Goal: Task Accomplishment & Management: Complete application form

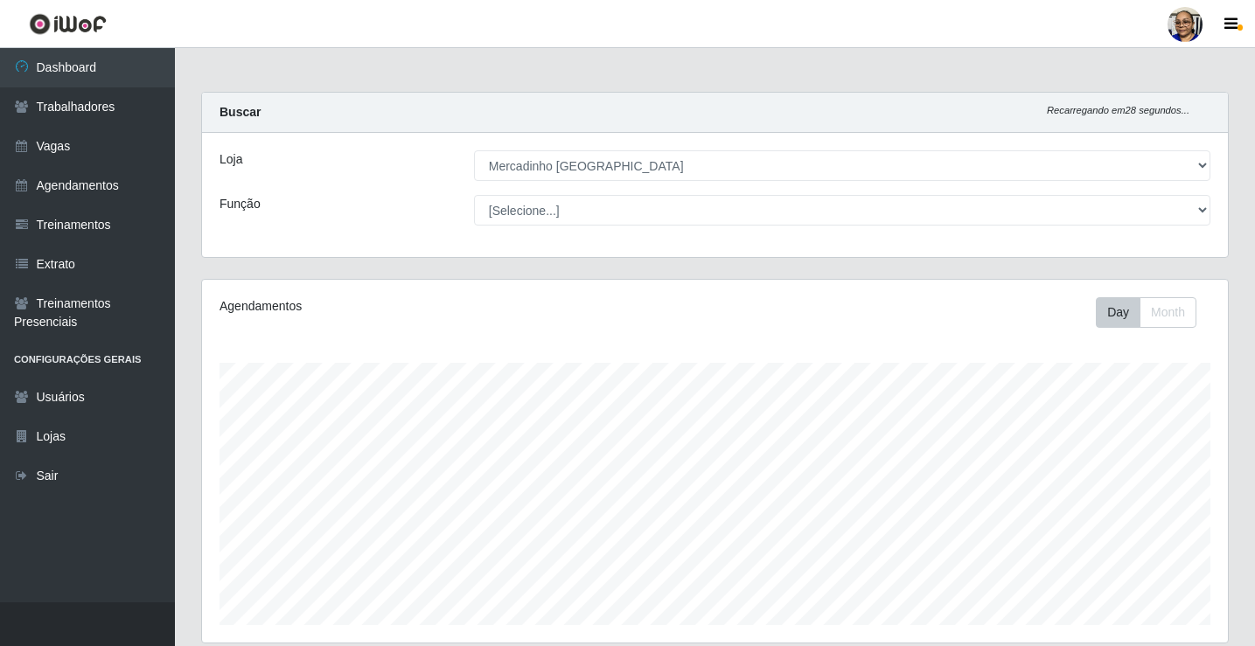
select select "345"
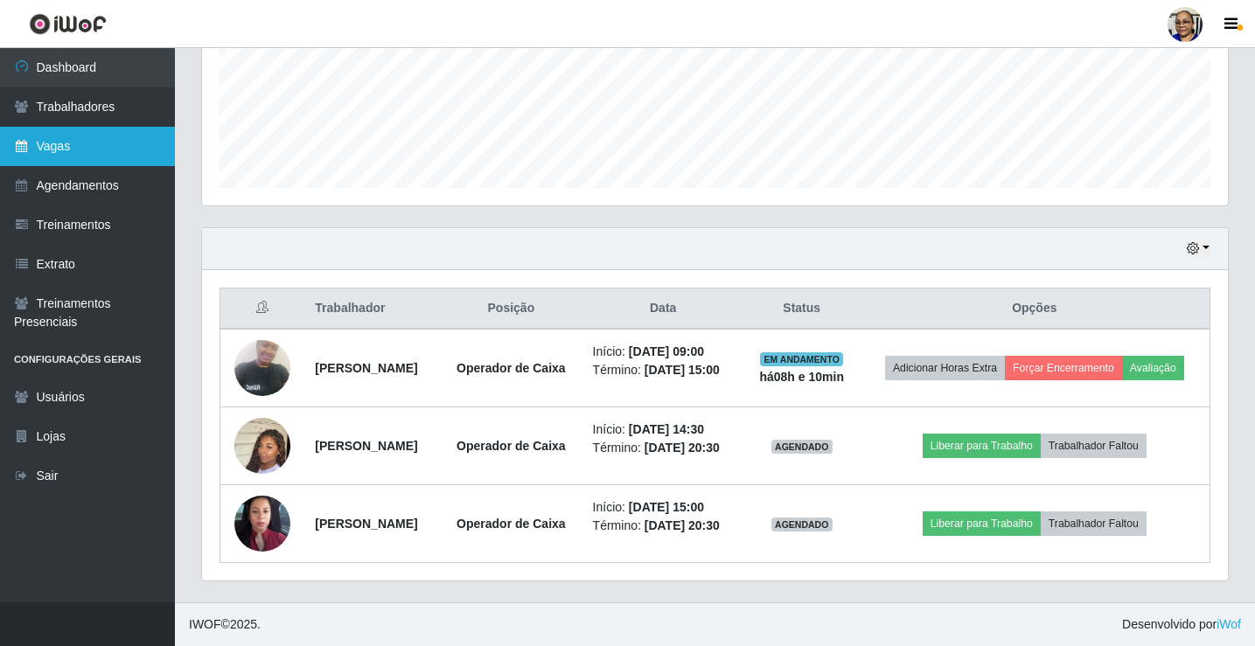
scroll to position [363, 1026]
click at [58, 148] on link "Vagas" at bounding box center [87, 146] width 175 height 39
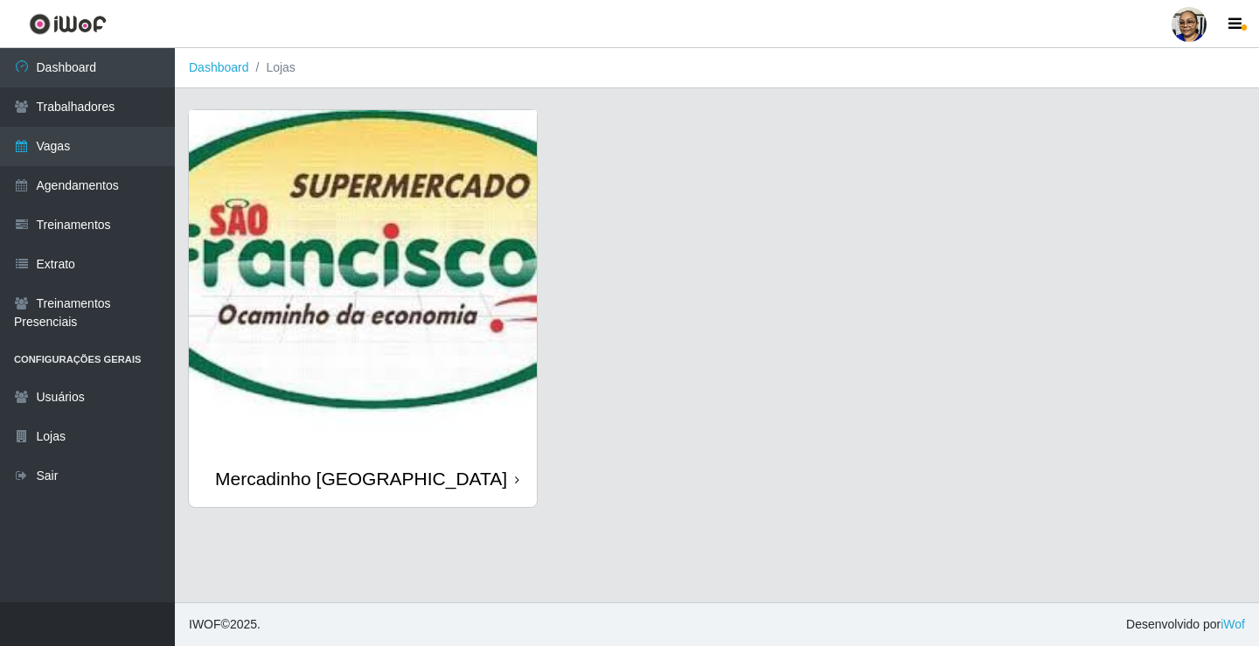
click at [328, 201] on img at bounding box center [363, 280] width 348 height 340
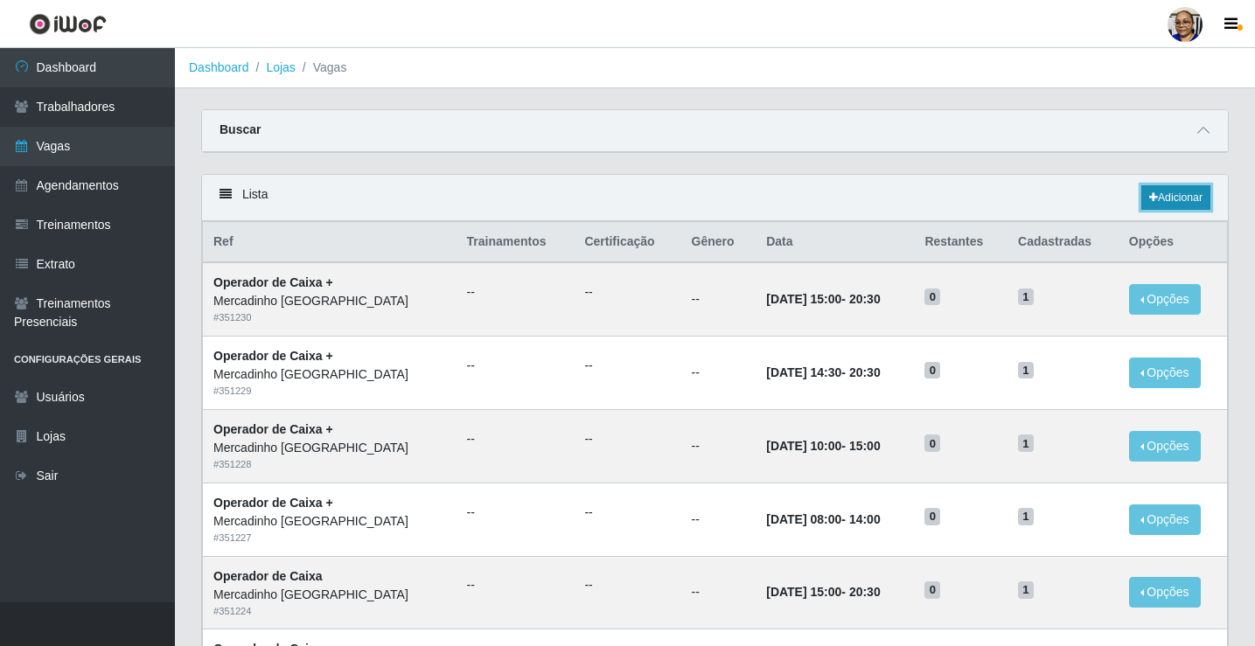
click at [1186, 195] on link "Adicionar" at bounding box center [1175, 197] width 69 height 24
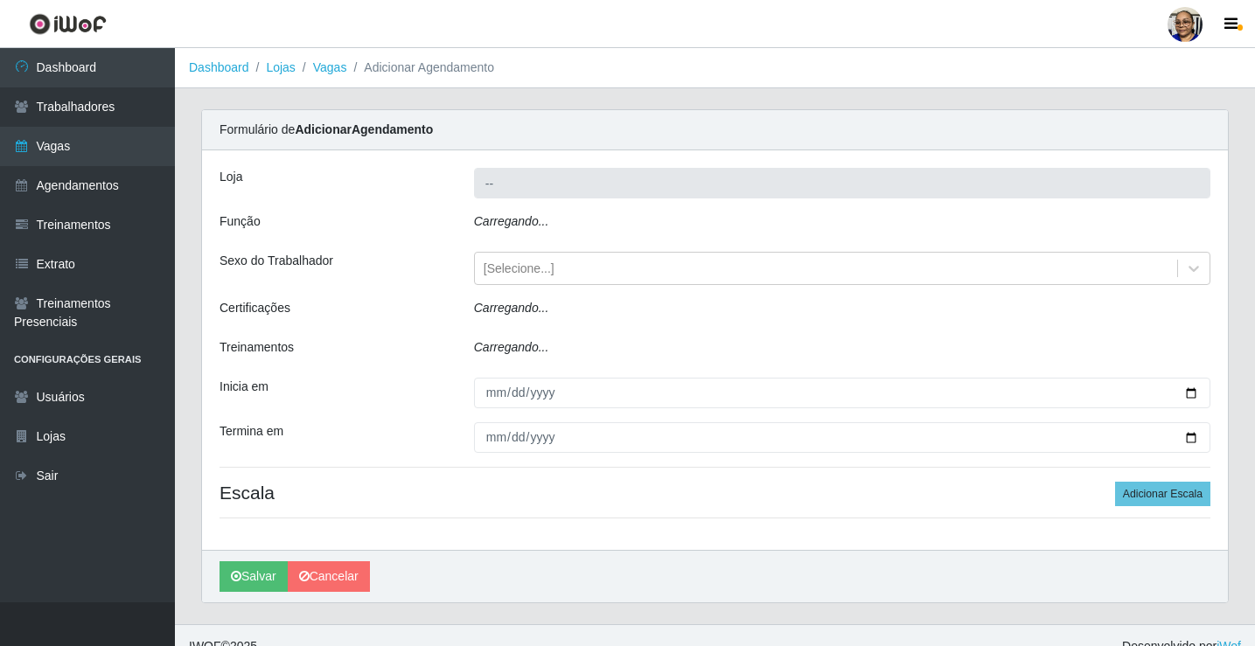
type input "Mercadinho [GEOGRAPHIC_DATA]"
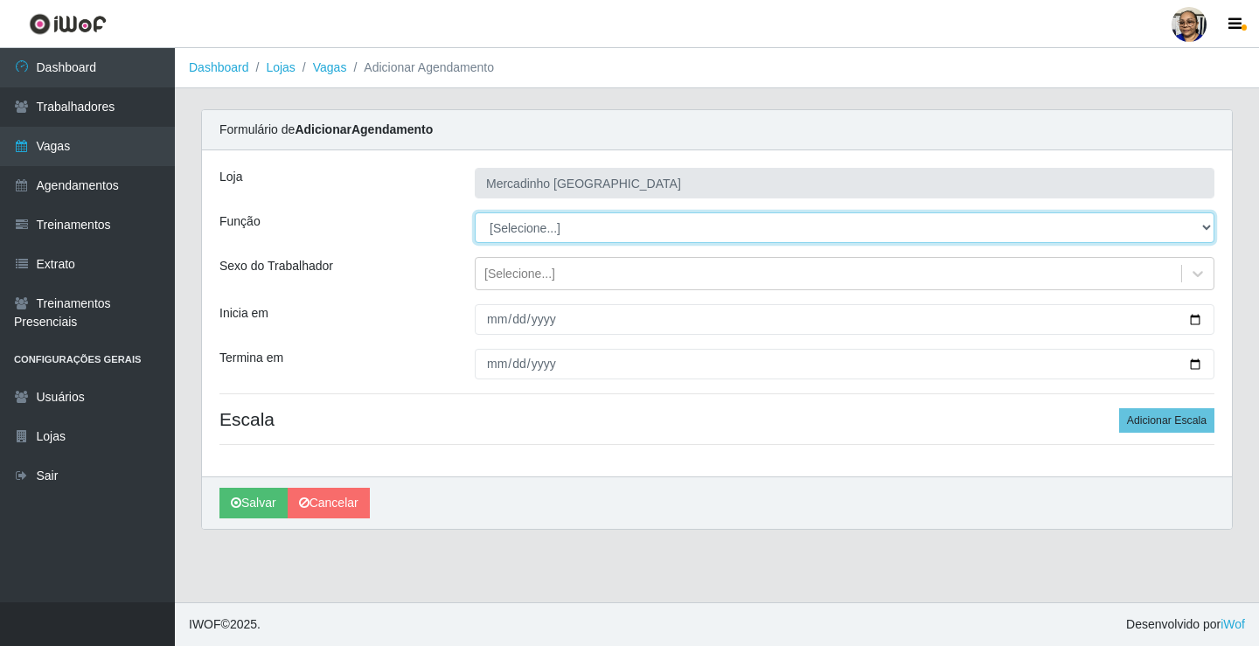
click at [1206, 224] on select "[Selecione...] ASG ASG + ASG ++ Balconista de Açougue Balconista de Açougue + O…" at bounding box center [845, 227] width 740 height 31
select select "22"
click at [475, 212] on select "[Selecione...] ASG ASG + ASG ++ Balconista de Açougue Balconista de Açougue + O…" at bounding box center [845, 227] width 740 height 31
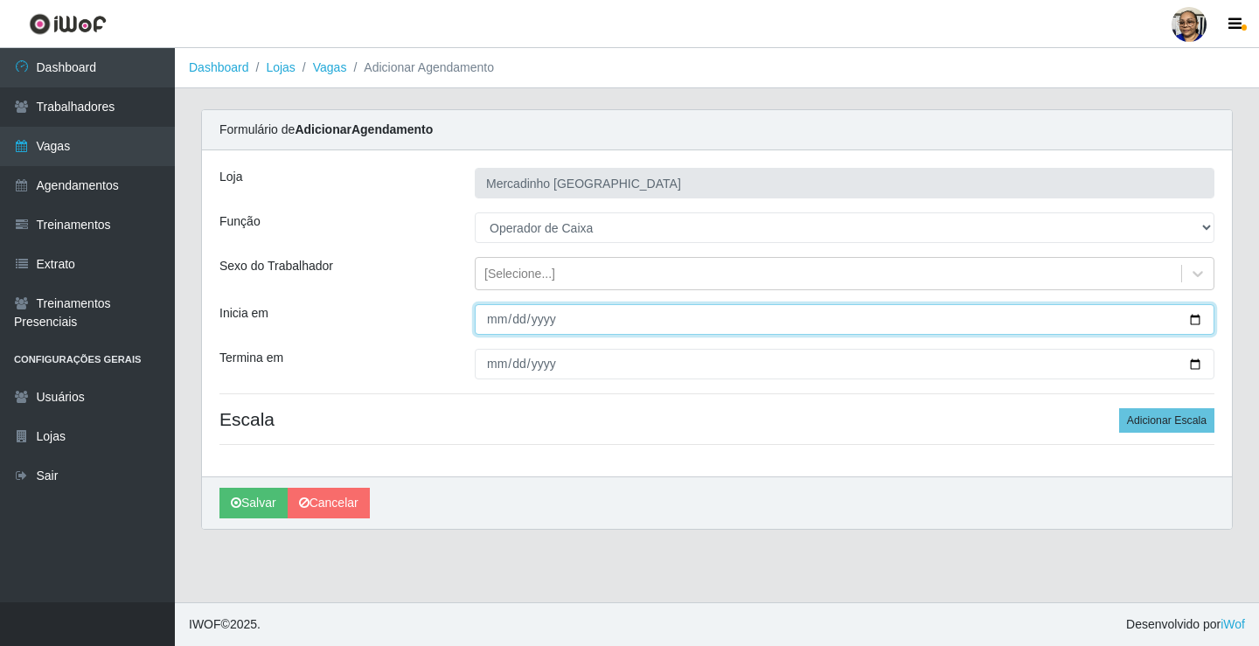
click at [1194, 315] on input "Inicia em" at bounding box center [845, 319] width 740 height 31
type input "[DATE]"
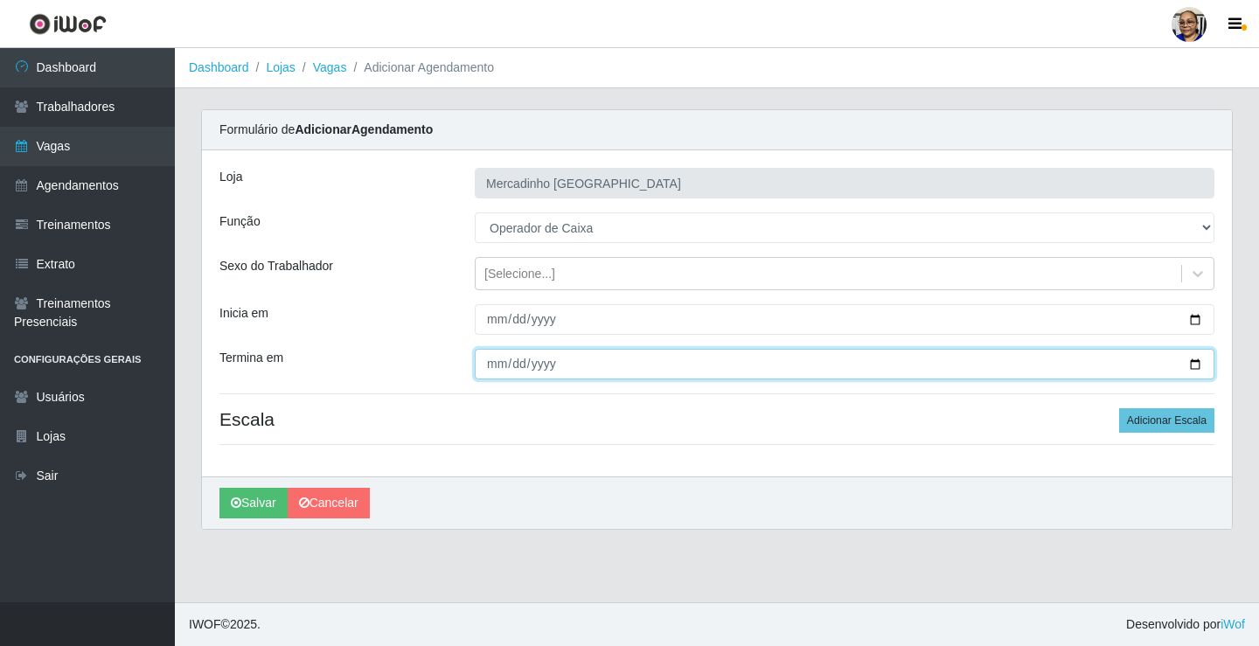
click at [1192, 362] on input "Termina em" at bounding box center [845, 364] width 740 height 31
click at [1197, 368] on input "Termina em" at bounding box center [845, 364] width 740 height 31
type input "[DATE]"
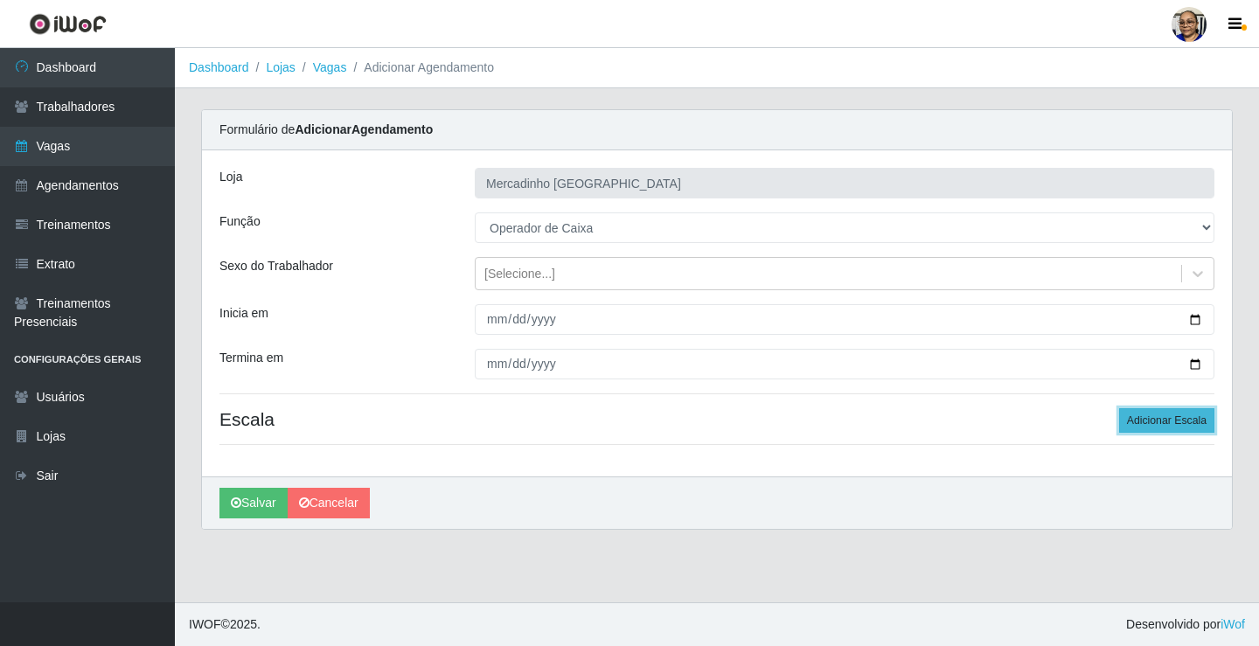
click at [1152, 418] on button "Adicionar Escala" at bounding box center [1166, 420] width 95 height 24
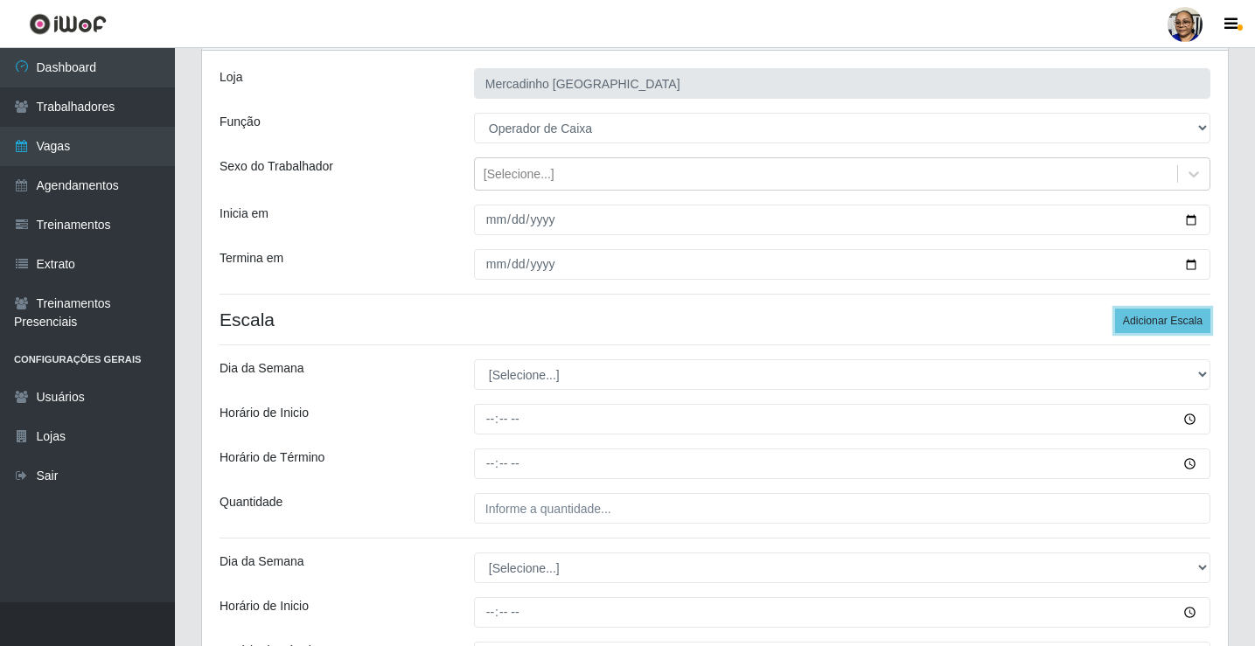
scroll to position [87, 0]
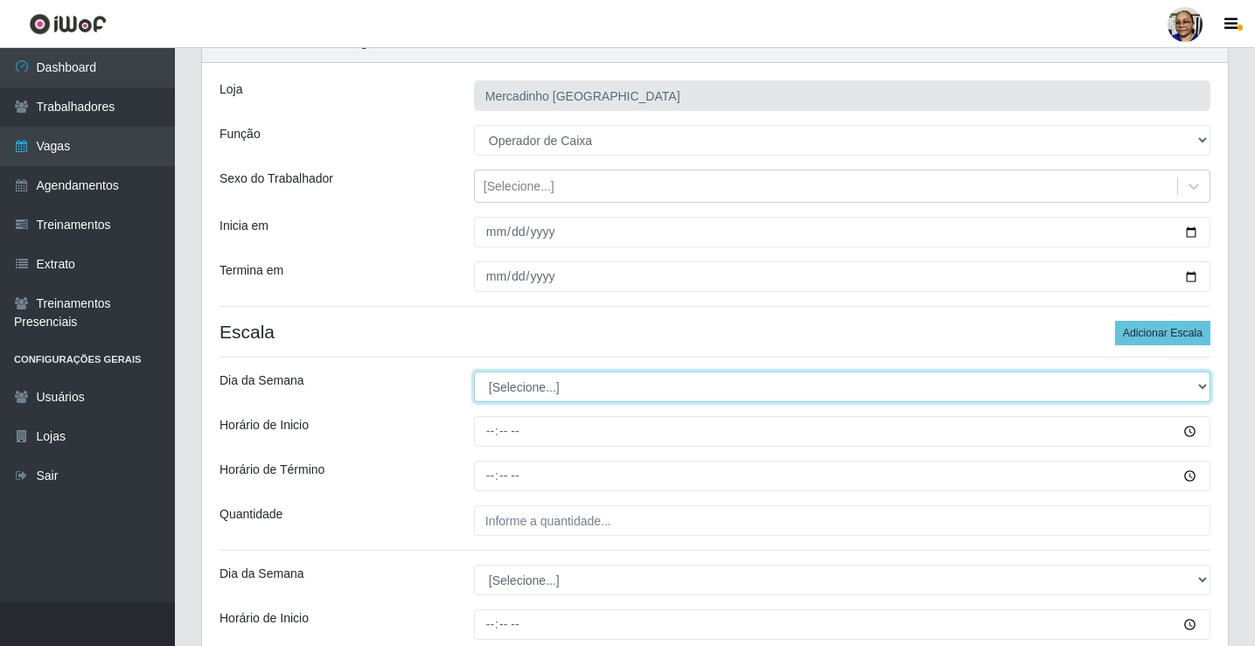
click at [512, 386] on select "[Selecione...] Segunda Terça Quarta Quinta Sexta Sábado Domingo" at bounding box center [842, 387] width 736 height 31
click at [525, 391] on select "[Selecione...] Segunda Terça Quarta Quinta Sexta Sábado Domingo" at bounding box center [842, 387] width 736 height 31
select select "1"
click at [474, 372] on select "[Selecione...] Segunda Terça Quarta Quinta Sexta Sábado Domingo" at bounding box center [842, 387] width 736 height 31
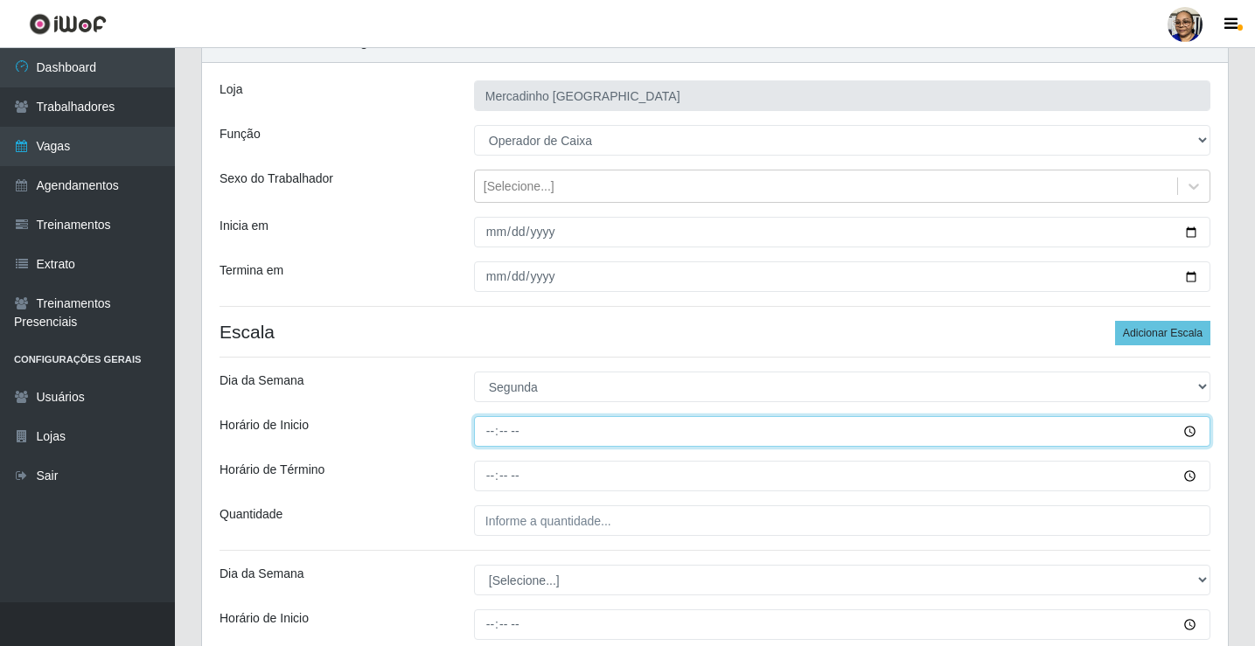
click at [494, 434] on input "Horário de Inicio" at bounding box center [842, 431] width 736 height 31
type input "08:30"
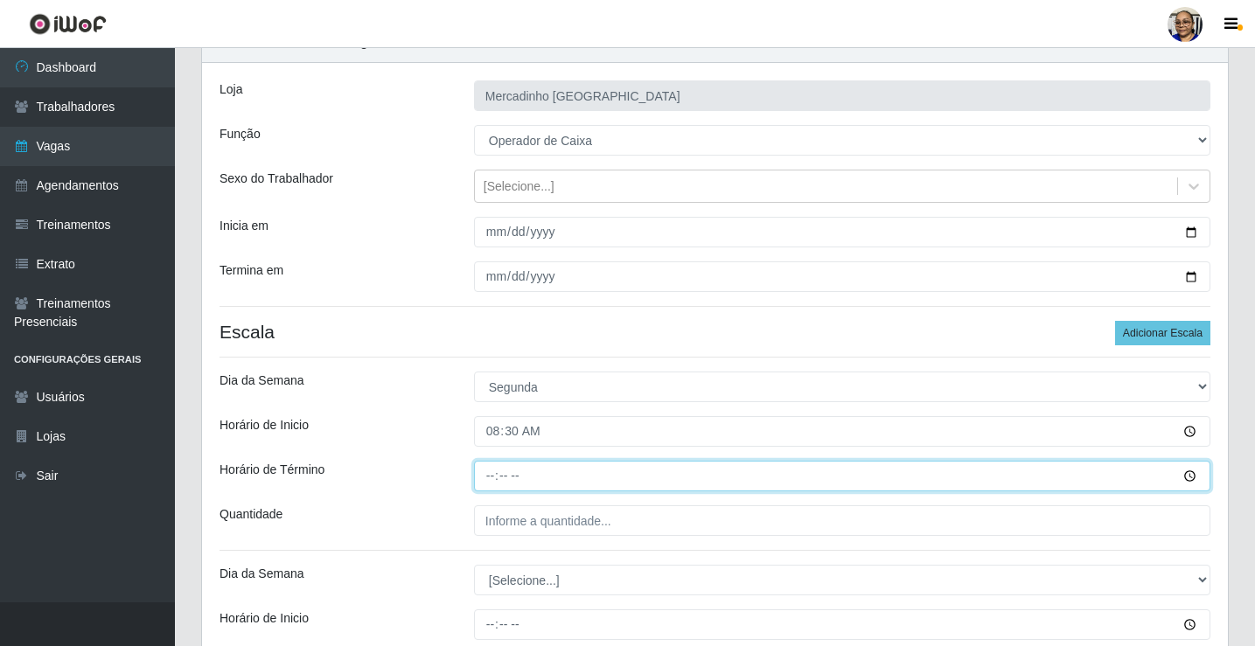
click at [491, 477] on input "Horário de Término" at bounding box center [842, 476] width 736 height 31
type input "13:30"
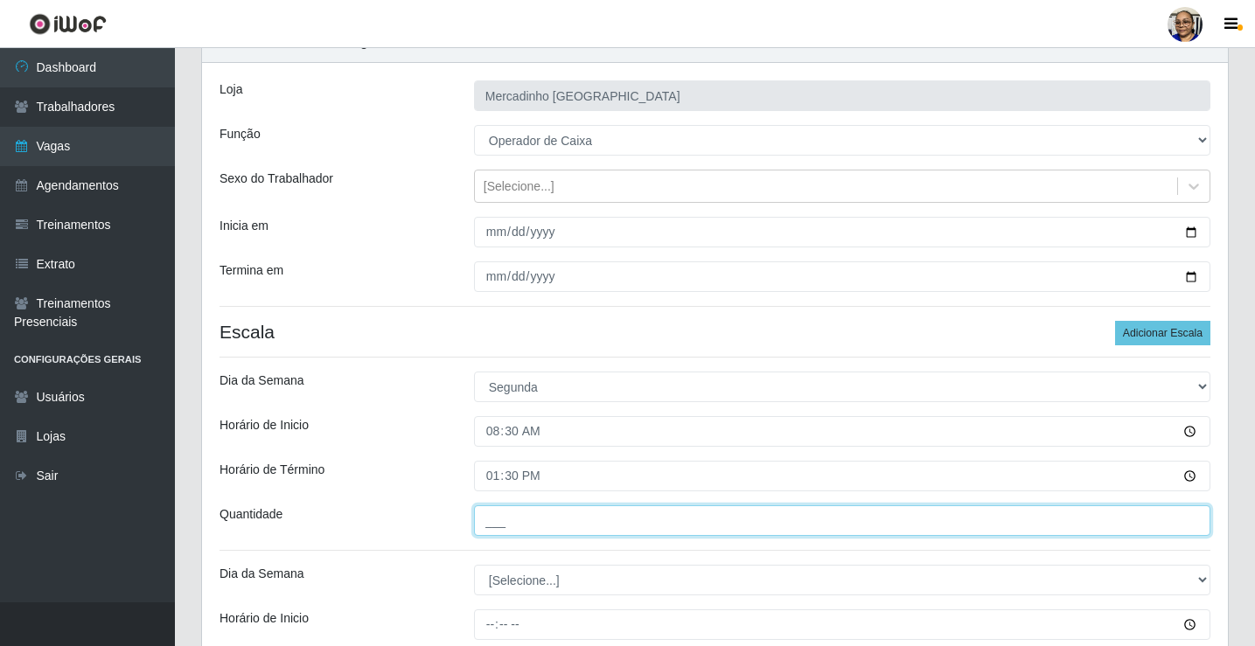
click at [613, 523] on input "___" at bounding box center [842, 520] width 736 height 31
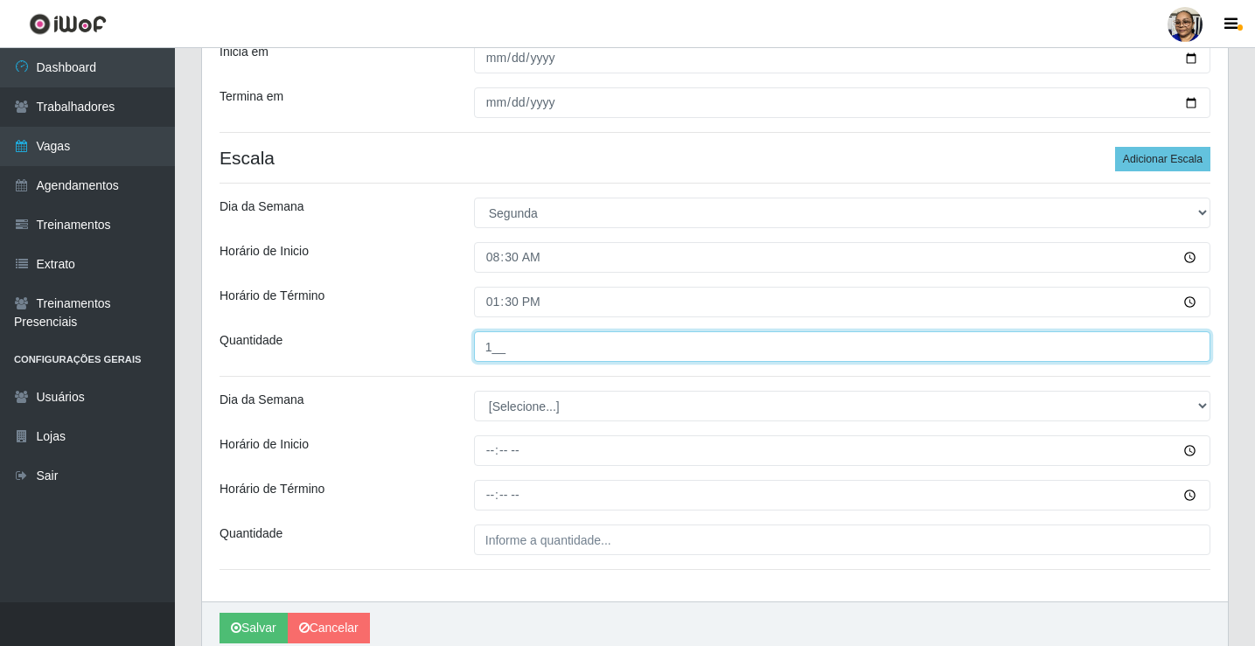
scroll to position [262, 0]
type input "1__"
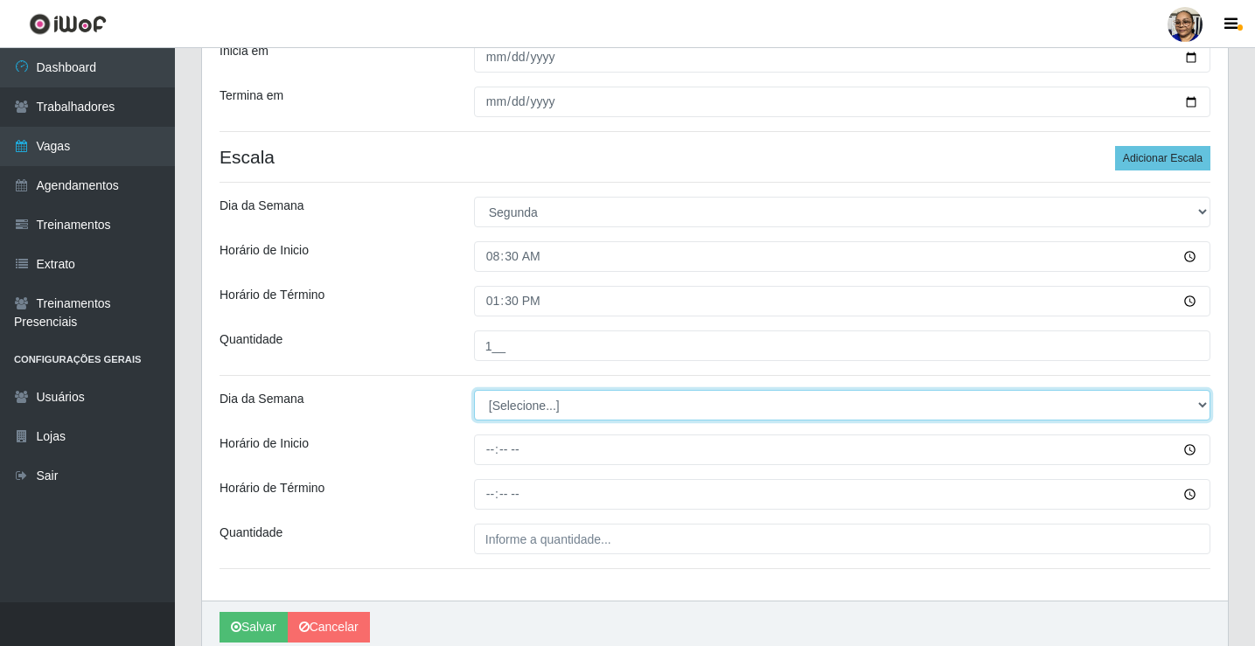
click at [560, 404] on select "[Selecione...] Segunda Terça Quarta Quinta Sexta Sábado Domingo" at bounding box center [842, 405] width 736 height 31
select select "1"
click at [474, 390] on select "[Selecione...] Segunda Terça Quarta Quinta Sexta Sábado Domingo" at bounding box center [842, 405] width 736 height 31
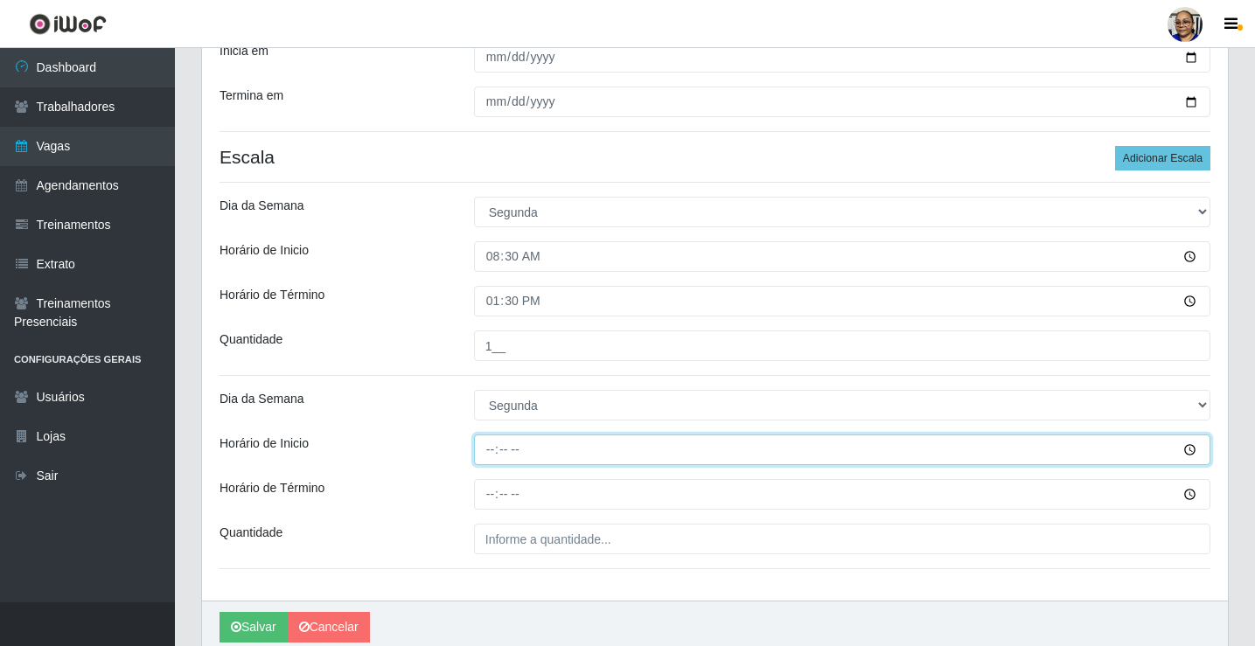
click at [491, 455] on input "Horário de Inicio" at bounding box center [842, 450] width 736 height 31
type input "14:30"
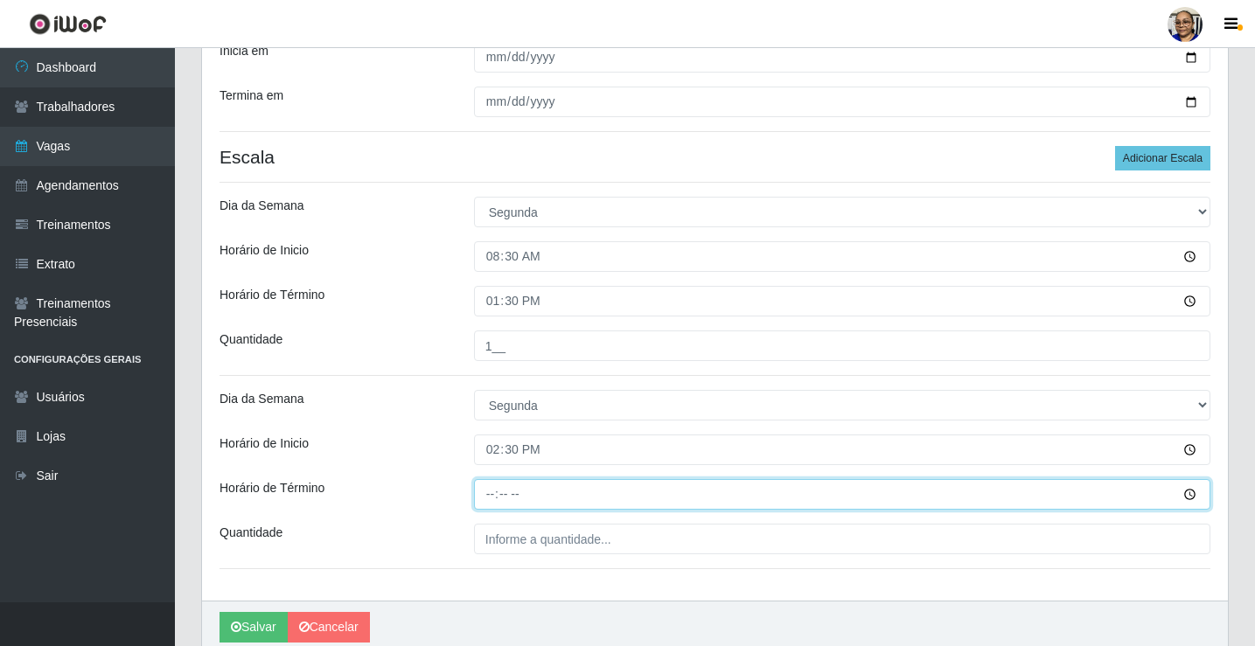
click at [493, 491] on input "Horário de Término" at bounding box center [842, 494] width 736 height 31
type input "20:30"
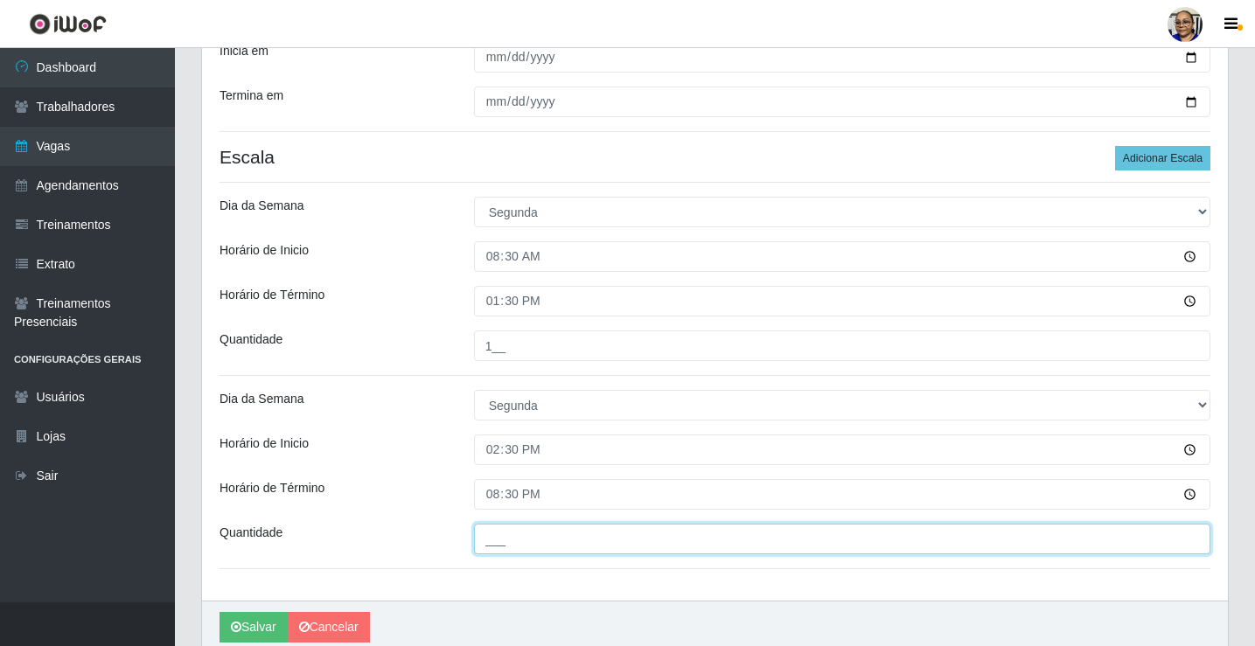
click at [616, 541] on input "___" at bounding box center [842, 539] width 736 height 31
type input "1__"
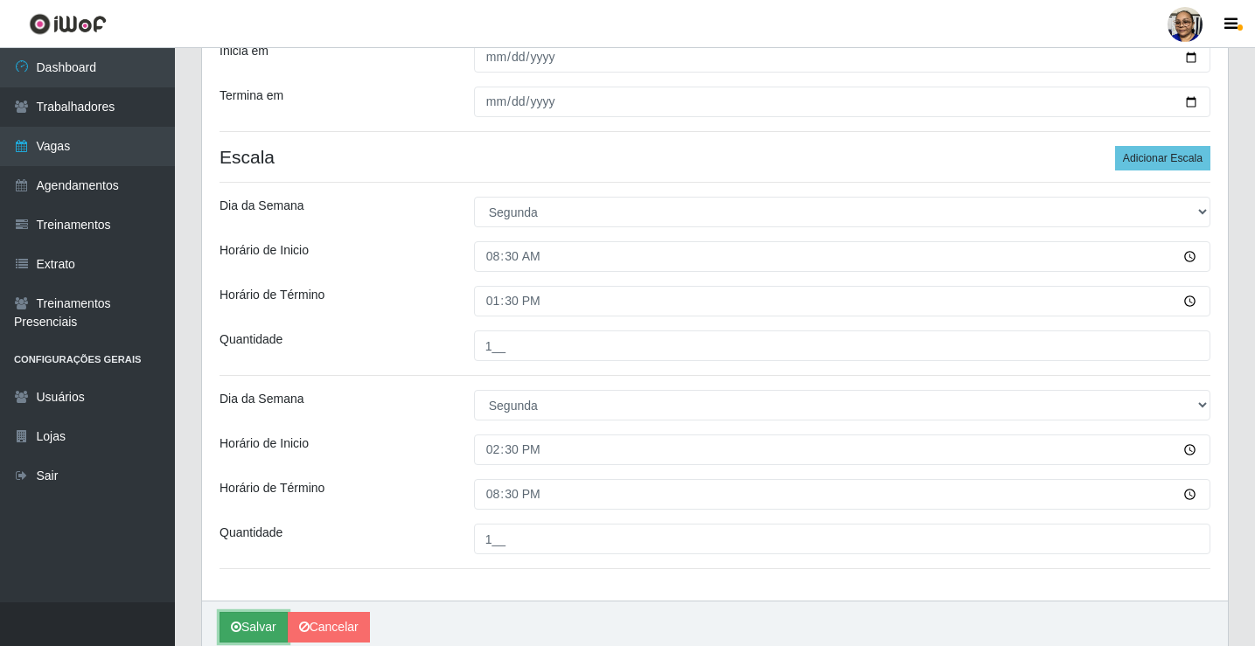
click at [256, 627] on button "Salvar" at bounding box center [253, 627] width 68 height 31
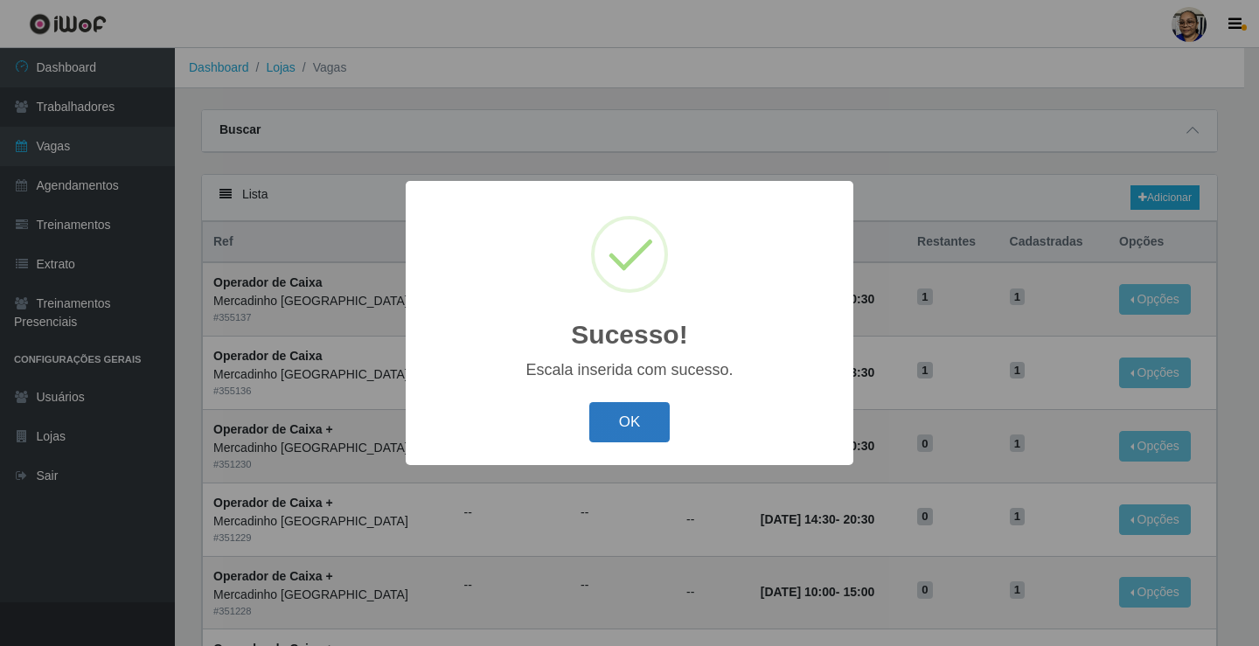
click at [623, 409] on button "OK" at bounding box center [629, 422] width 81 height 41
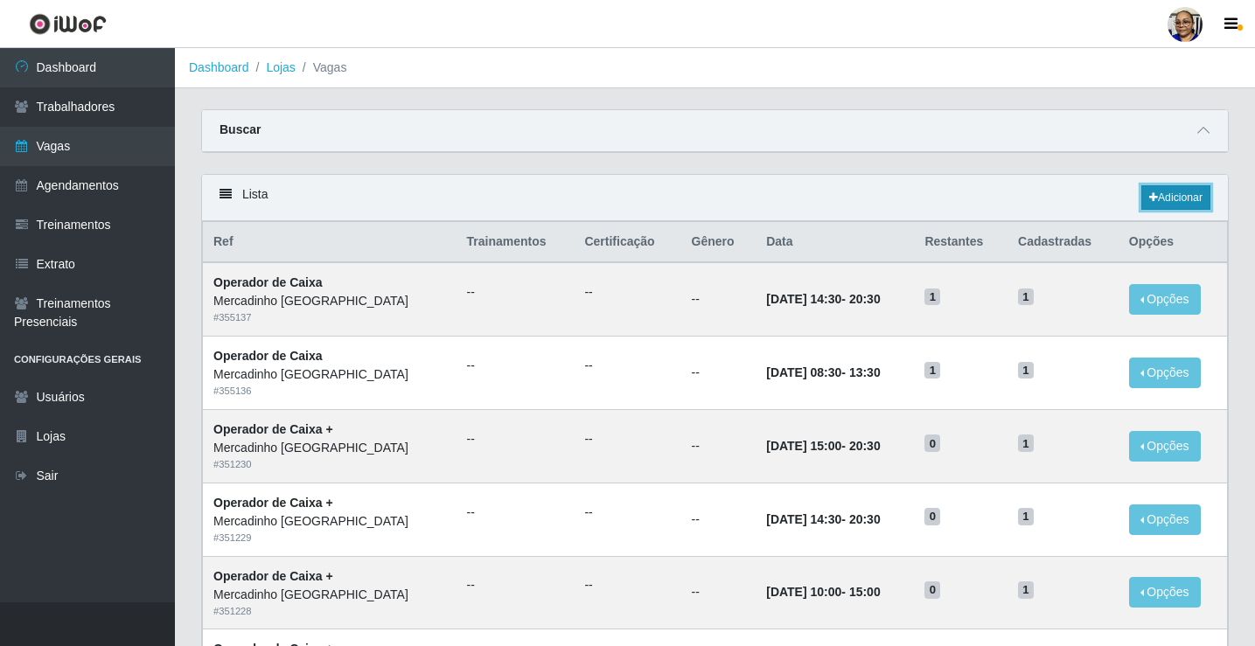
click at [1171, 198] on link "Adicionar" at bounding box center [1175, 197] width 69 height 24
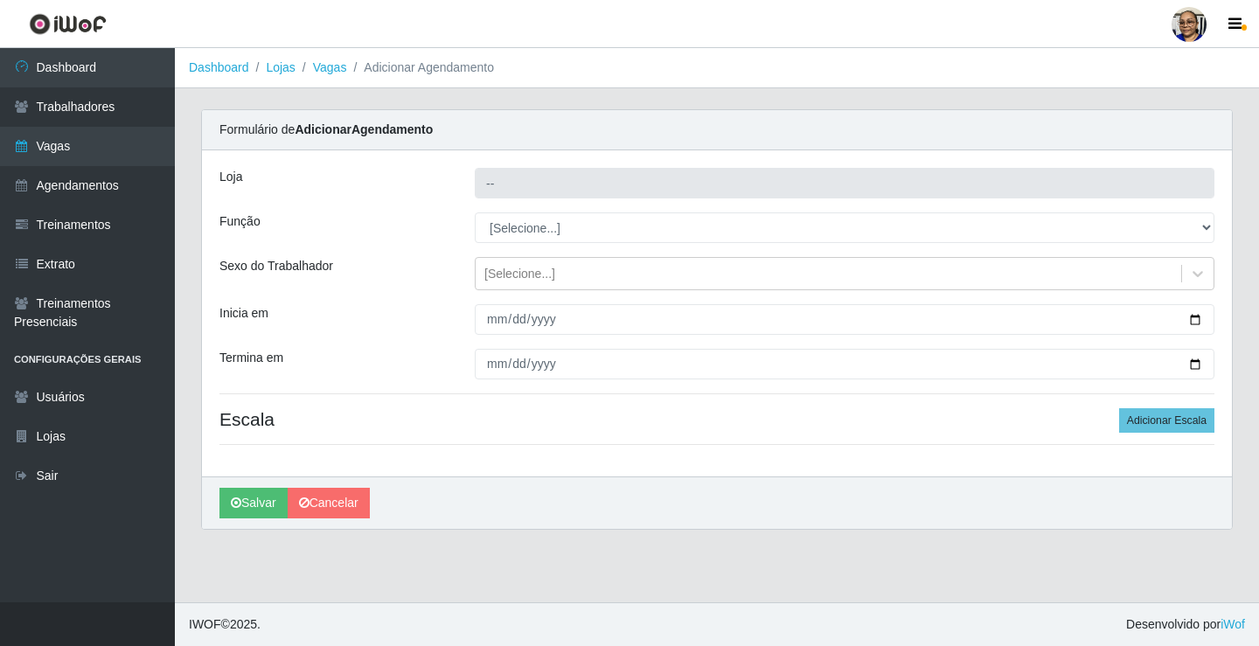
type input "Mercadinho [GEOGRAPHIC_DATA]"
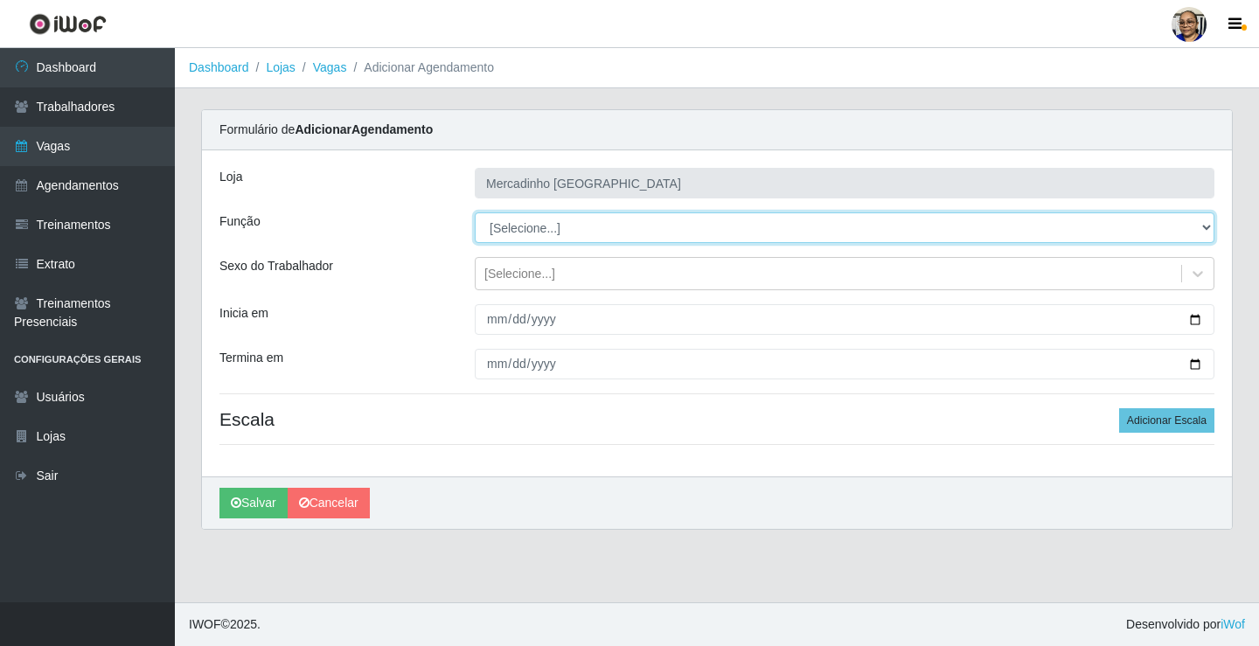
click at [526, 226] on select "[Selecione...] ASG ASG + ASG ++ Balconista de Açougue Balconista de Açougue + O…" at bounding box center [845, 227] width 740 height 31
select select "22"
click at [475, 212] on select "[Selecione...] ASG ASG + ASG ++ Balconista de Açougue Balconista de Açougue + O…" at bounding box center [845, 227] width 740 height 31
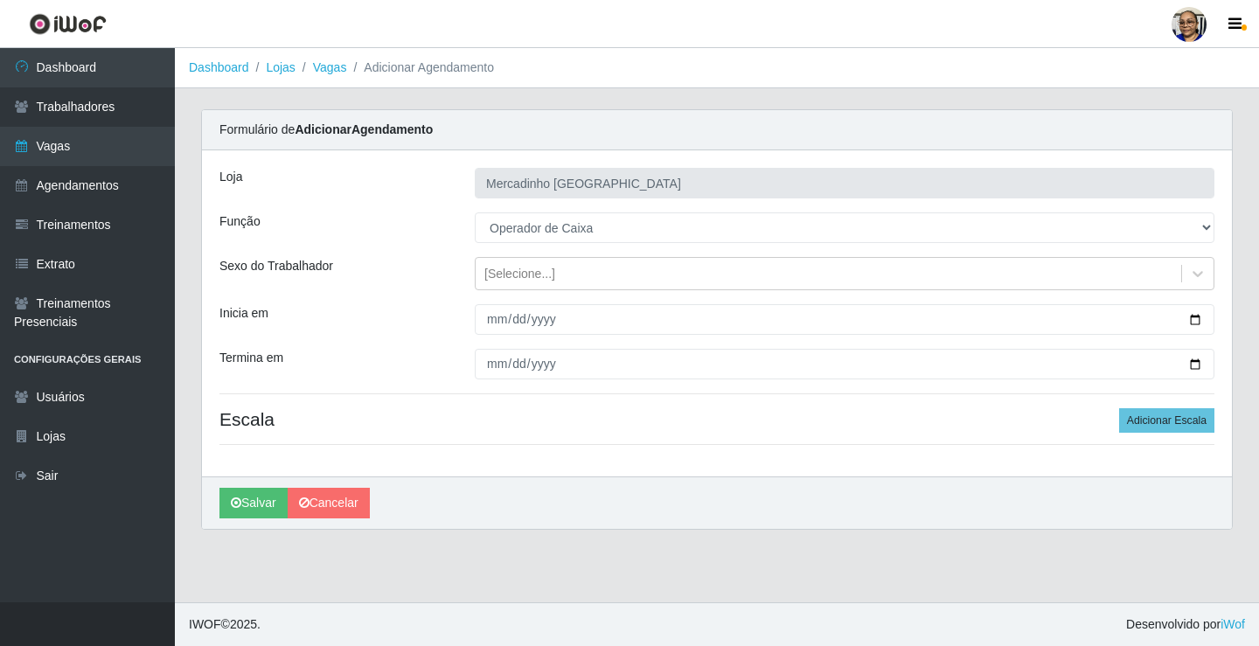
click at [582, 398] on div "[PERSON_NAME] [GEOGRAPHIC_DATA] Função [Selecione...] ASG ASG + ASG ++ Balconis…" at bounding box center [717, 313] width 1030 height 326
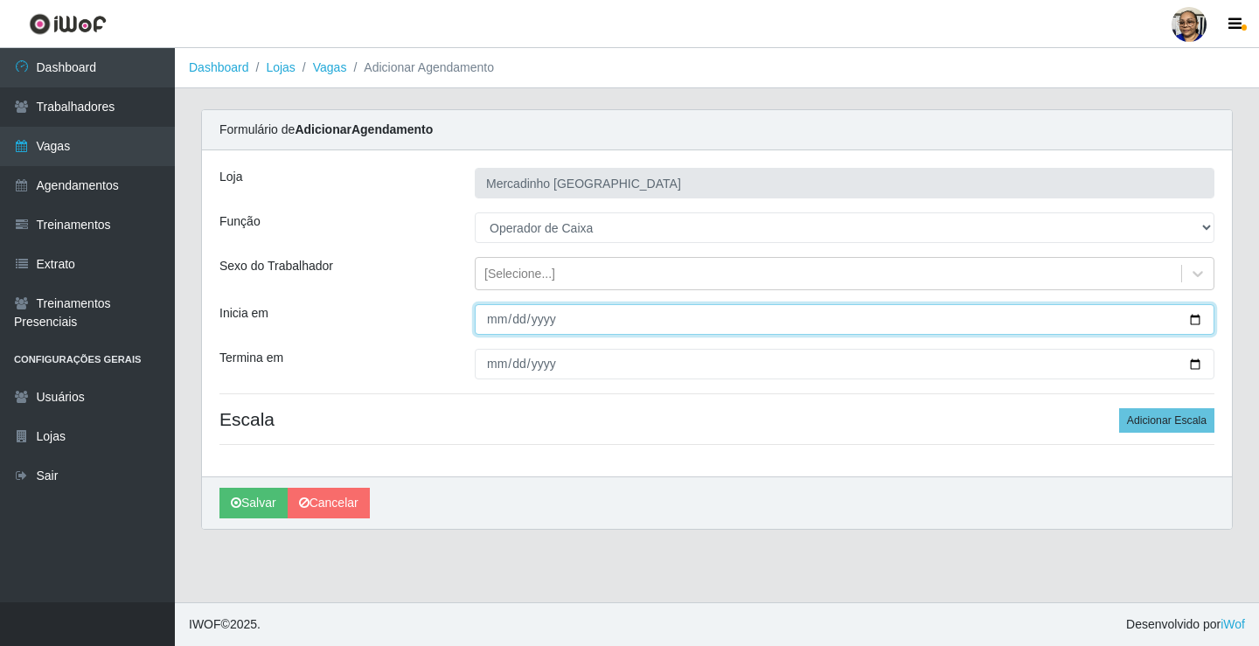
click at [1198, 318] on input "Inicia em" at bounding box center [845, 319] width 740 height 31
type input "[DATE]"
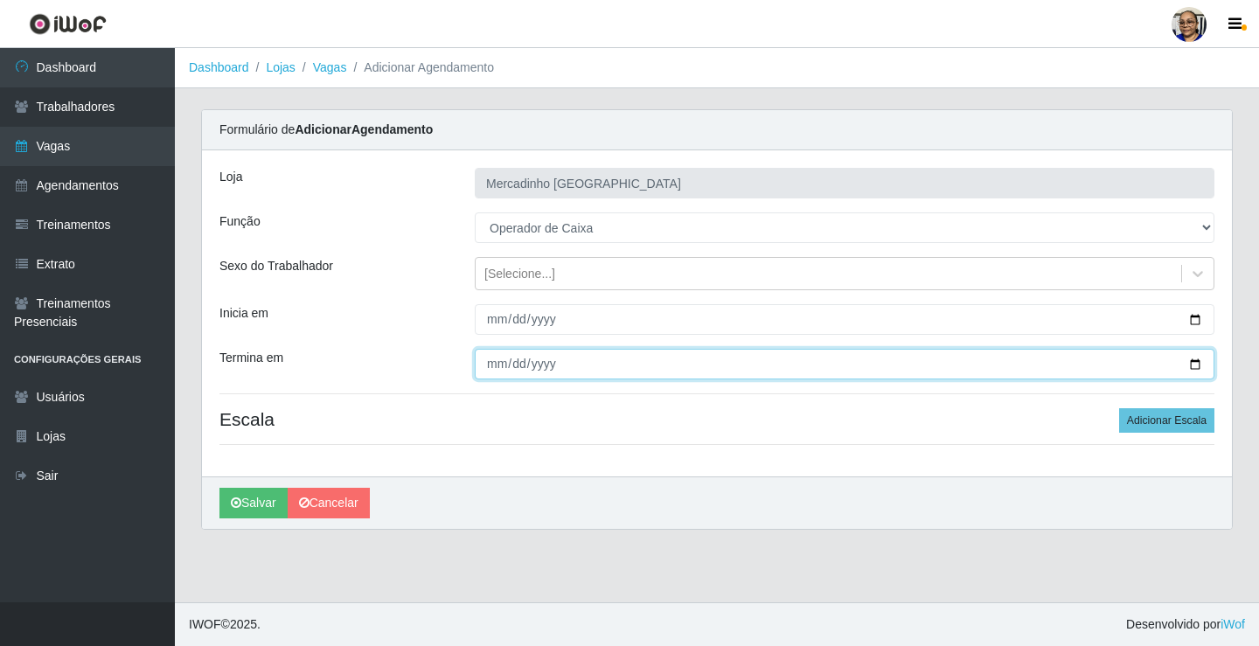
click at [1195, 363] on input "Termina em" at bounding box center [845, 364] width 740 height 31
type input "[DATE]"
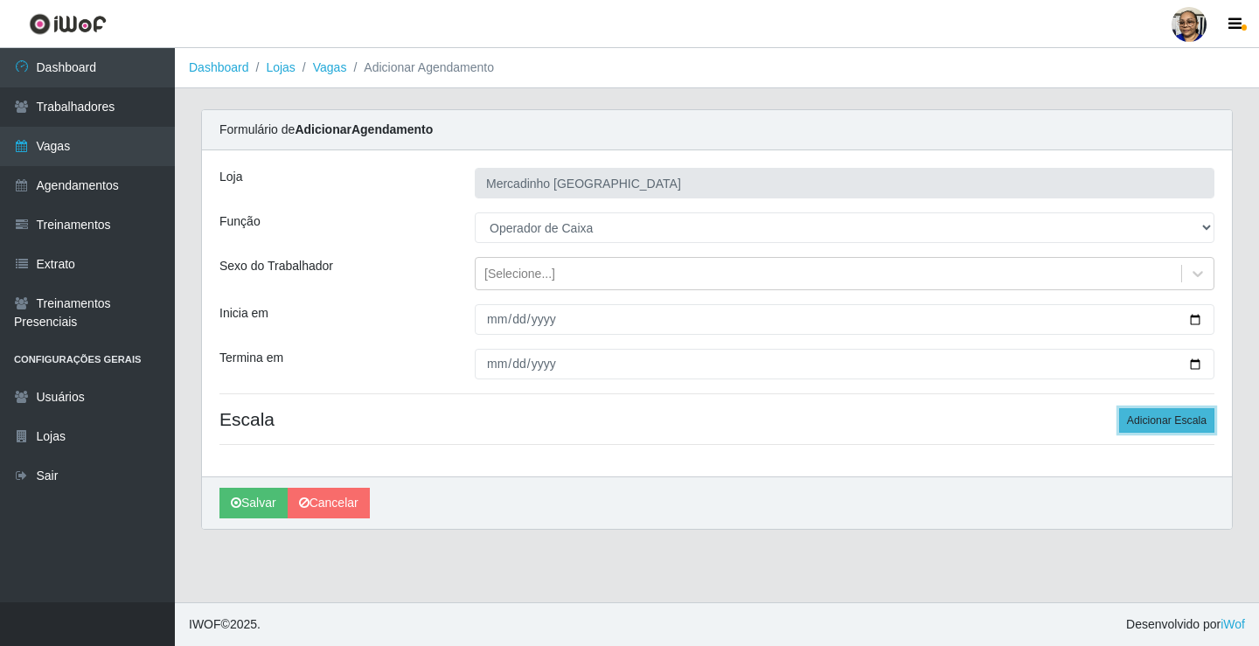
click at [1150, 420] on button "Adicionar Escala" at bounding box center [1166, 420] width 95 height 24
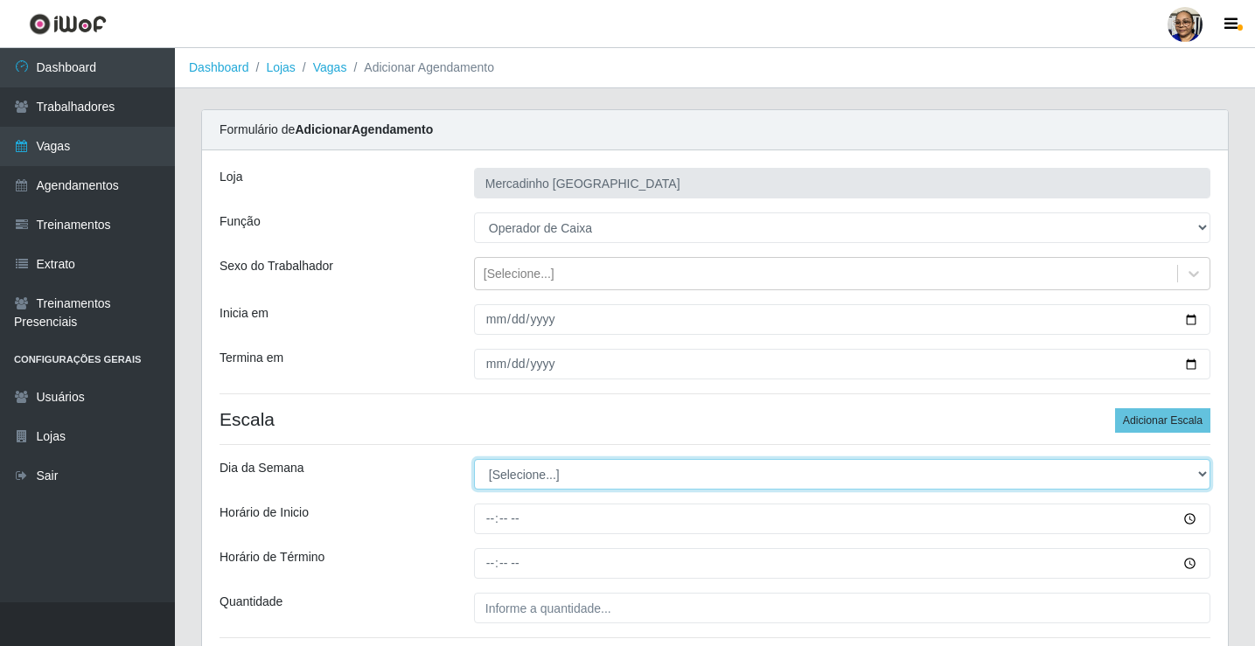
click at [517, 475] on select "[Selecione...] Segunda Terça Quarta Quinta Sexta Sábado Domingo" at bounding box center [842, 474] width 736 height 31
select select "2"
click at [474, 459] on select "[Selecione...] Segunda Terça Quarta Quinta Sexta Sábado Domingo" at bounding box center [842, 474] width 736 height 31
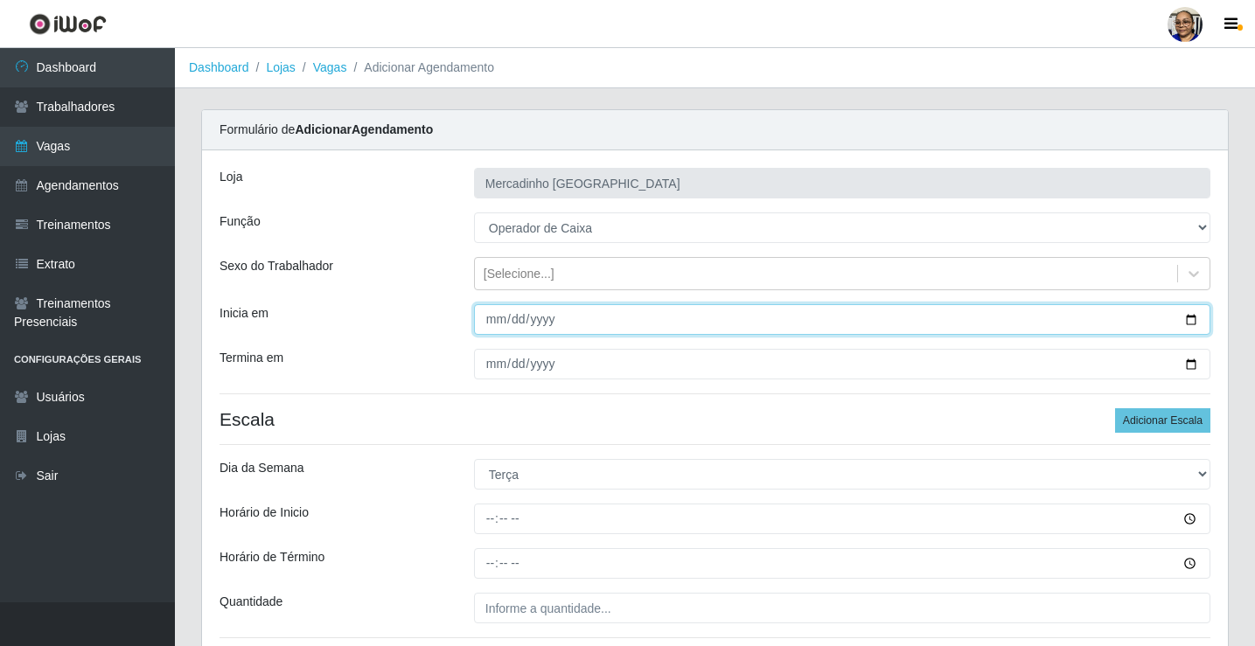
click at [560, 331] on input "[DATE]" at bounding box center [842, 319] width 736 height 31
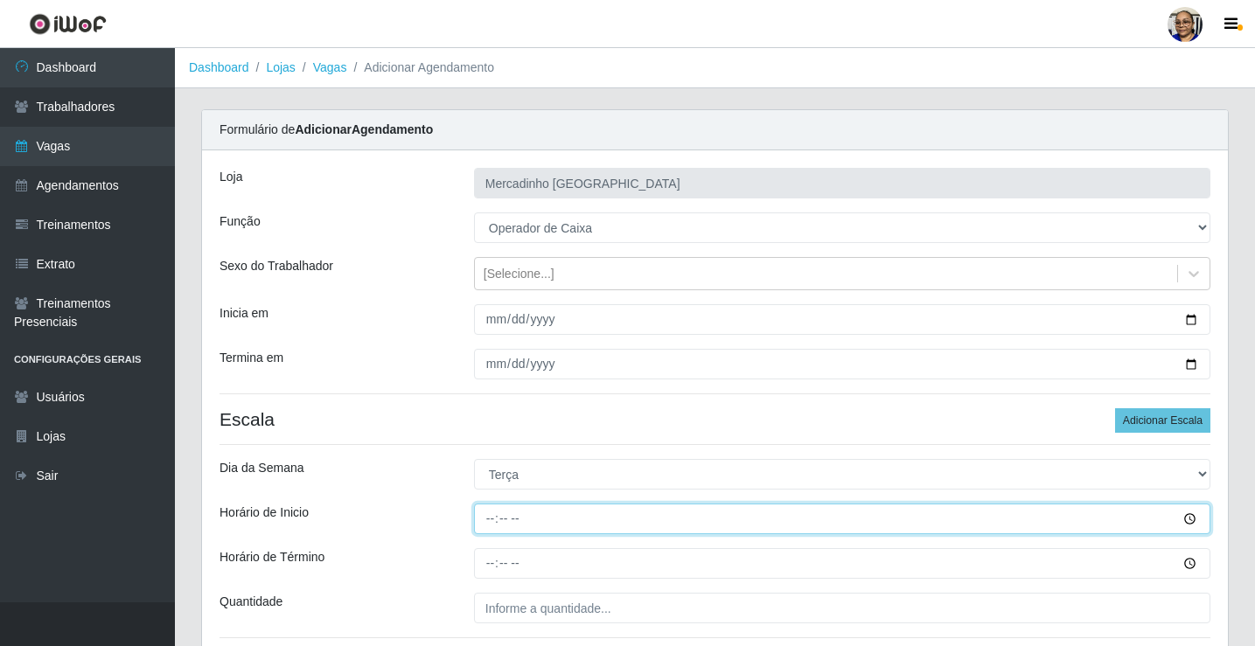
click at [490, 519] on input "Horário de Inicio" at bounding box center [842, 519] width 736 height 31
type input "08:30"
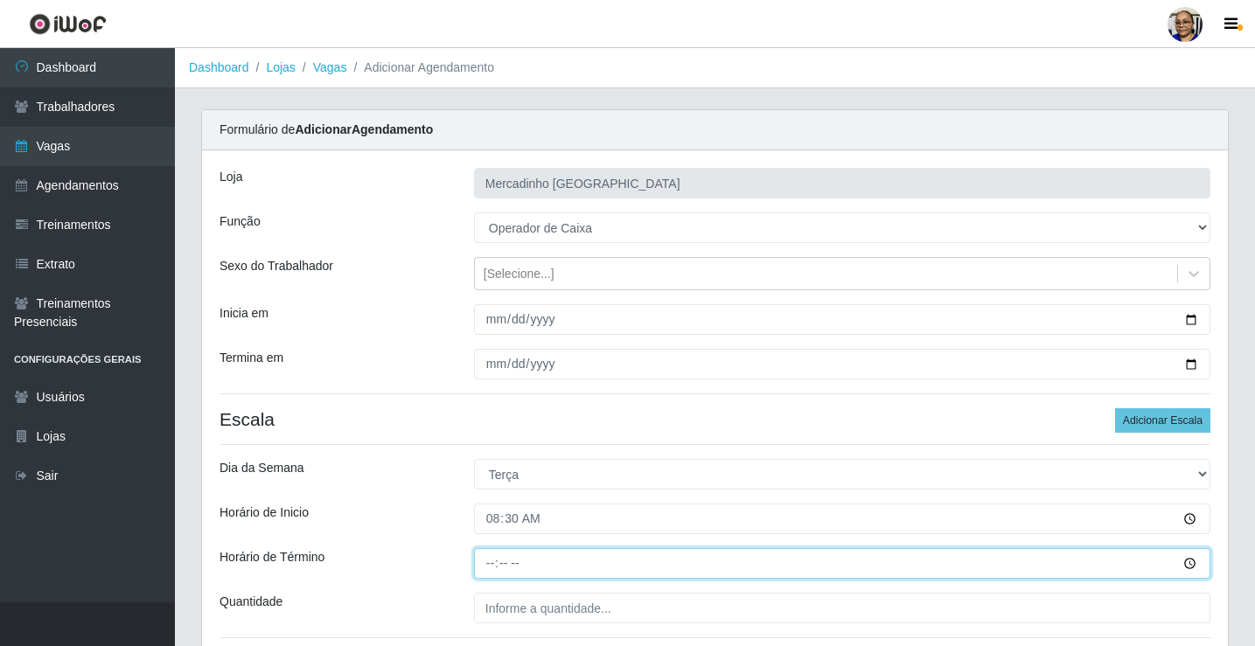
click at [492, 560] on input "Horário de Término" at bounding box center [842, 563] width 736 height 31
type input "13:30"
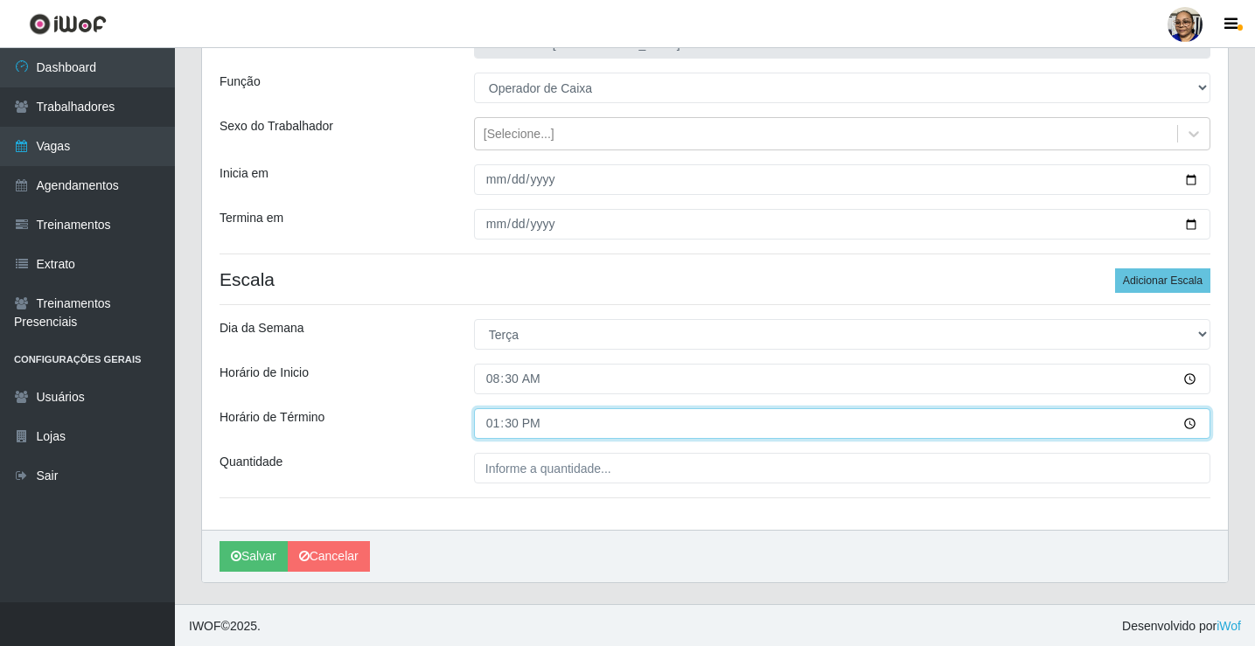
scroll to position [142, 0]
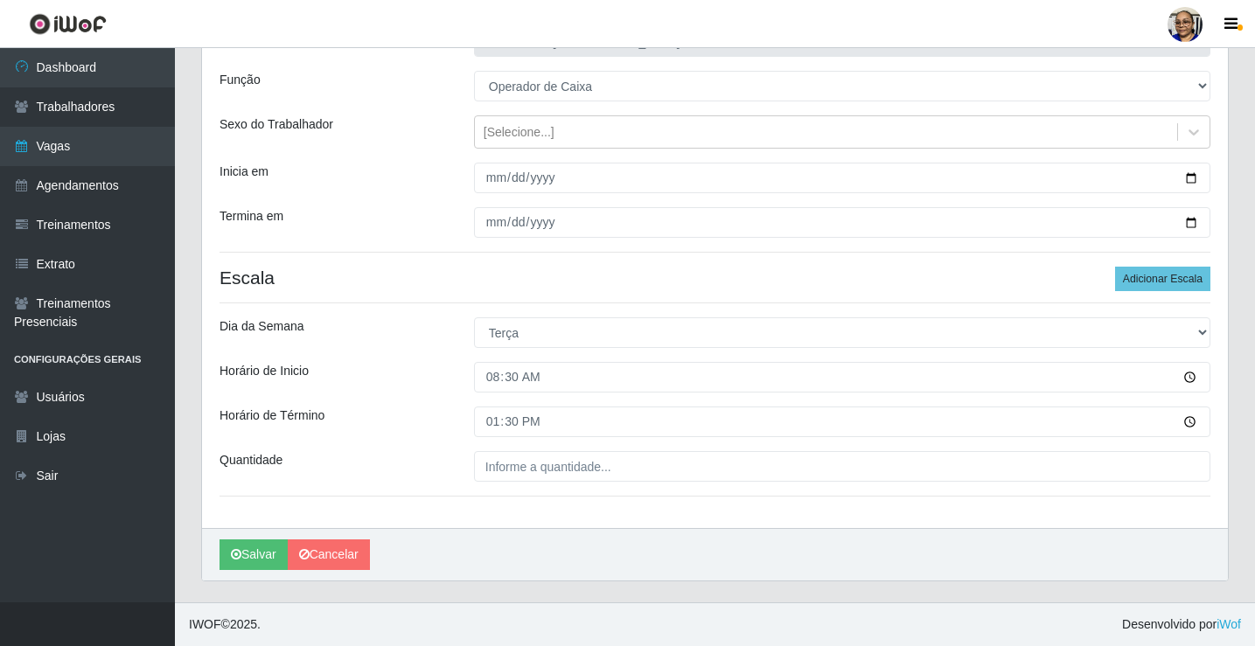
click at [684, 533] on div "[PERSON_NAME]" at bounding box center [715, 554] width 1026 height 52
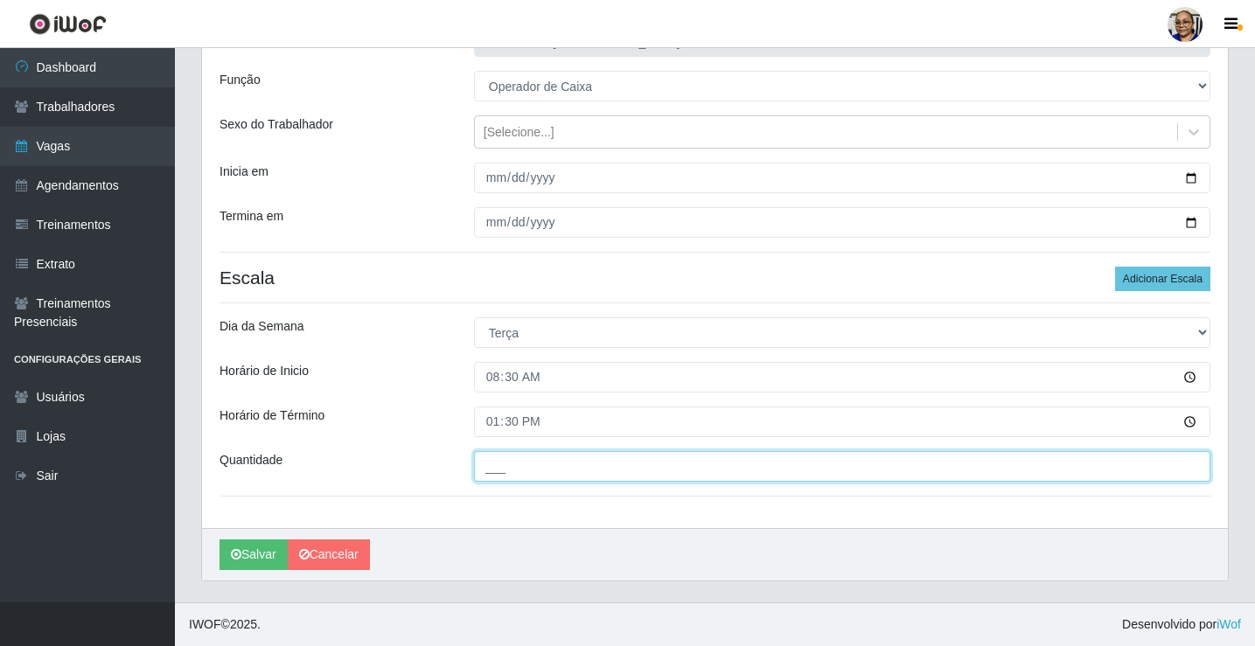
click at [630, 466] on input "___" at bounding box center [842, 466] width 736 height 31
type input "1__"
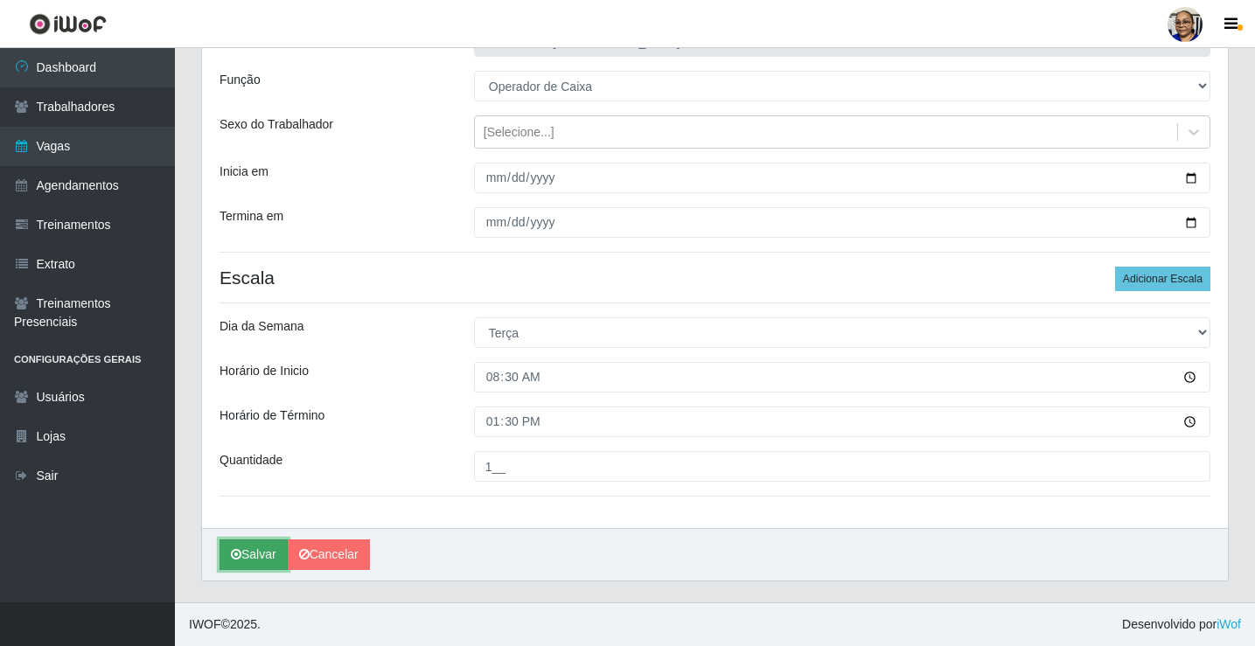
click at [254, 549] on button "Salvar" at bounding box center [253, 555] width 68 height 31
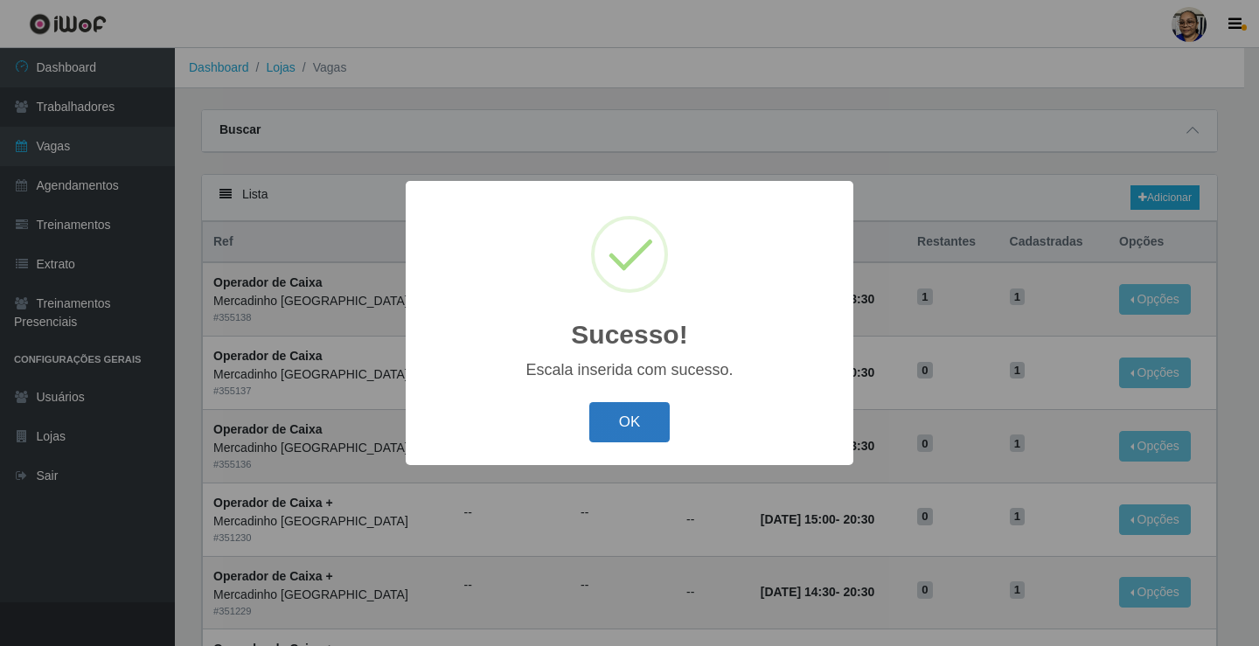
click at [636, 428] on button "OK" at bounding box center [629, 422] width 81 height 41
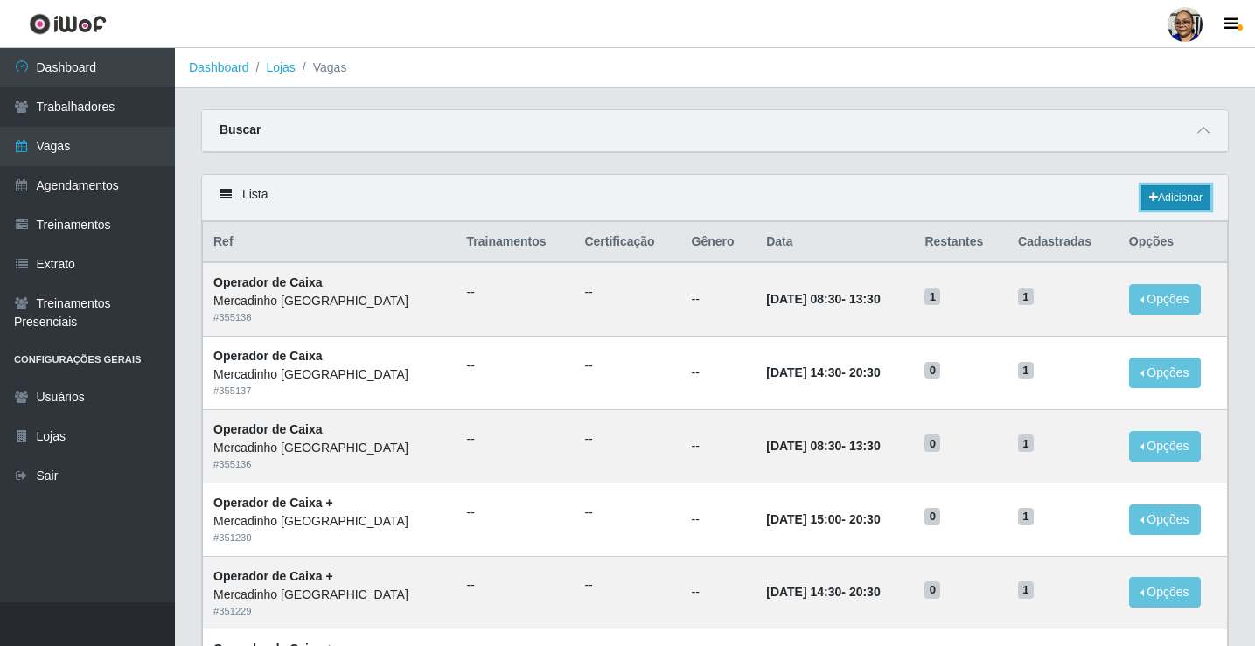
click at [1194, 198] on link "Adicionar" at bounding box center [1175, 197] width 69 height 24
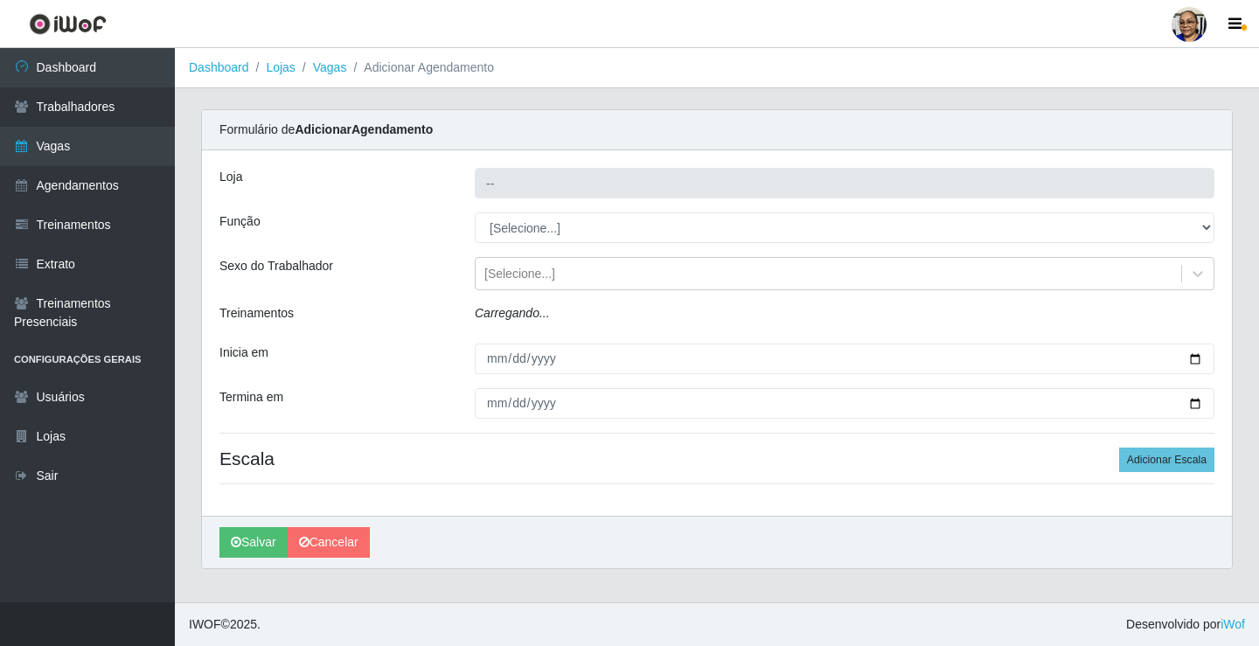
type input "Mercadinho [GEOGRAPHIC_DATA]"
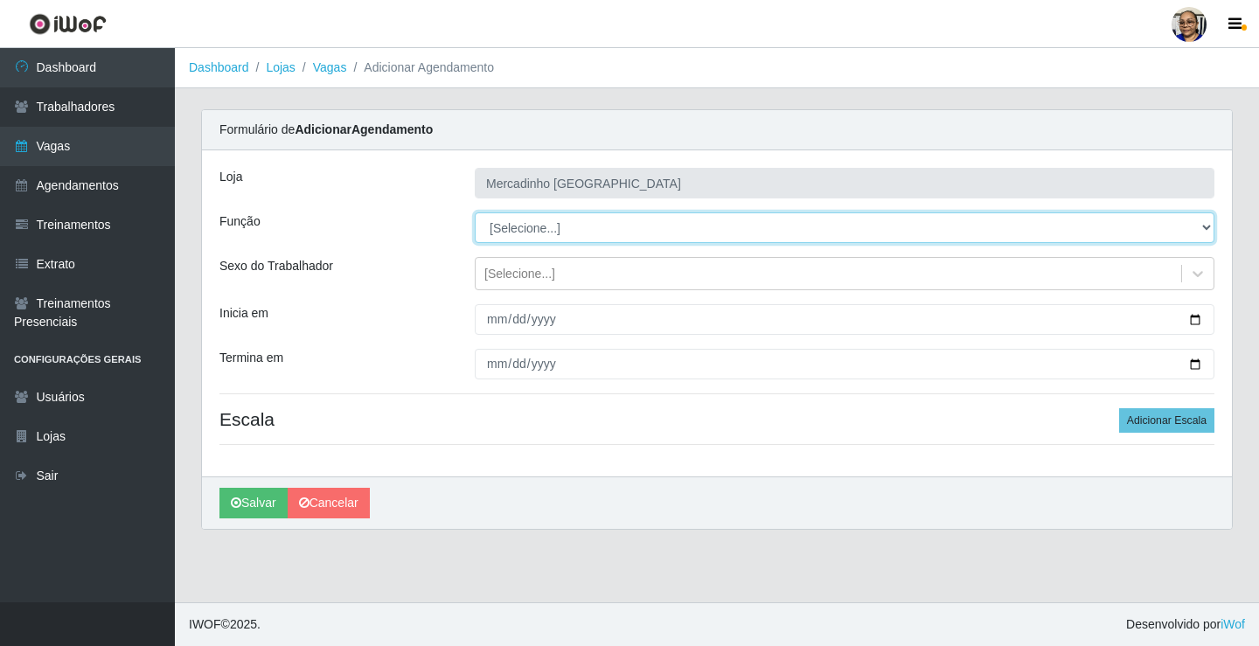
click at [540, 224] on select "[Selecione...] ASG ASG + ASG ++ Balconista de Açougue Balconista de Açougue + O…" at bounding box center [845, 227] width 740 height 31
select select "22"
click at [475, 212] on select "[Selecione...] ASG ASG + ASG ++ Balconista de Açougue Balconista de Açougue + O…" at bounding box center [845, 227] width 740 height 31
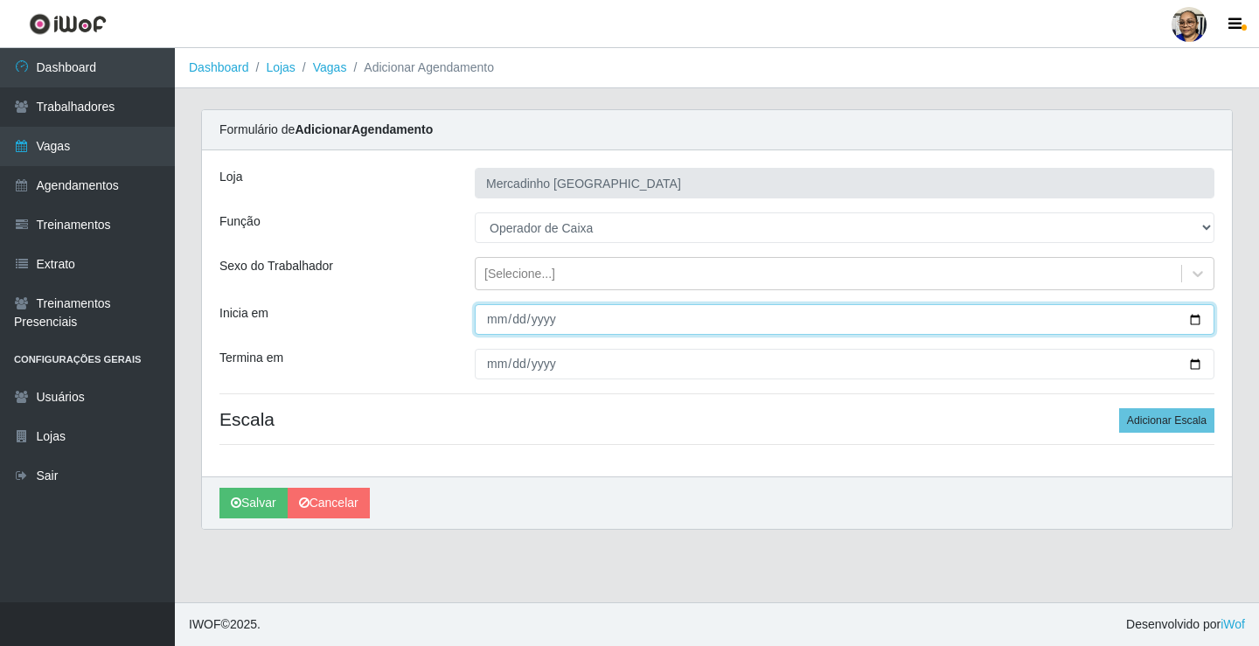
click at [1194, 316] on input "Inicia em" at bounding box center [845, 319] width 740 height 31
type input "[DATE]"
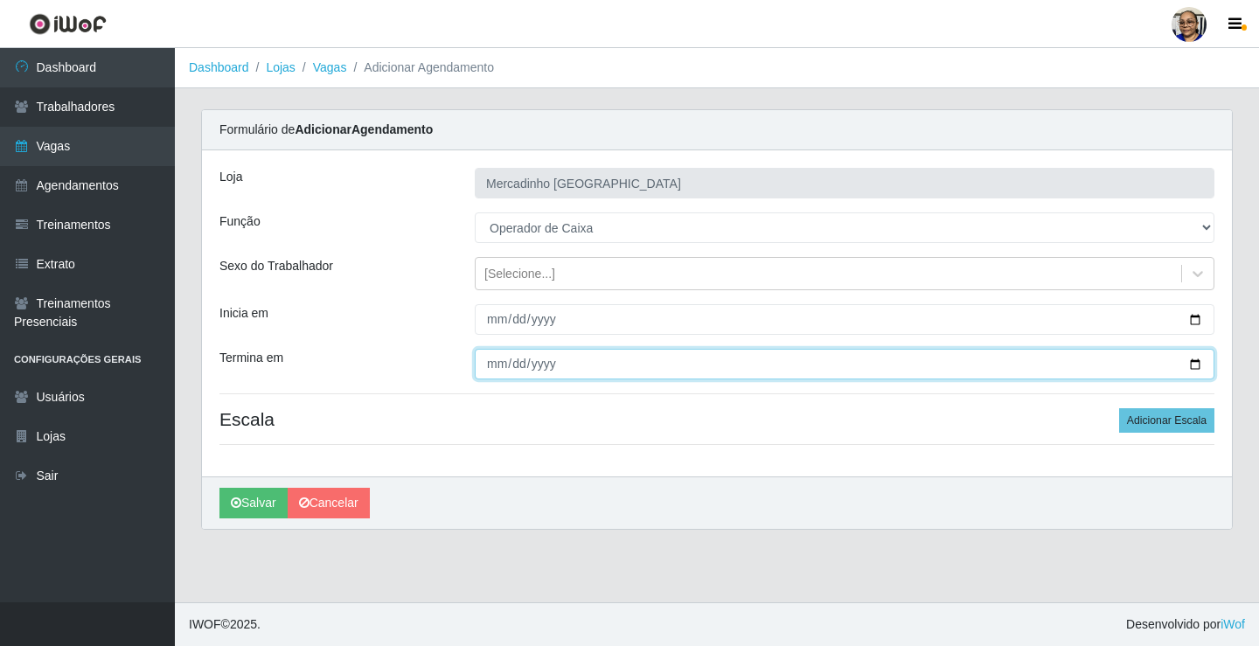
click at [1196, 366] on input "Termina em" at bounding box center [845, 364] width 740 height 31
type input "[DATE]"
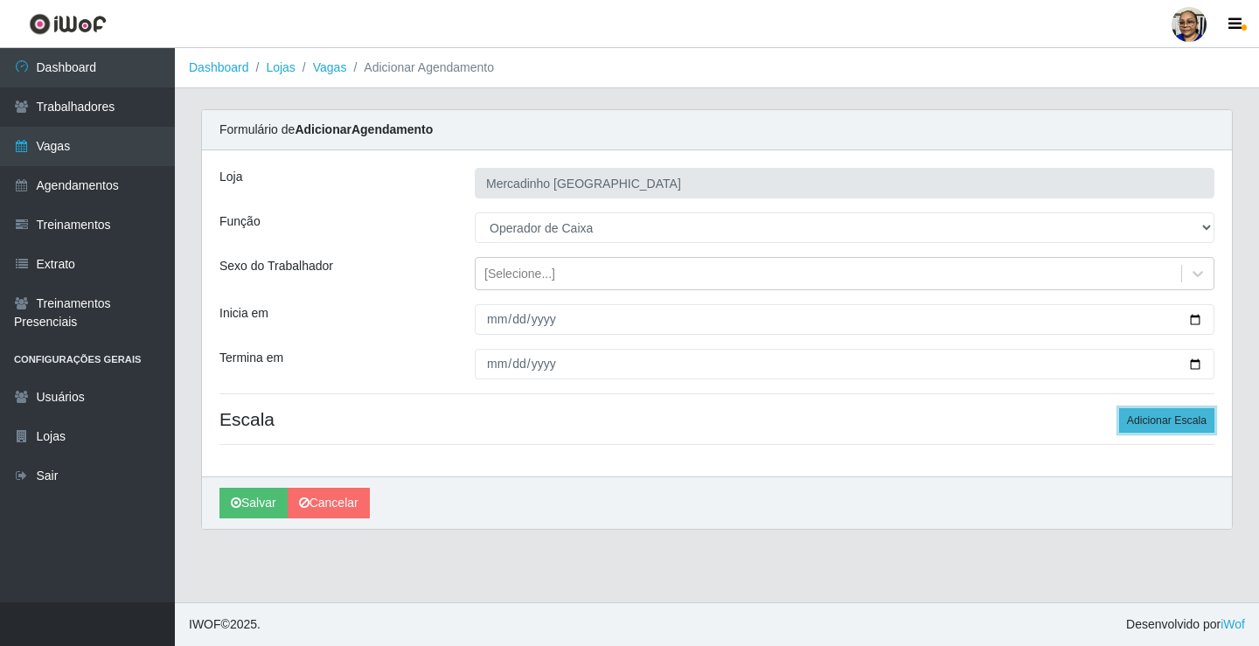
click at [1154, 418] on button "Adicionar Escala" at bounding box center [1166, 420] width 95 height 24
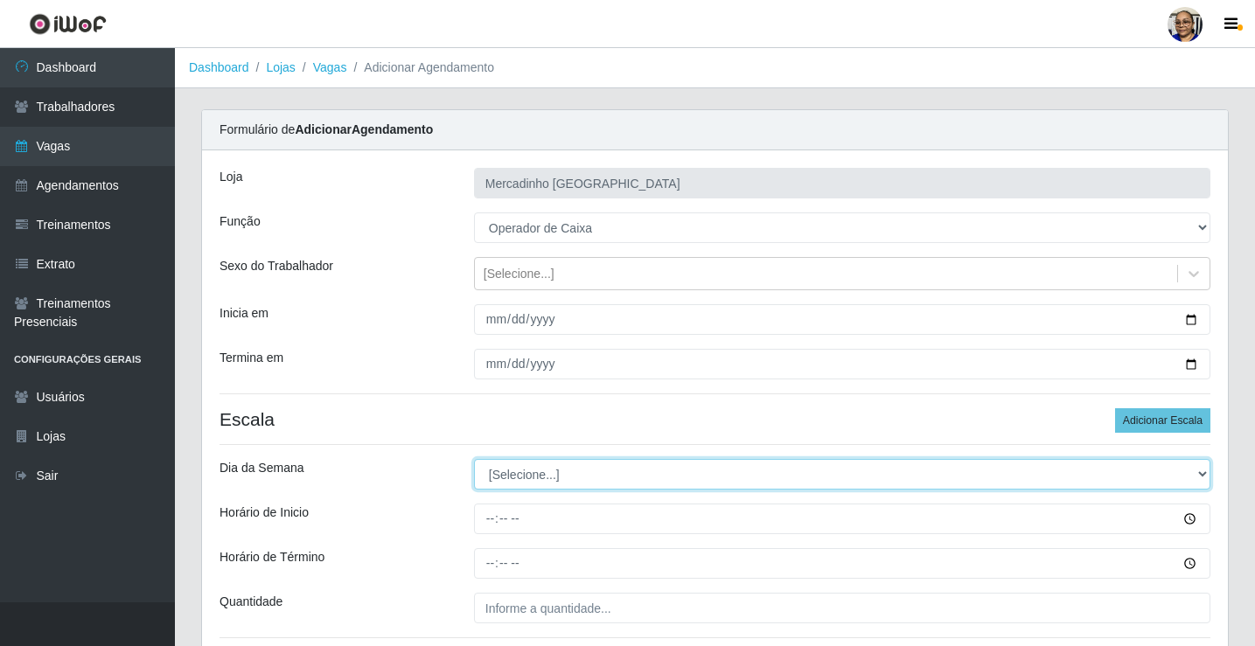
click at [515, 470] on select "[Selecione...] Segunda Terça Quarta Quinta Sexta Sábado Domingo" at bounding box center [842, 474] width 736 height 31
select select "2"
click at [474, 459] on select "[Selecione...] Segunda Terça Quarta Quinta Sexta Sábado Domingo" at bounding box center [842, 474] width 736 height 31
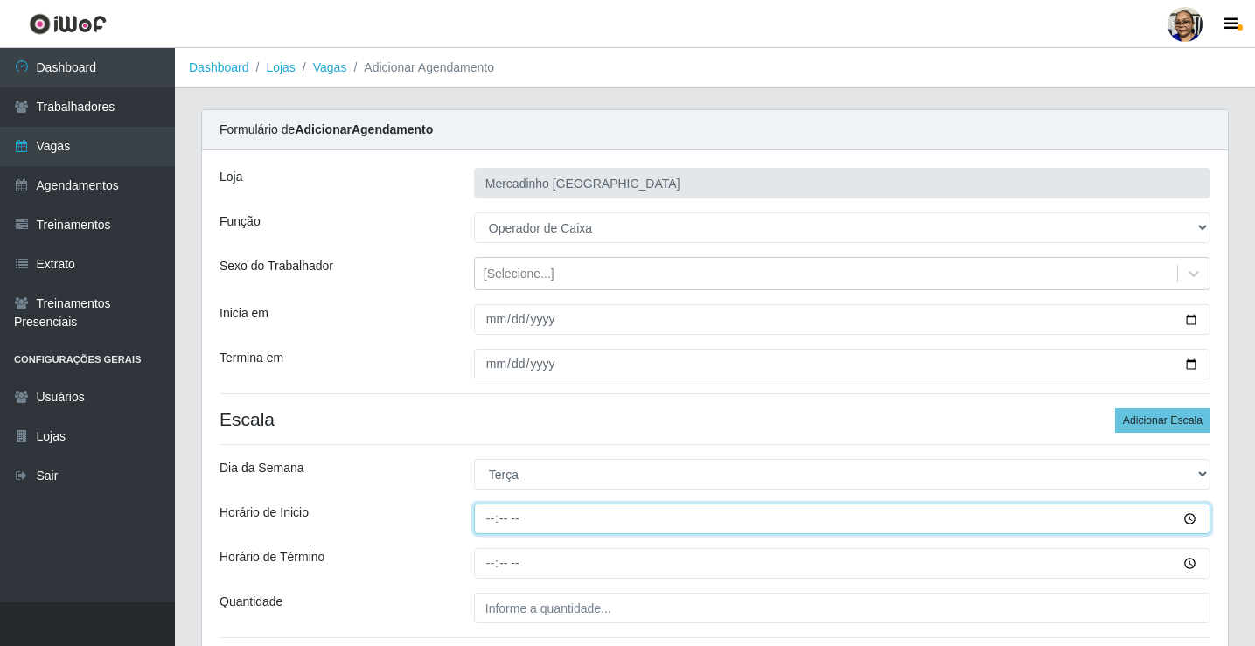
click at [491, 518] on input "Horário de Inicio" at bounding box center [842, 519] width 736 height 31
type input "14:30"
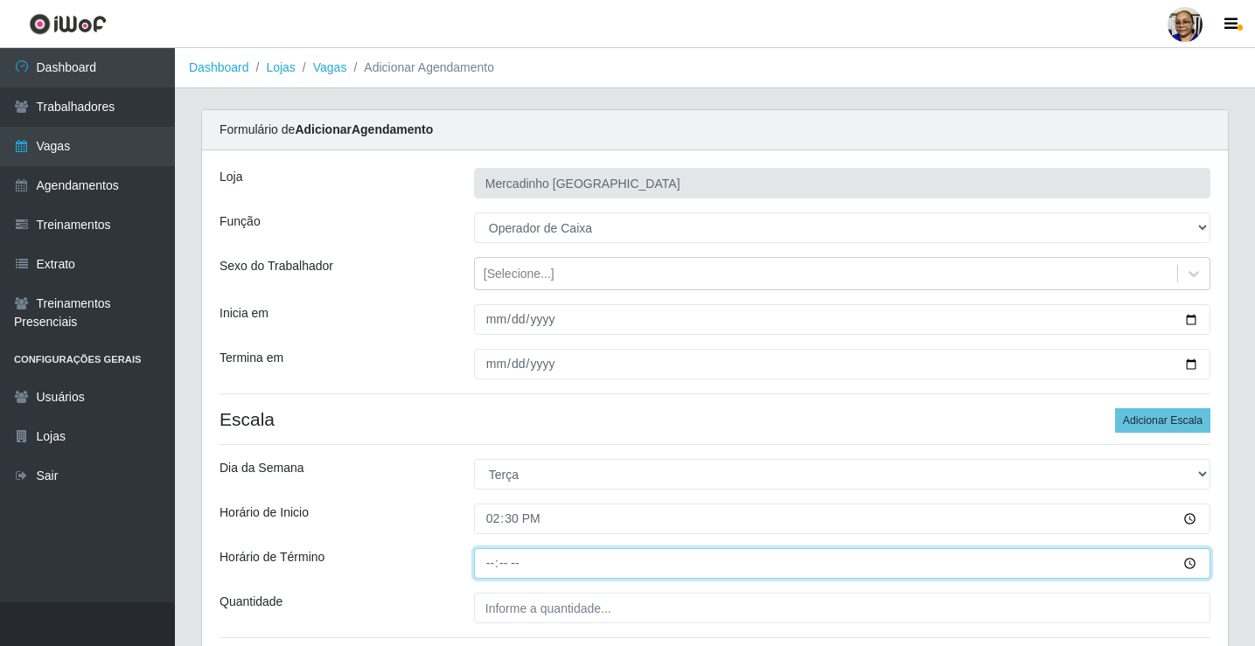
click at [486, 560] on input "Horário de Término" at bounding box center [842, 563] width 736 height 31
type input "20:30"
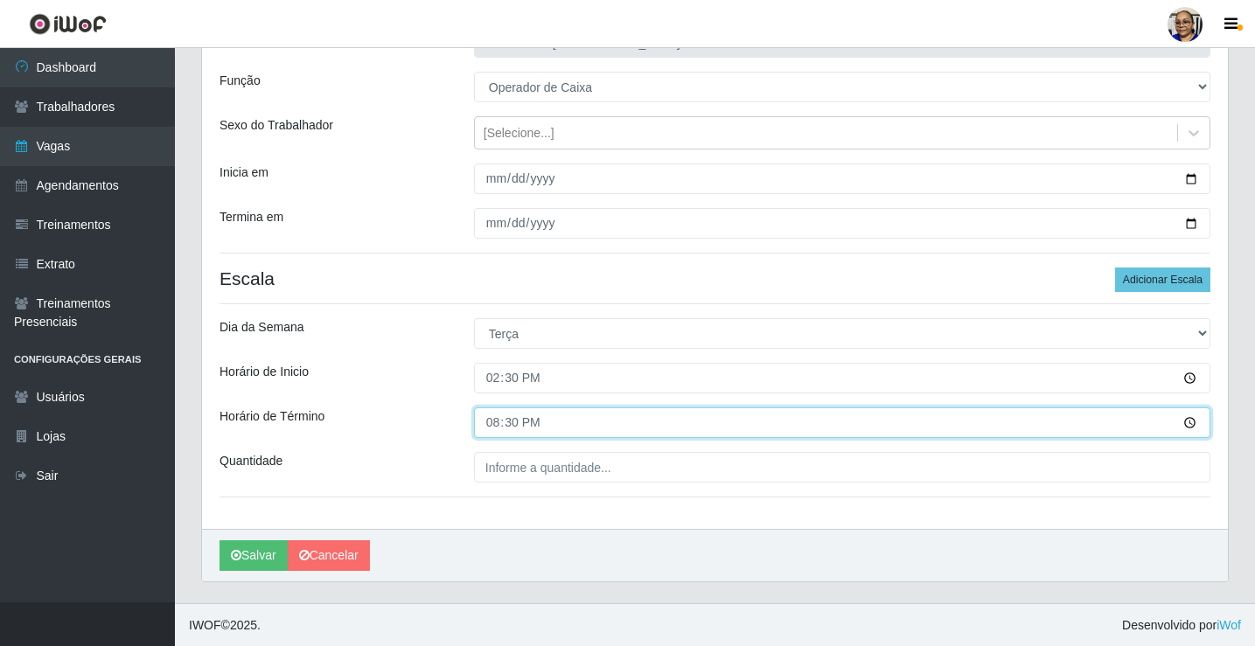
scroll to position [142, 0]
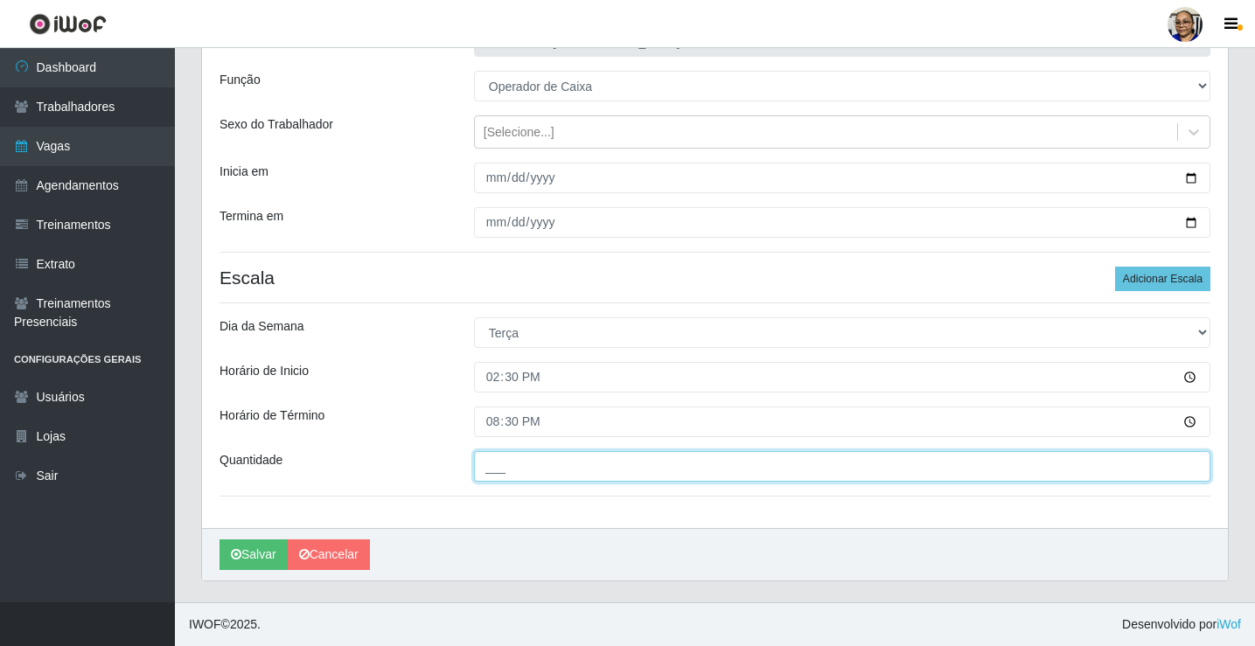
click at [619, 467] on input "___" at bounding box center [842, 466] width 736 height 31
type input "1__"
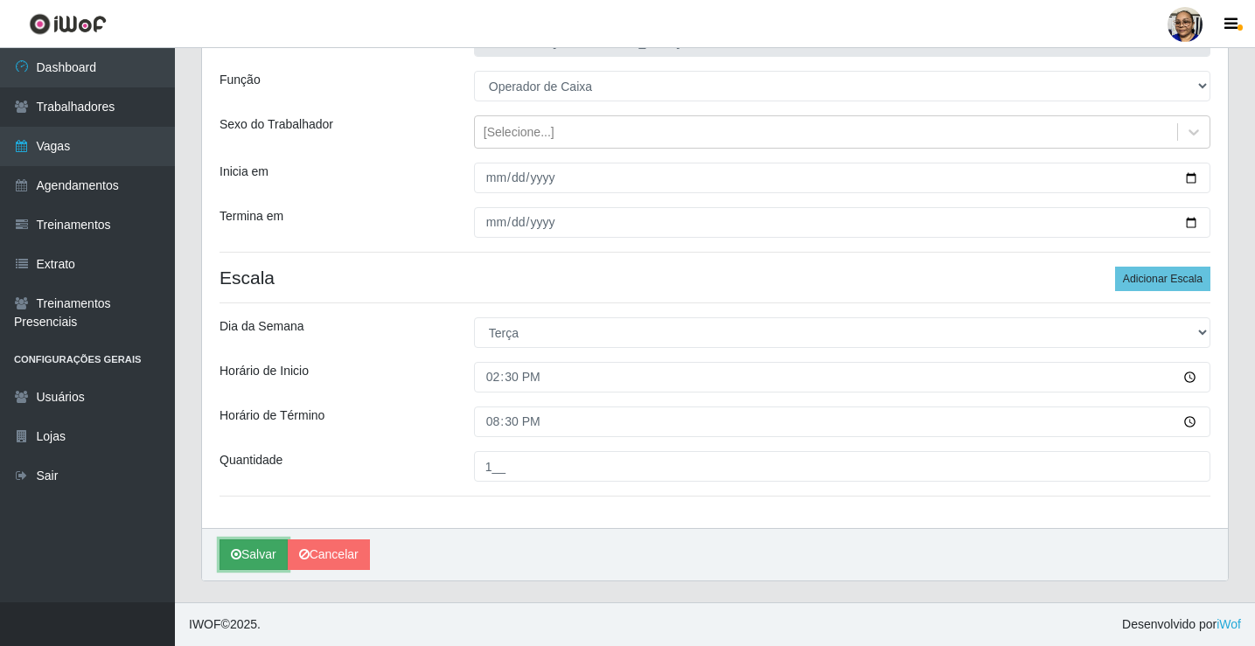
click at [267, 547] on button "Salvar" at bounding box center [253, 555] width 68 height 31
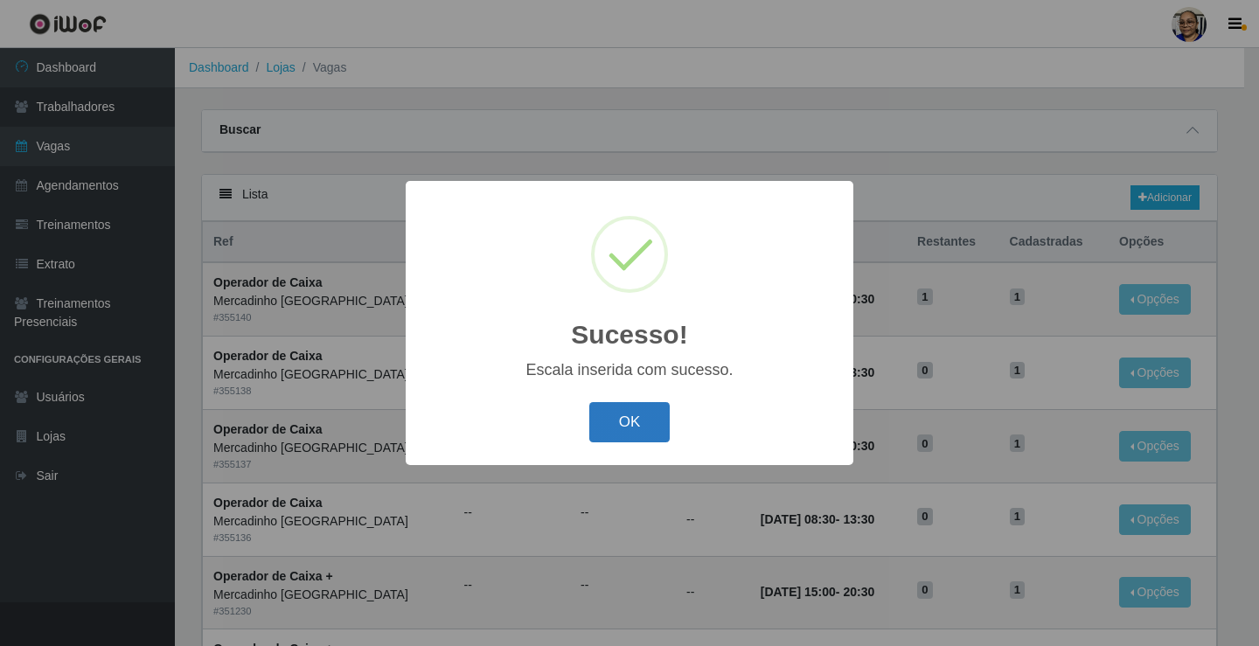
click at [598, 424] on button "OK" at bounding box center [629, 422] width 81 height 41
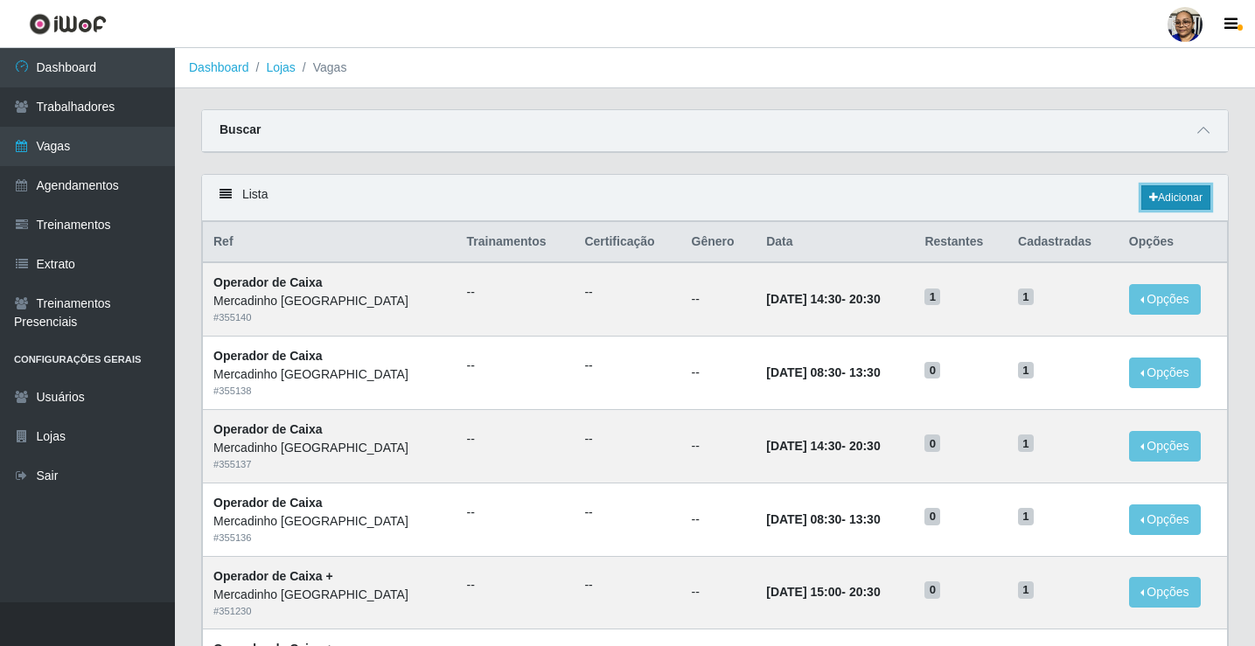
click at [1185, 203] on link "Adicionar" at bounding box center [1175, 197] width 69 height 24
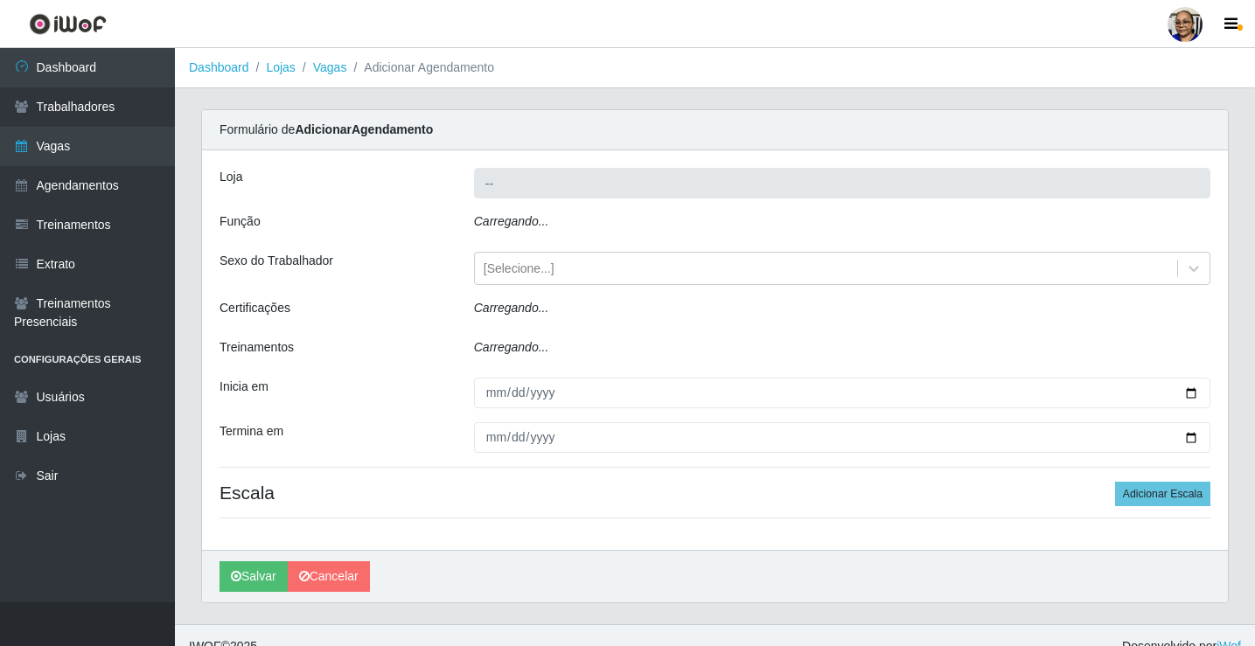
type input "Mercadinho [GEOGRAPHIC_DATA]"
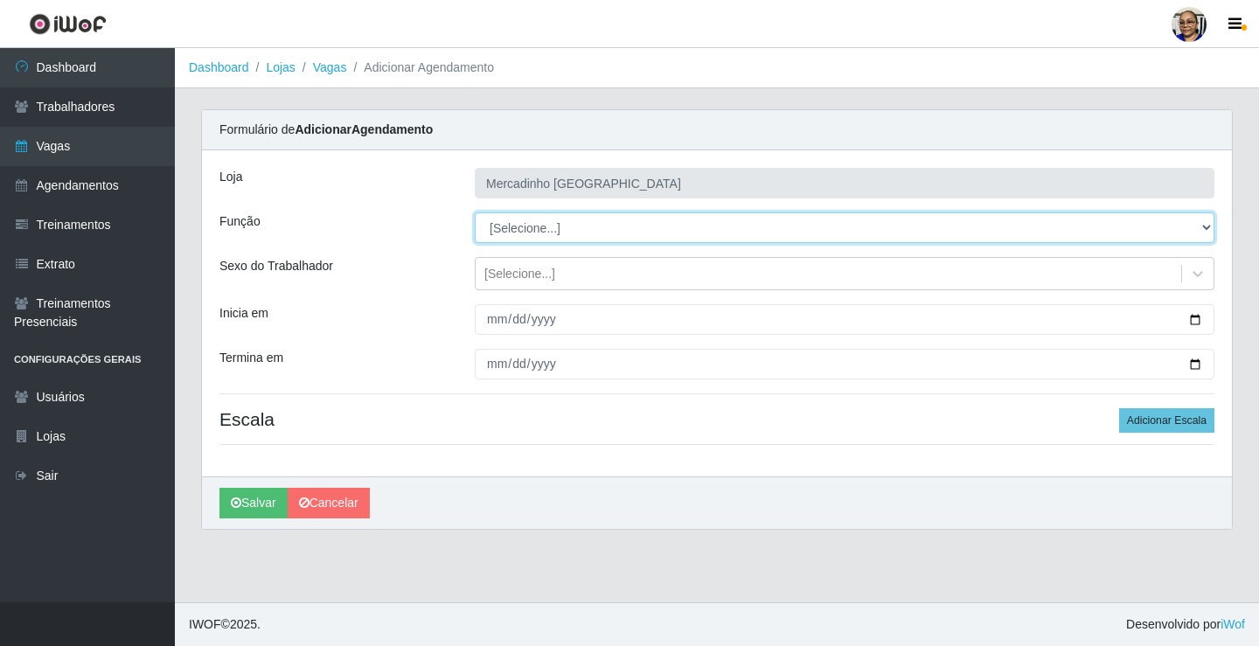
click at [512, 228] on select "[Selecione...] ASG ASG + ASG ++ Balconista de Açougue Balconista de Açougue + O…" at bounding box center [845, 227] width 740 height 31
select select "22"
click at [475, 212] on select "[Selecione...] ASG ASG + ASG ++ Balconista de Açougue Balconista de Açougue + O…" at bounding box center [845, 227] width 740 height 31
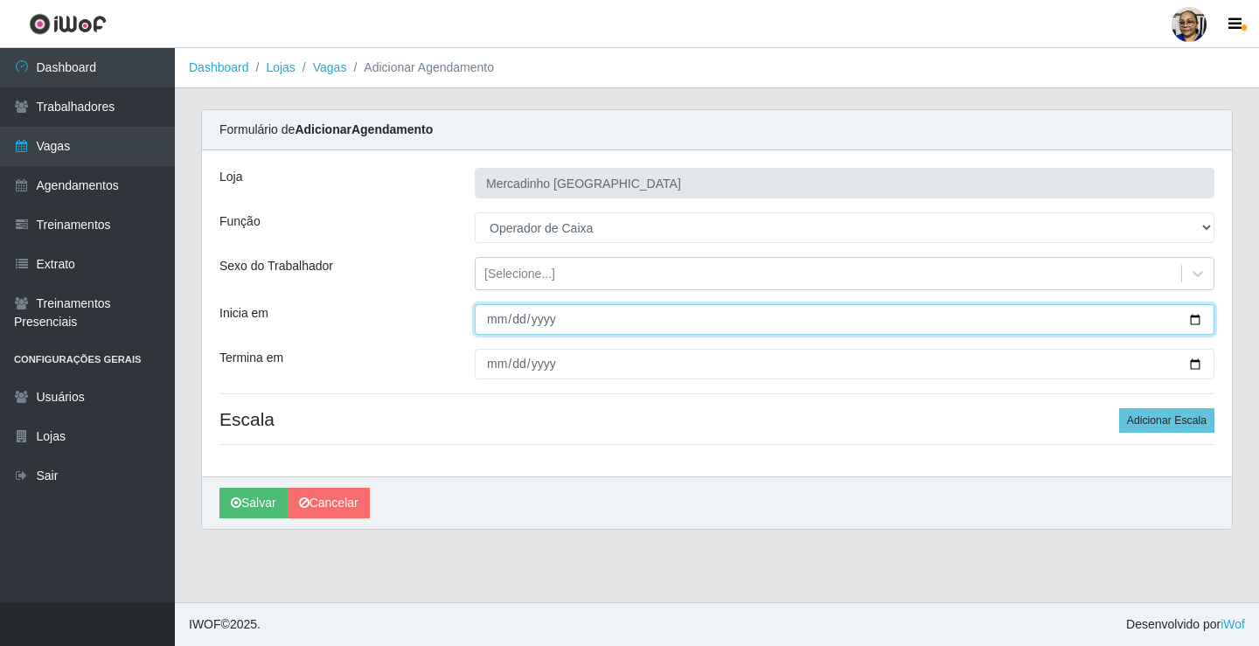
click at [1191, 317] on input "Inicia em" at bounding box center [845, 319] width 740 height 31
type input "[DATE]"
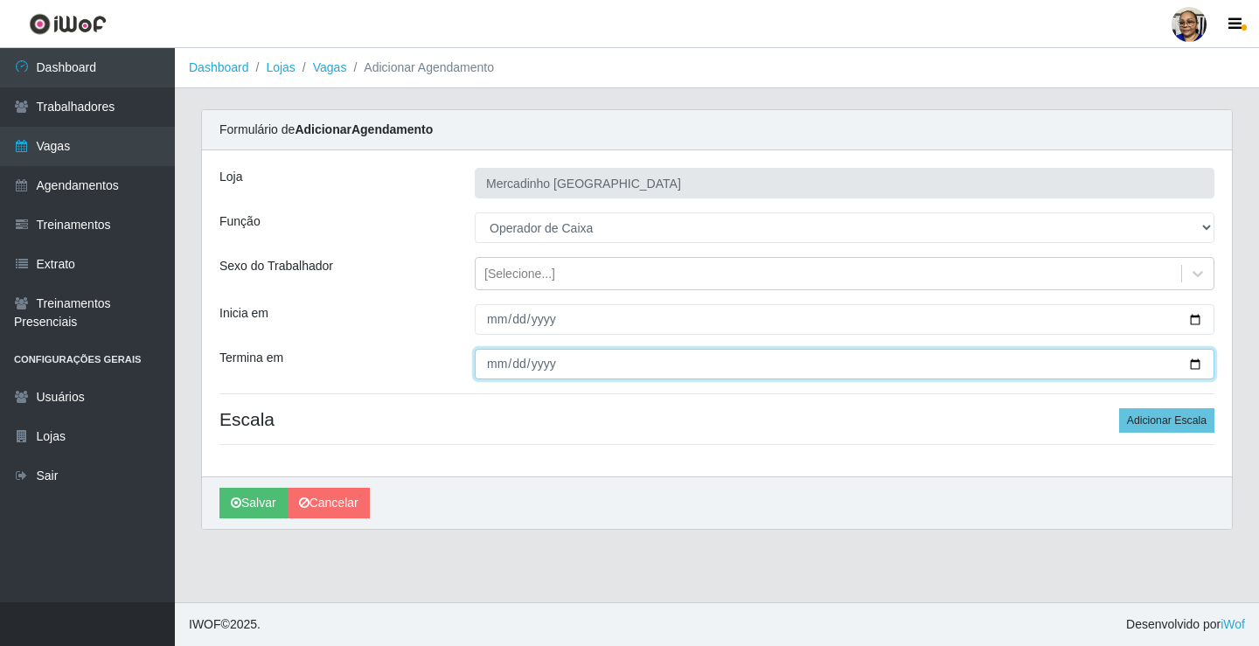
click at [1194, 364] on input "Termina em" at bounding box center [845, 364] width 740 height 31
type input "[DATE]"
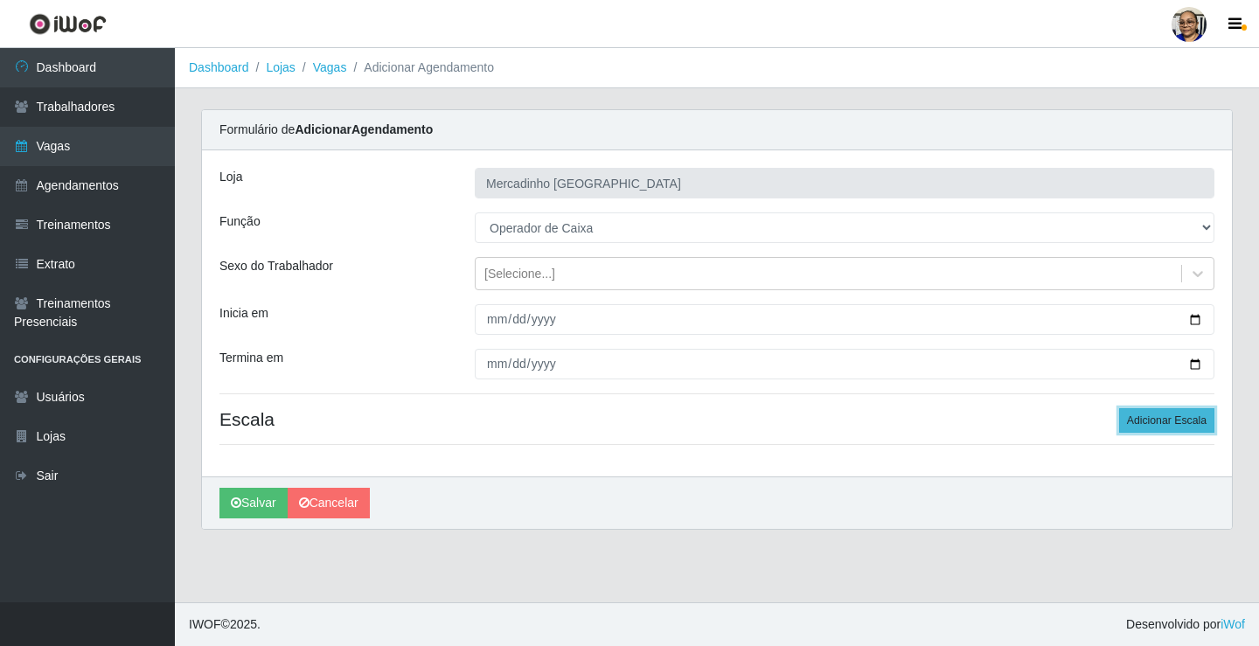
click at [1149, 415] on button "Adicionar Escala" at bounding box center [1166, 420] width 95 height 24
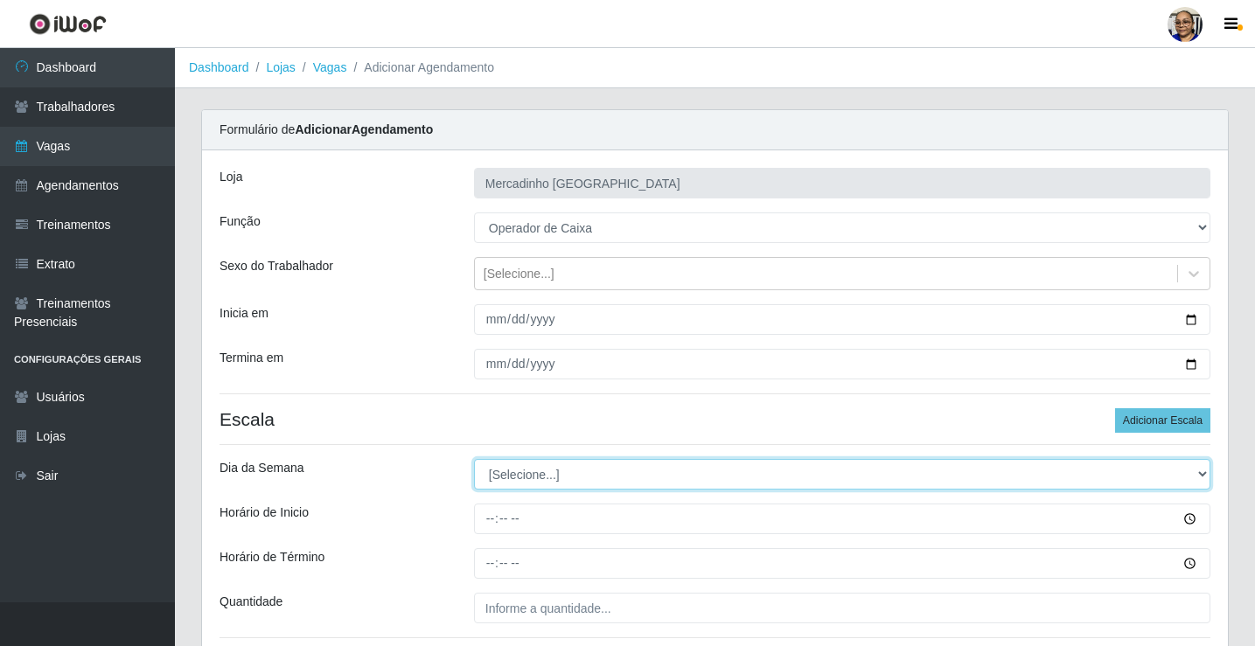
click at [509, 478] on select "[Selecione...] Segunda Terça Quarta Quinta Sexta Sábado Domingo" at bounding box center [842, 474] width 736 height 31
click at [545, 473] on select "[Selecione...] Segunda Terça Quarta Quinta Sexta Sábado Domingo" at bounding box center [842, 474] width 736 height 31
click at [533, 476] on select "[Selecione...] Segunda Terça Quarta Quinta Sexta Sábado Domingo" at bounding box center [842, 474] width 736 height 31
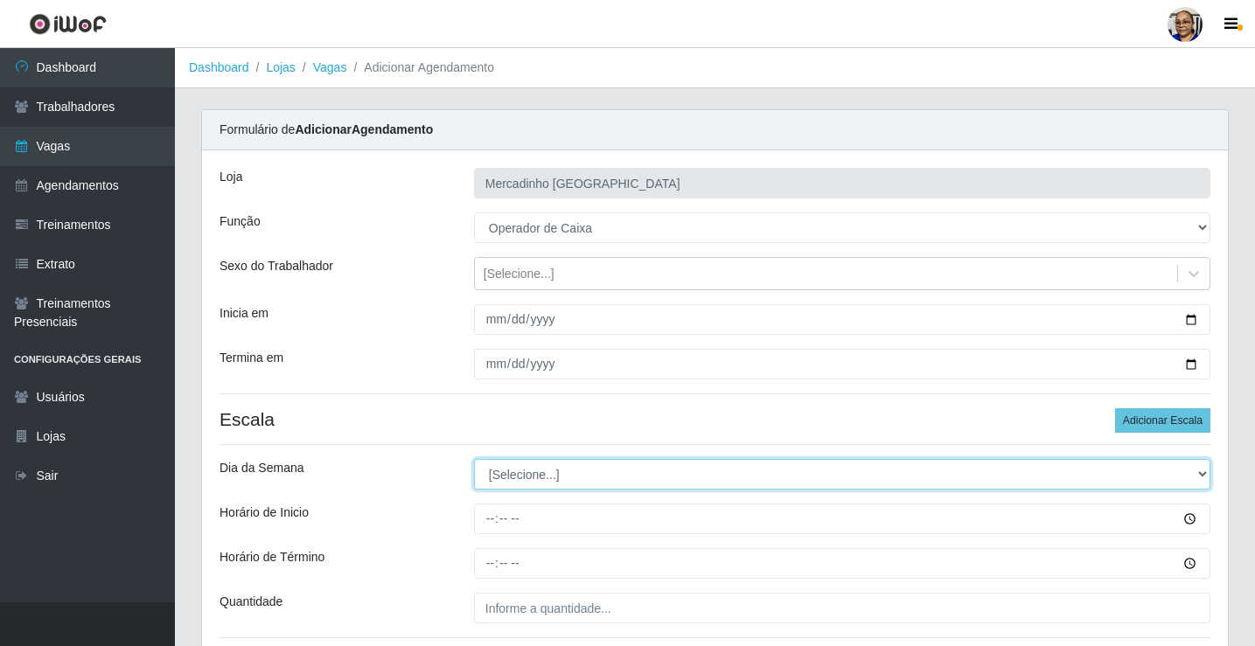
select select "3"
click at [474, 459] on select "[Selecione...] Segunda Terça Quarta Quinta Sexta Sábado Domingo" at bounding box center [842, 474] width 736 height 31
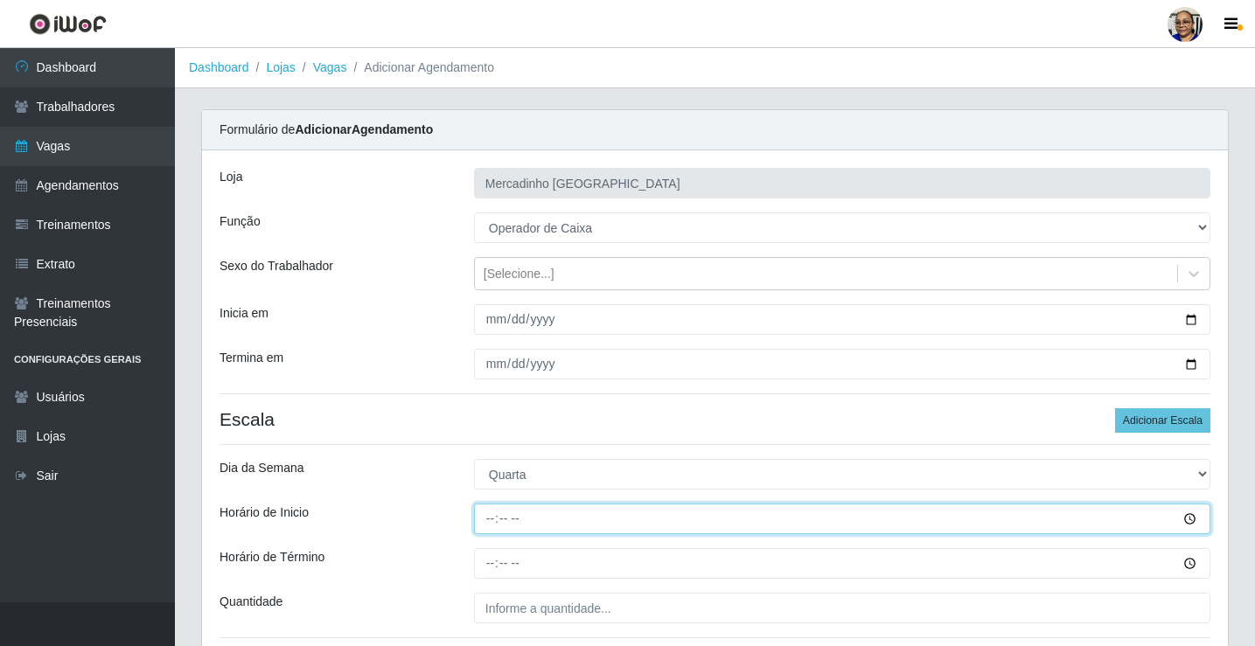
click at [491, 521] on input "Horário de Inicio" at bounding box center [842, 519] width 736 height 31
type input "08:30"
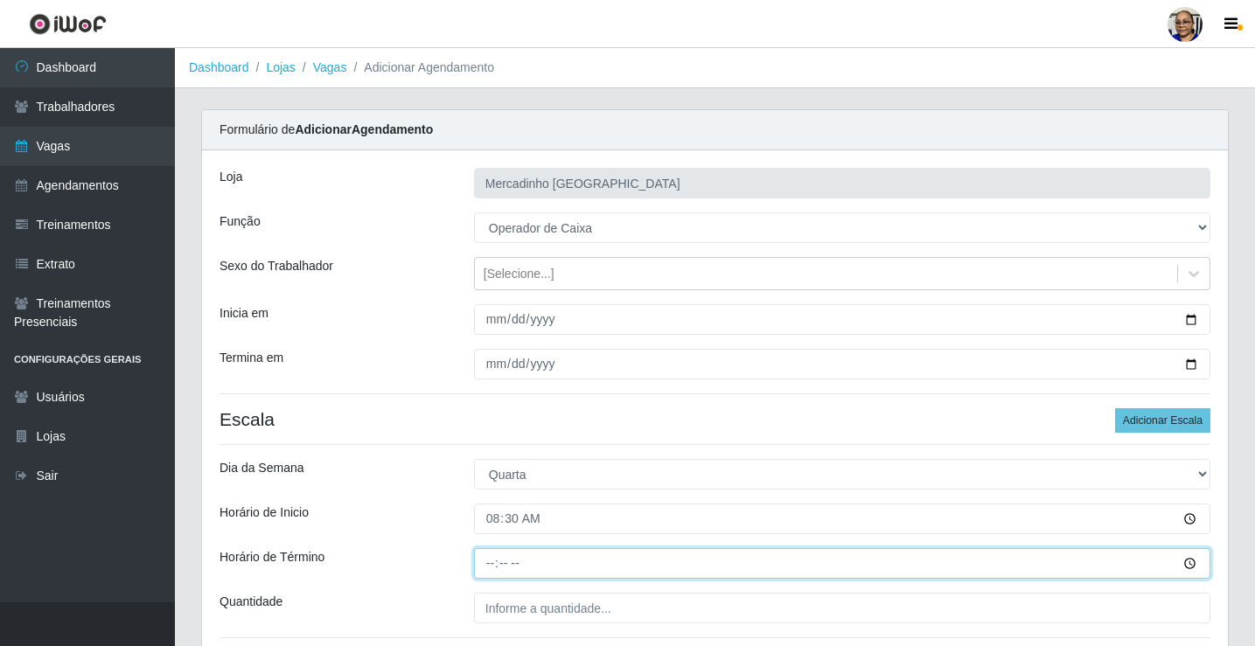
click at [490, 562] on input "Horário de Término" at bounding box center [842, 563] width 736 height 31
type input "13:30"
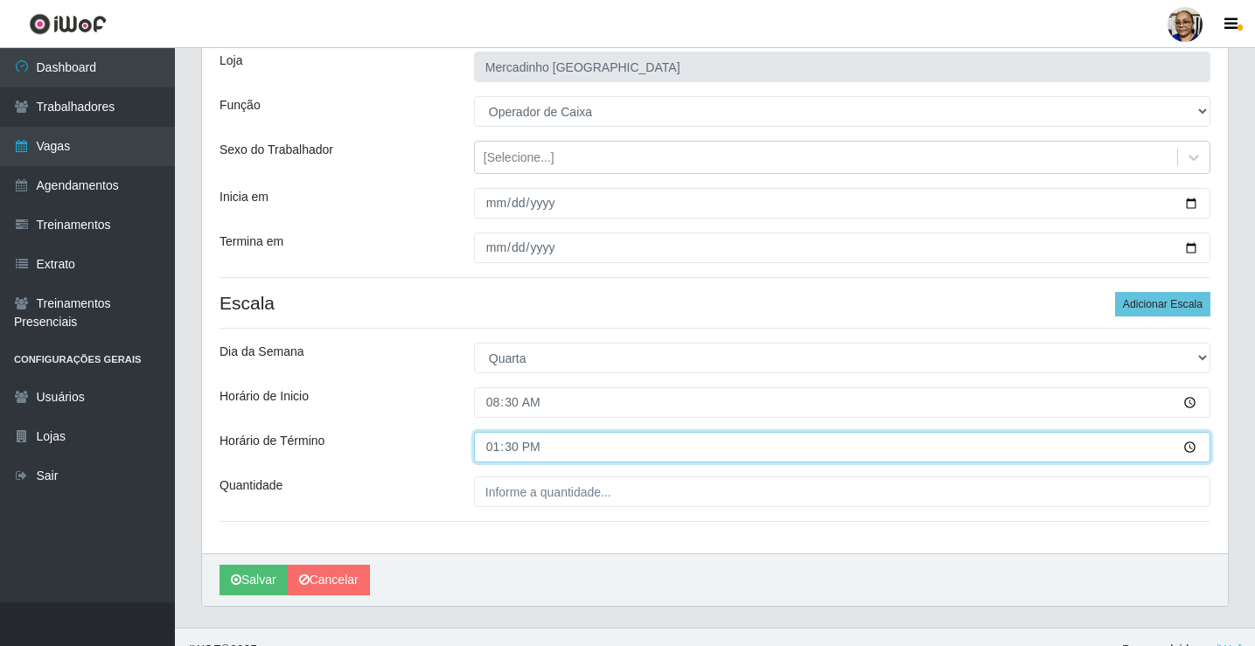
scroll to position [142, 0]
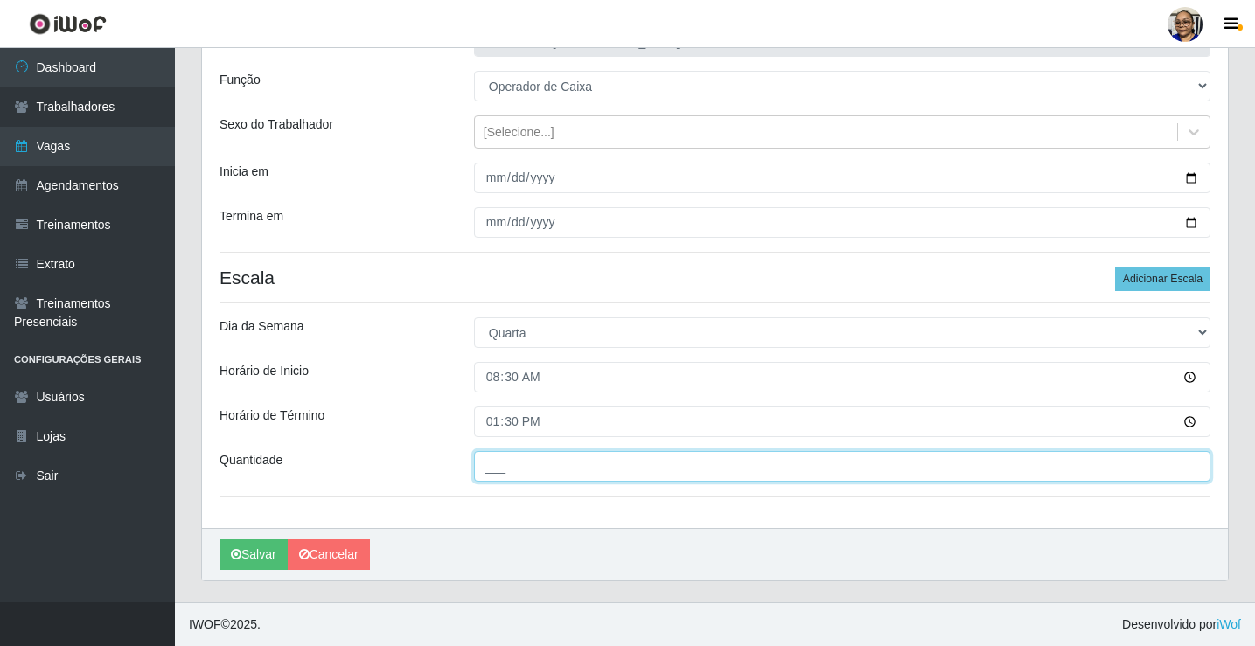
click at [621, 467] on input "___" at bounding box center [842, 466] width 736 height 31
type input "1__"
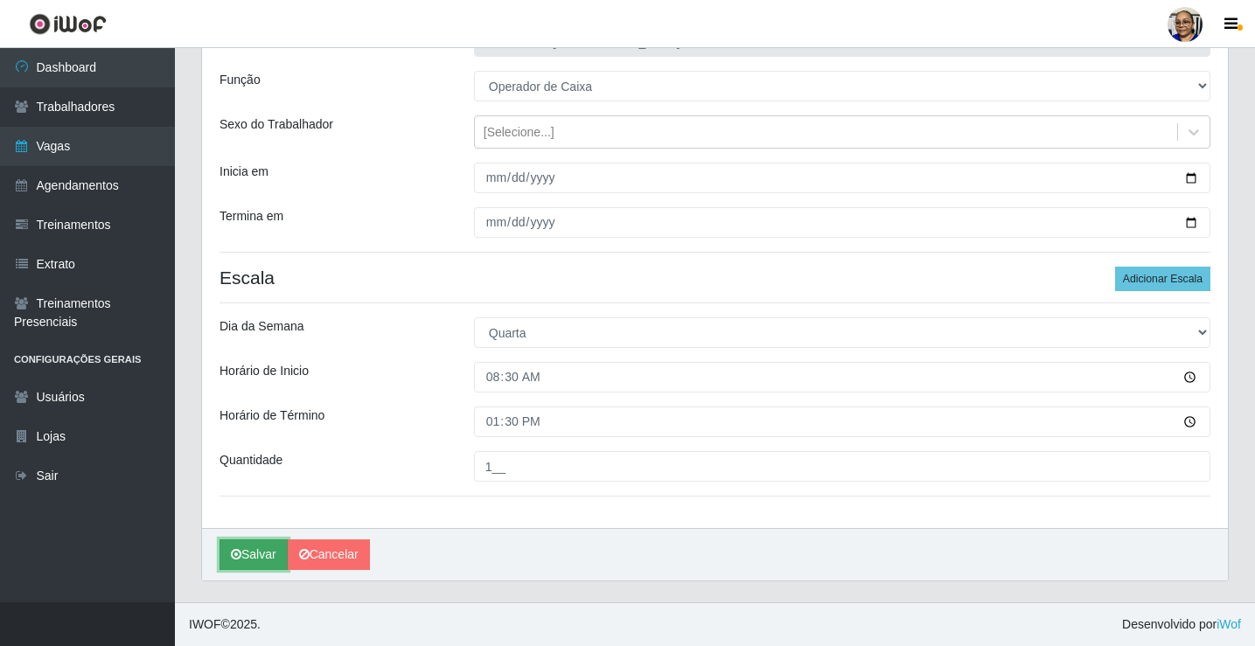
click at [256, 556] on button "Salvar" at bounding box center [253, 555] width 68 height 31
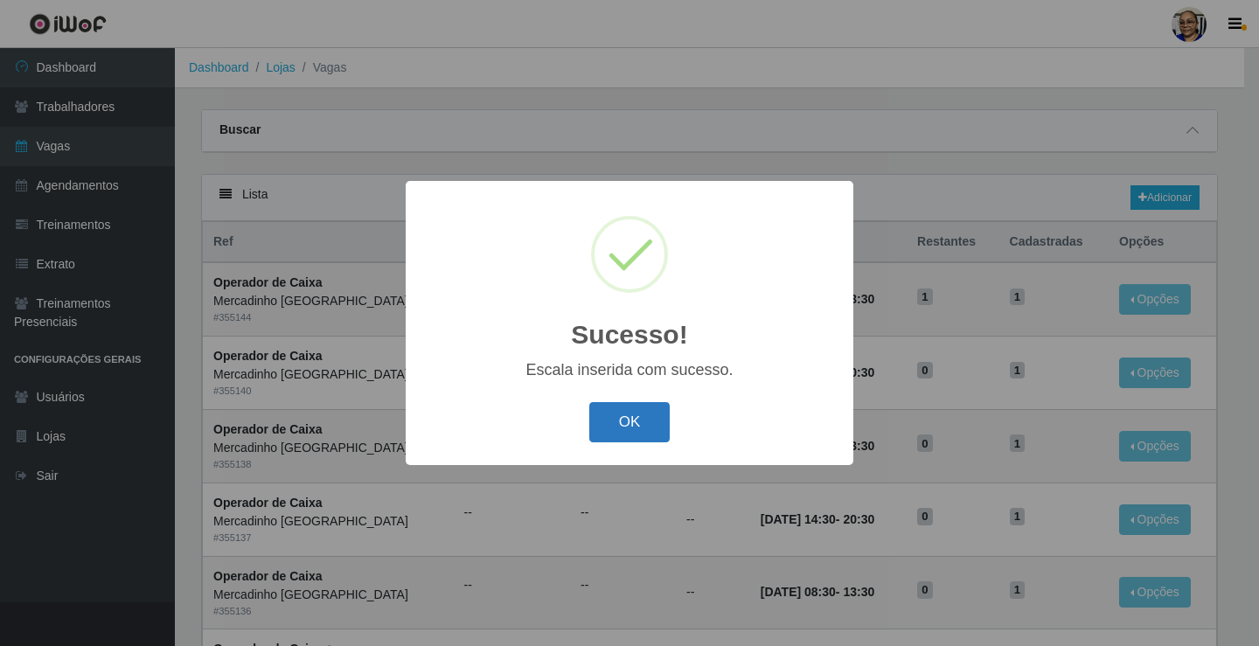
click at [634, 428] on button "OK" at bounding box center [629, 422] width 81 height 41
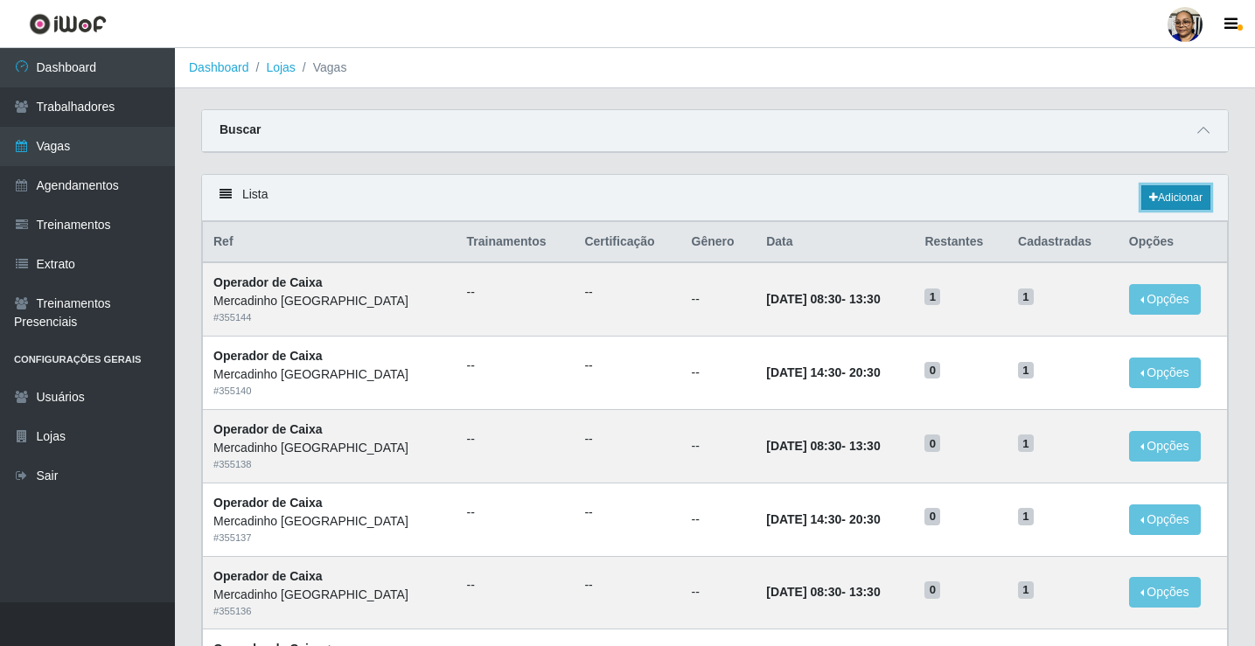
click at [1173, 199] on link "Adicionar" at bounding box center [1175, 197] width 69 height 24
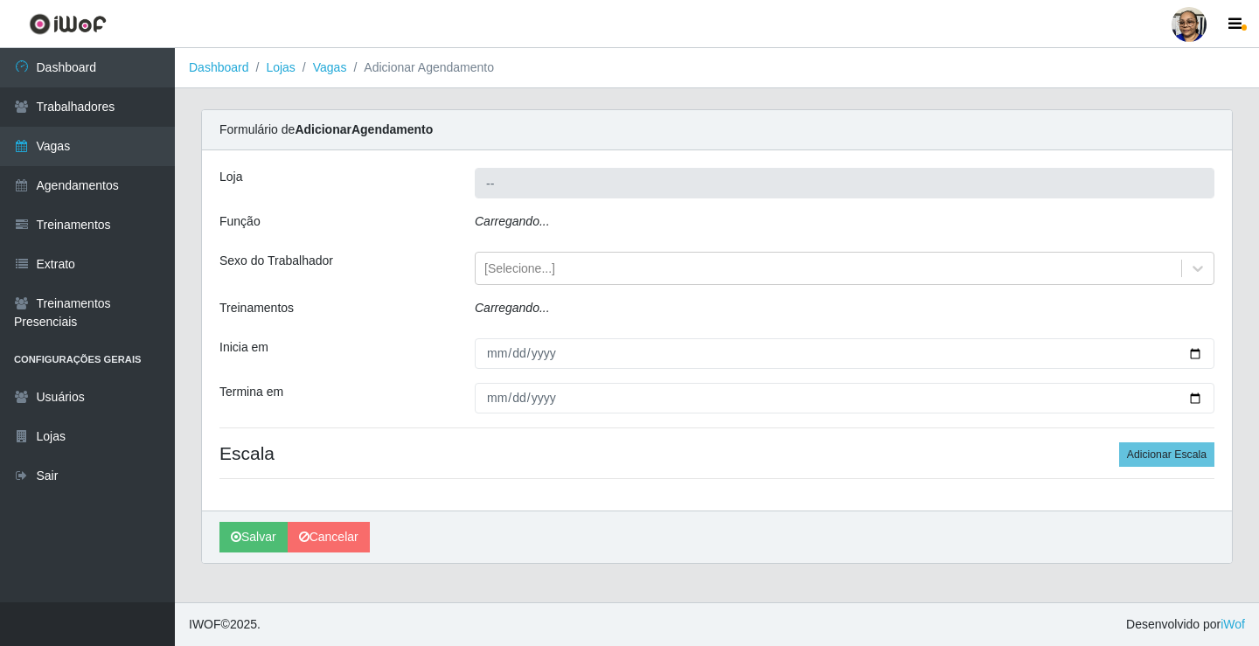
type input "Mercadinho [GEOGRAPHIC_DATA]"
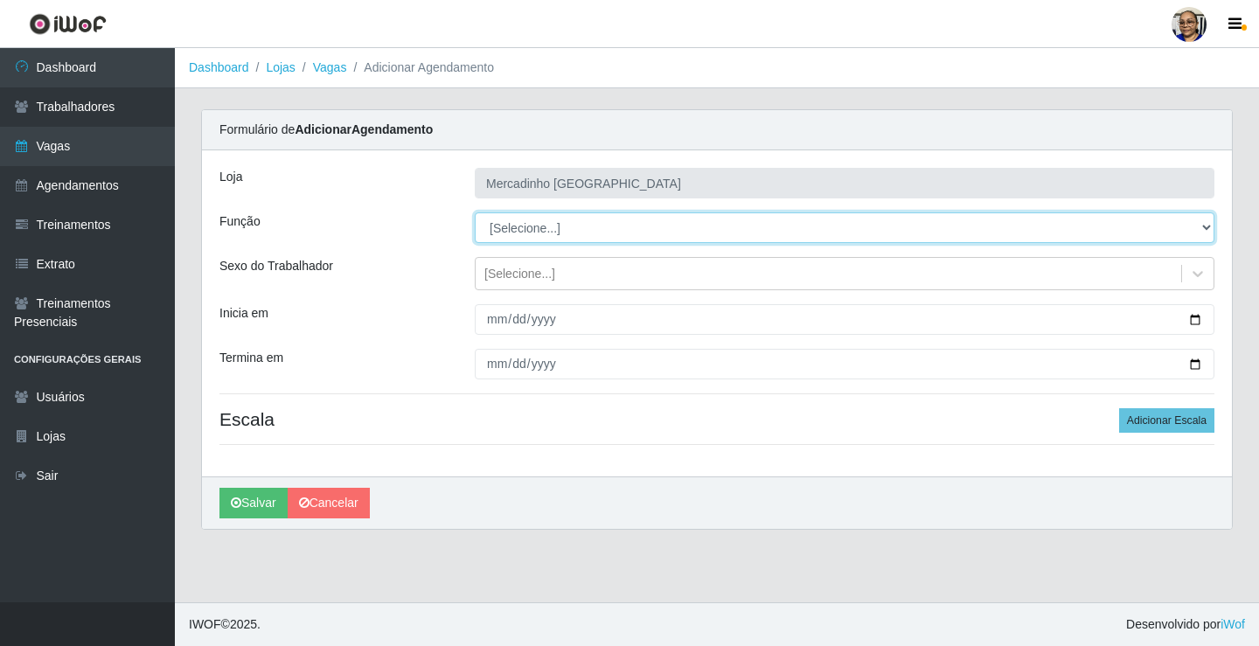
click at [529, 227] on select "[Selecione...] ASG ASG + ASG ++ Balconista de Açougue Balconista de Açougue + O…" at bounding box center [845, 227] width 740 height 31
select select "22"
click at [475, 212] on select "[Selecione...] ASG ASG + ASG ++ Balconista de Açougue Balconista de Açougue + O…" at bounding box center [845, 227] width 740 height 31
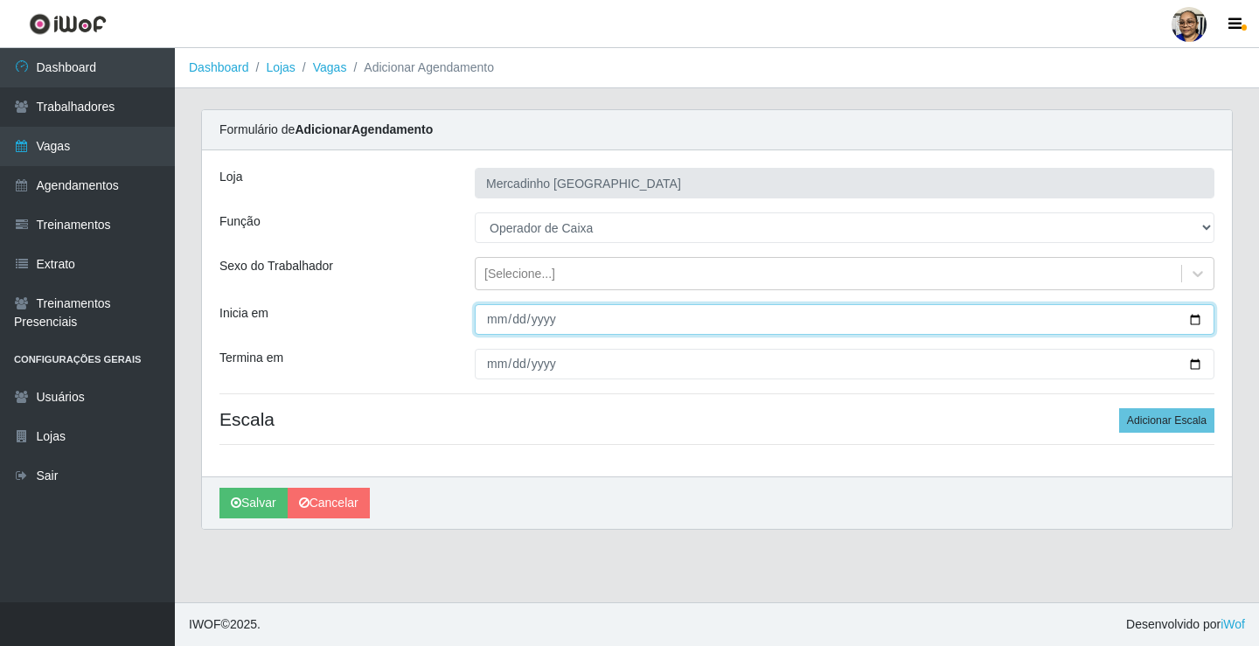
click at [1197, 318] on input "Inicia em" at bounding box center [845, 319] width 740 height 31
type input "[DATE]"
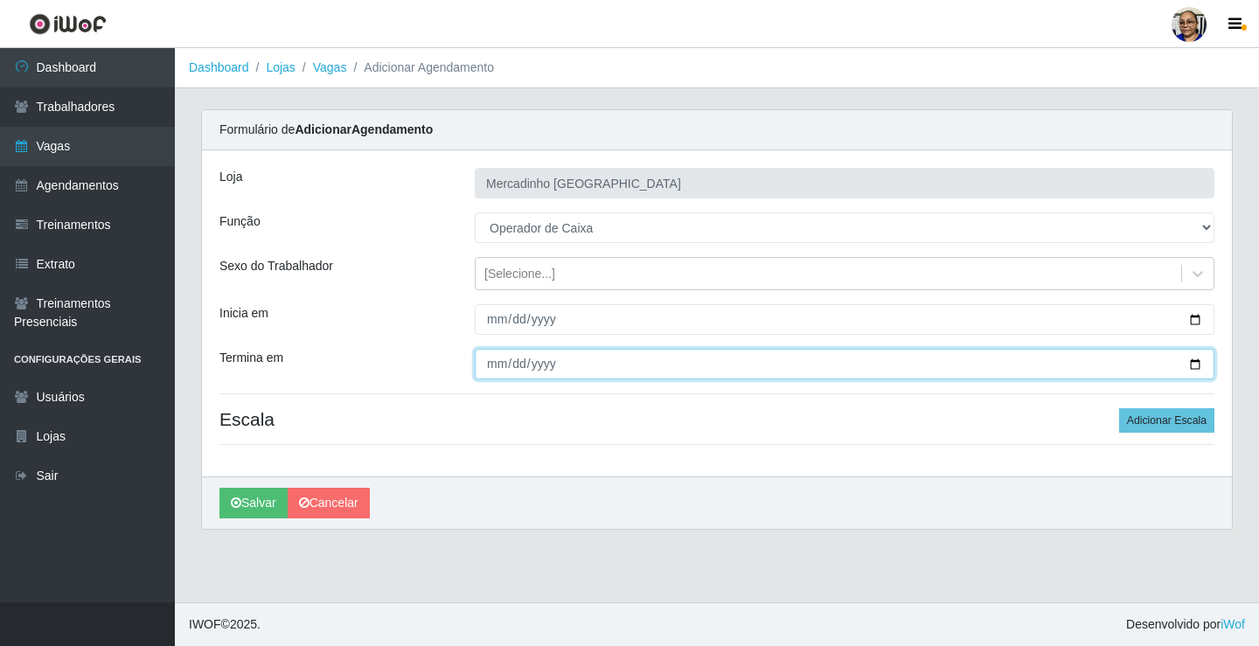
click at [1194, 364] on input "Termina em" at bounding box center [845, 364] width 740 height 31
type input "[DATE]"
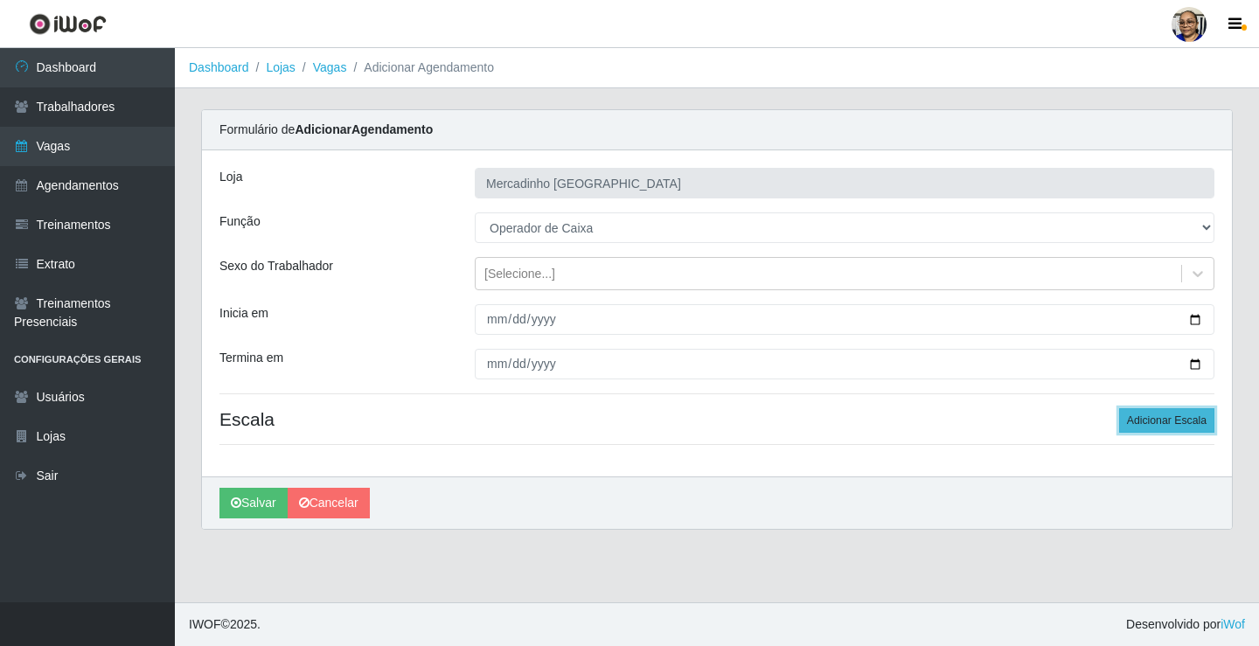
click at [1152, 417] on button "Adicionar Escala" at bounding box center [1166, 420] width 95 height 24
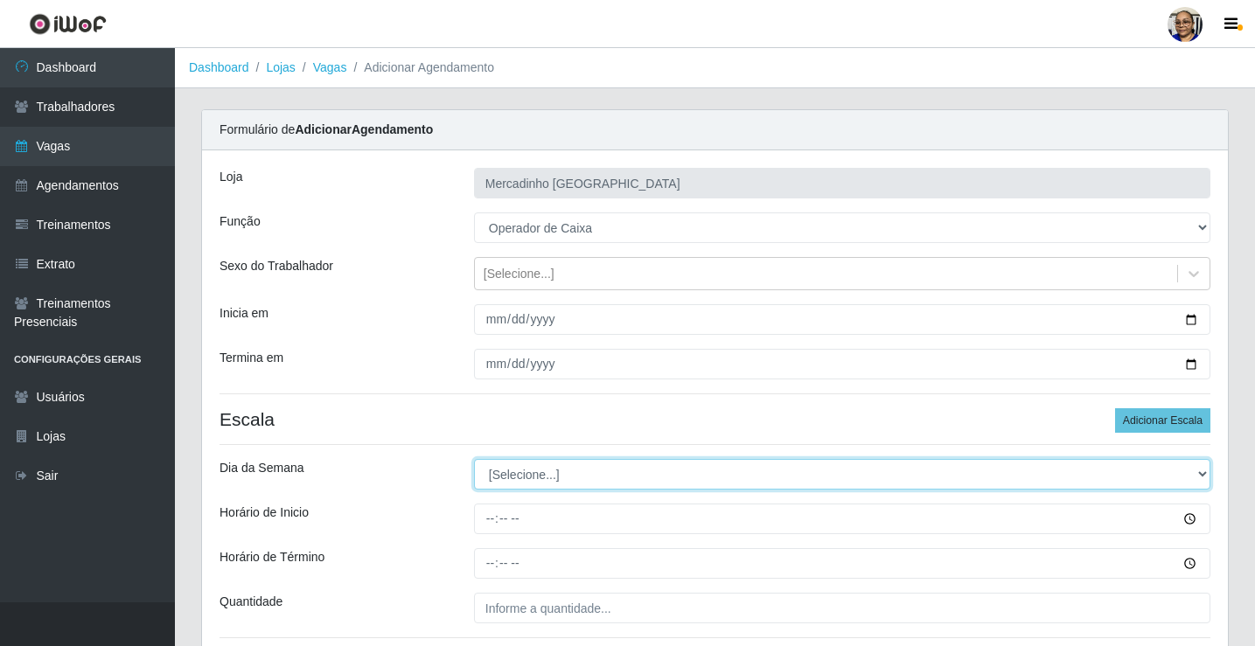
click at [539, 477] on select "[Selecione...] Segunda Terça Quarta Quinta Sexta Sábado Domingo" at bounding box center [842, 474] width 736 height 31
select select "3"
click at [474, 459] on select "[Selecione...] Segunda Terça Quarta Quinta Sexta Sábado Domingo" at bounding box center [842, 474] width 736 height 31
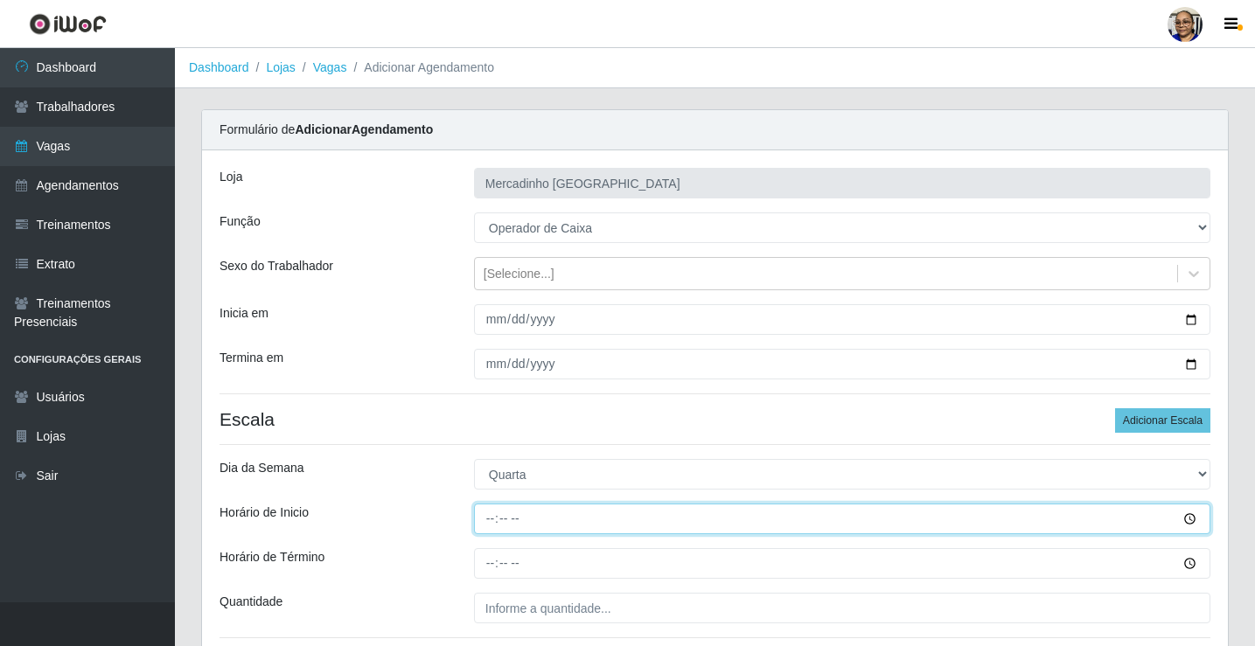
click at [491, 524] on input "Horário de Inicio" at bounding box center [842, 519] width 736 height 31
type input "14:30"
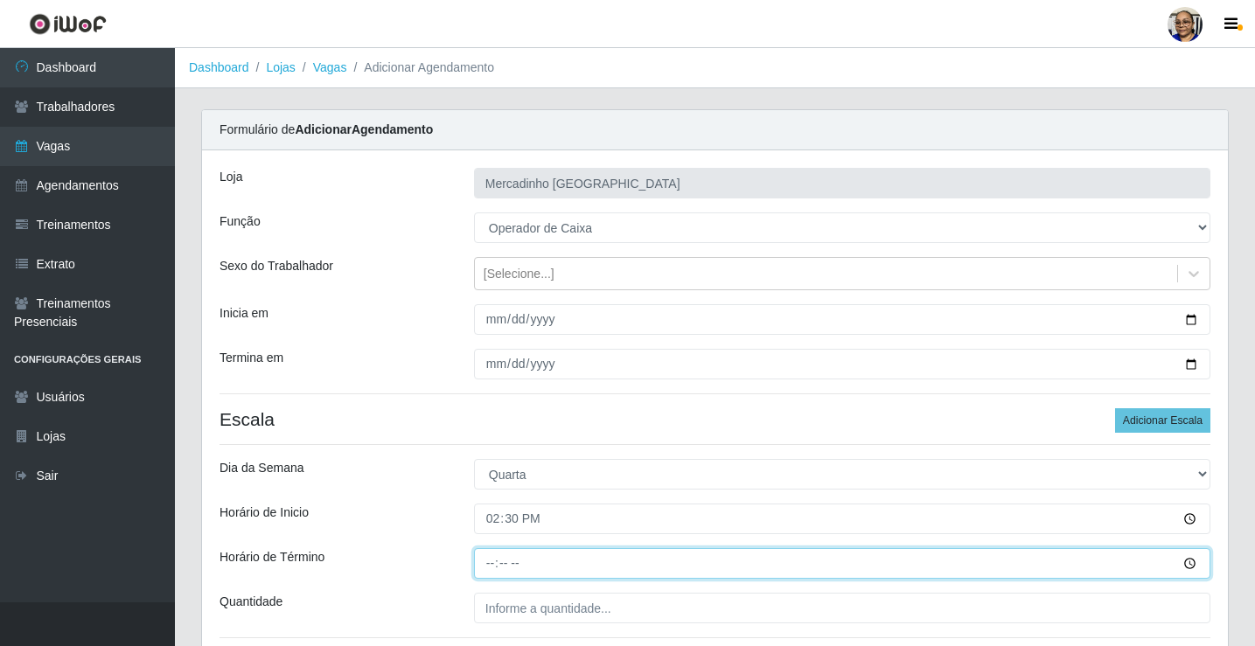
click at [492, 567] on input "Horário de Término" at bounding box center [842, 563] width 736 height 31
type input "20:30"
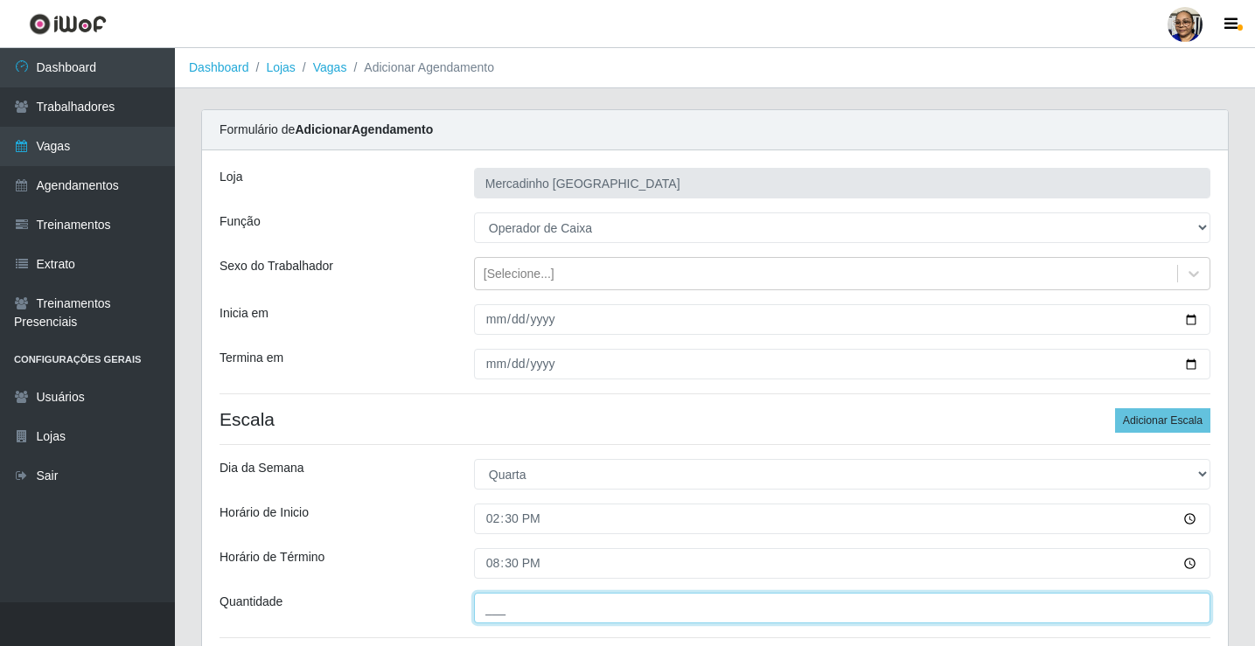
click at [627, 609] on input "___" at bounding box center [842, 608] width 736 height 31
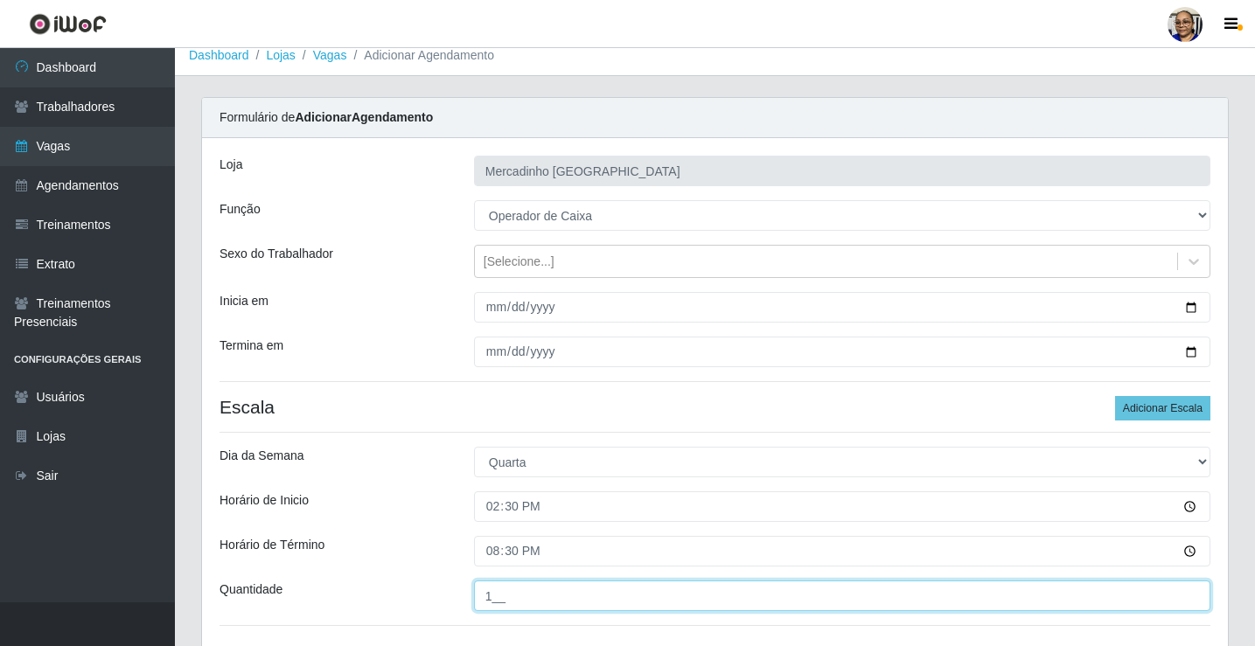
scroll to position [142, 0]
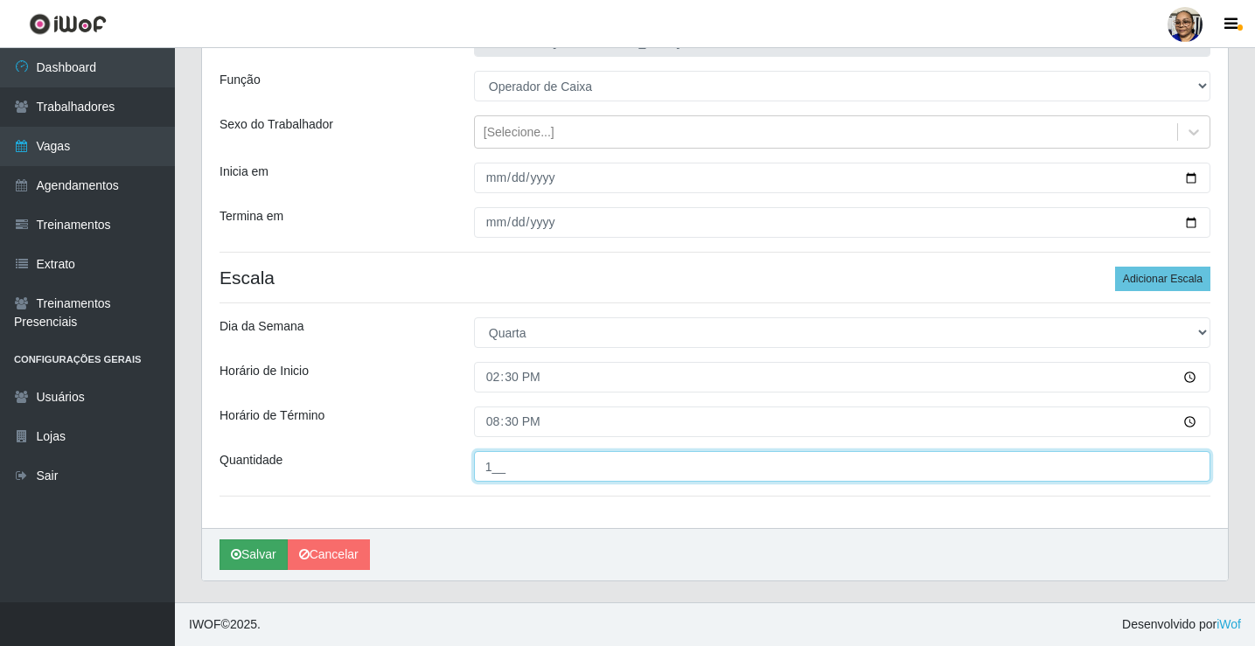
type input "1__"
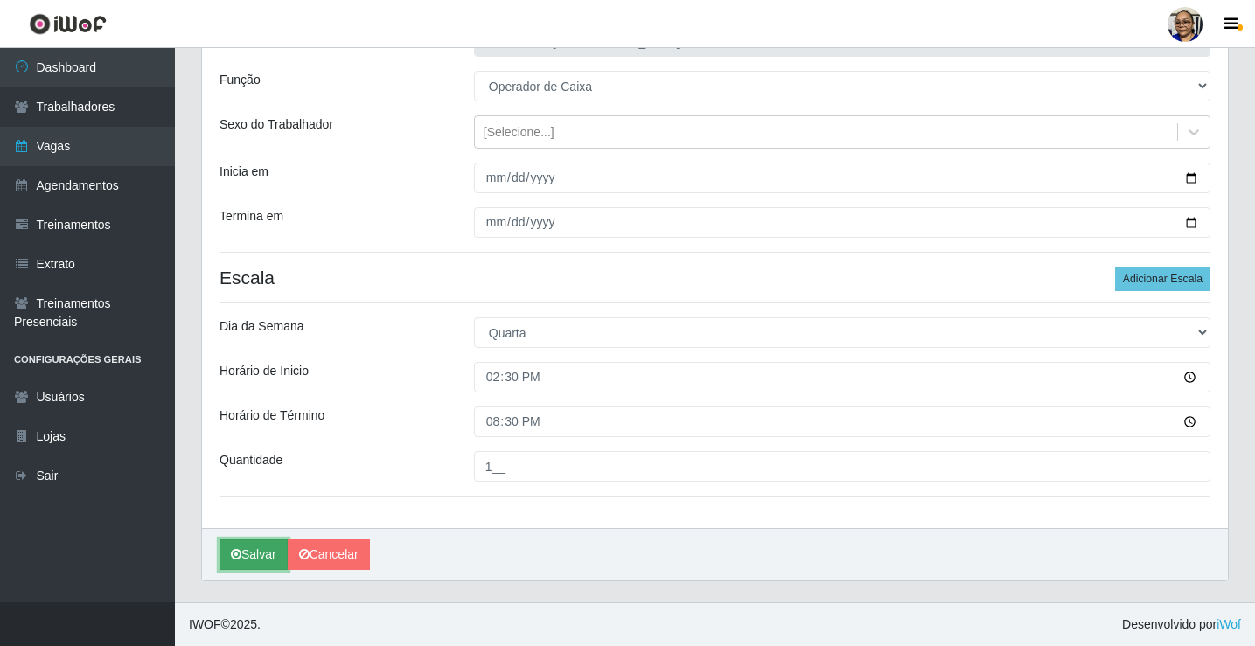
click at [258, 554] on button "Salvar" at bounding box center [253, 555] width 68 height 31
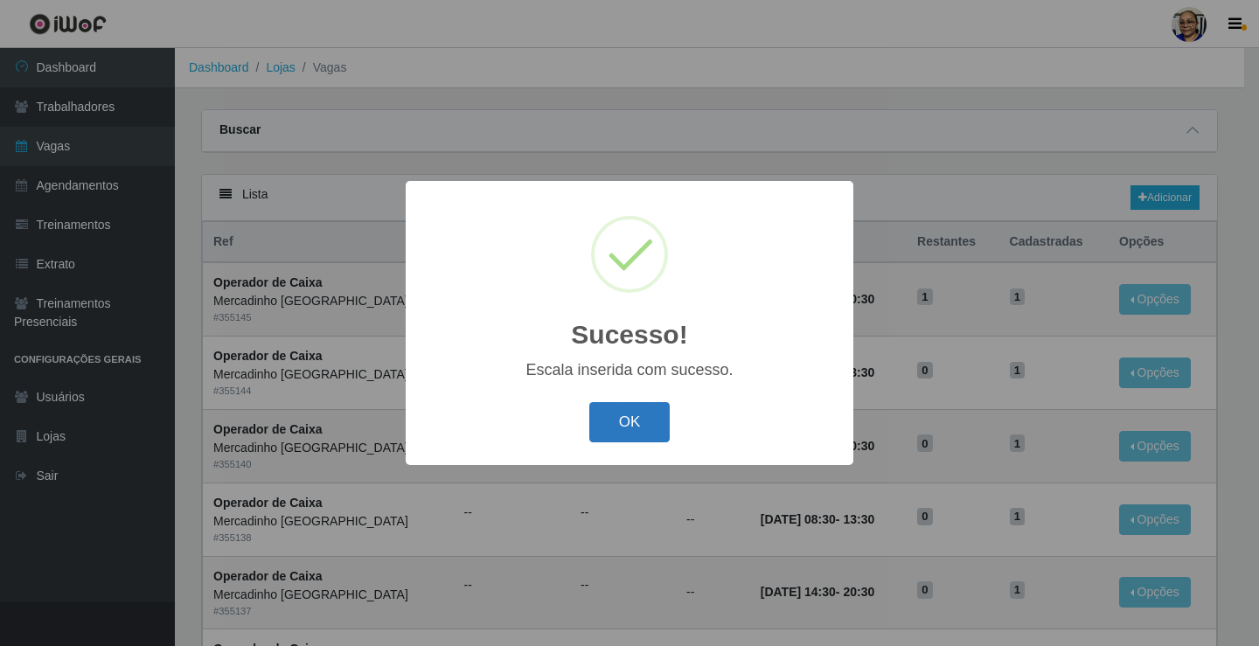
click at [635, 422] on button "OK" at bounding box center [629, 422] width 81 height 41
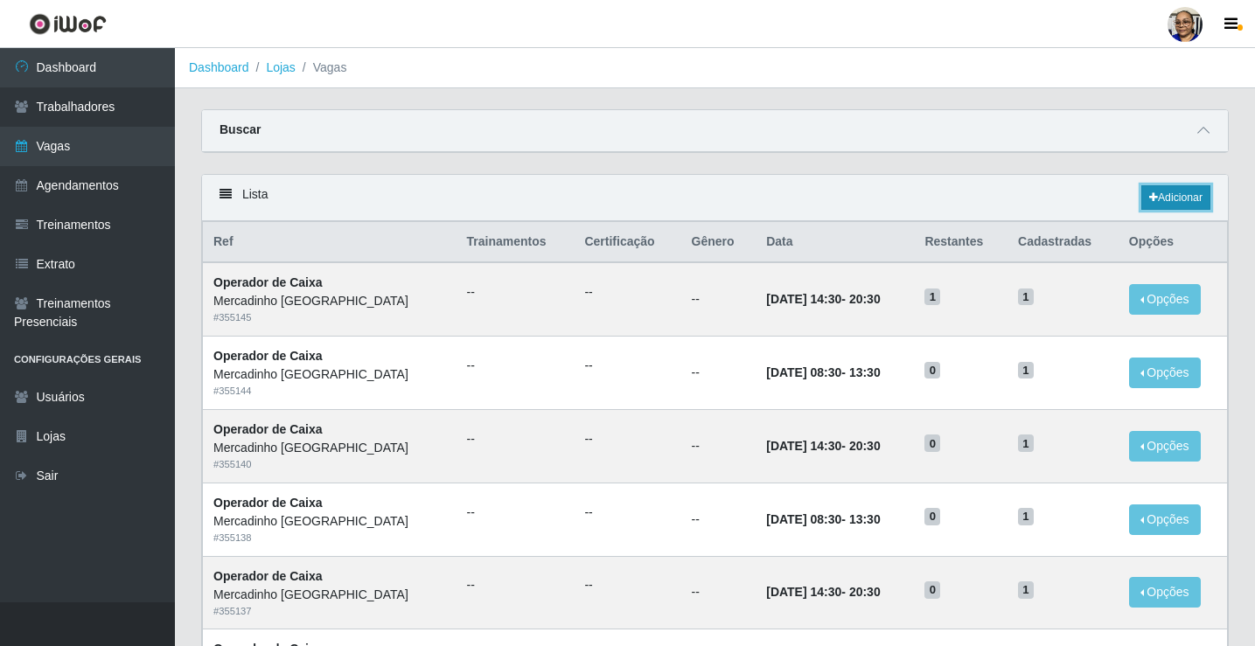
click at [1178, 191] on link "Adicionar" at bounding box center [1175, 197] width 69 height 24
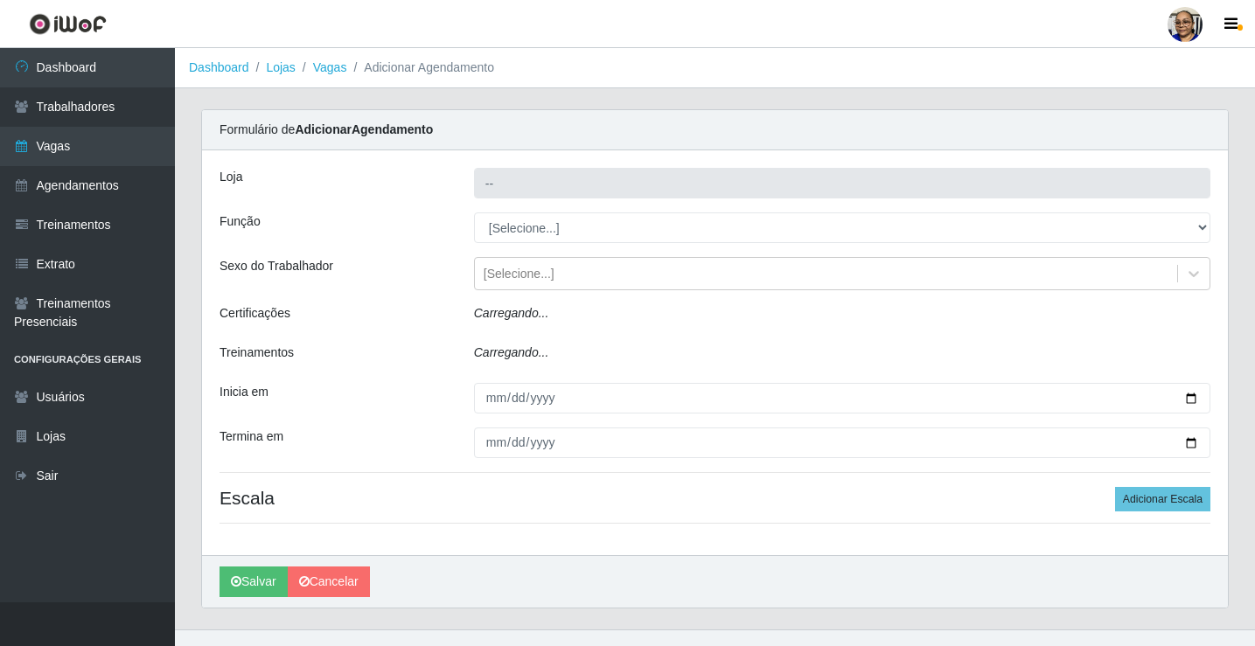
type input "Mercadinho [GEOGRAPHIC_DATA]"
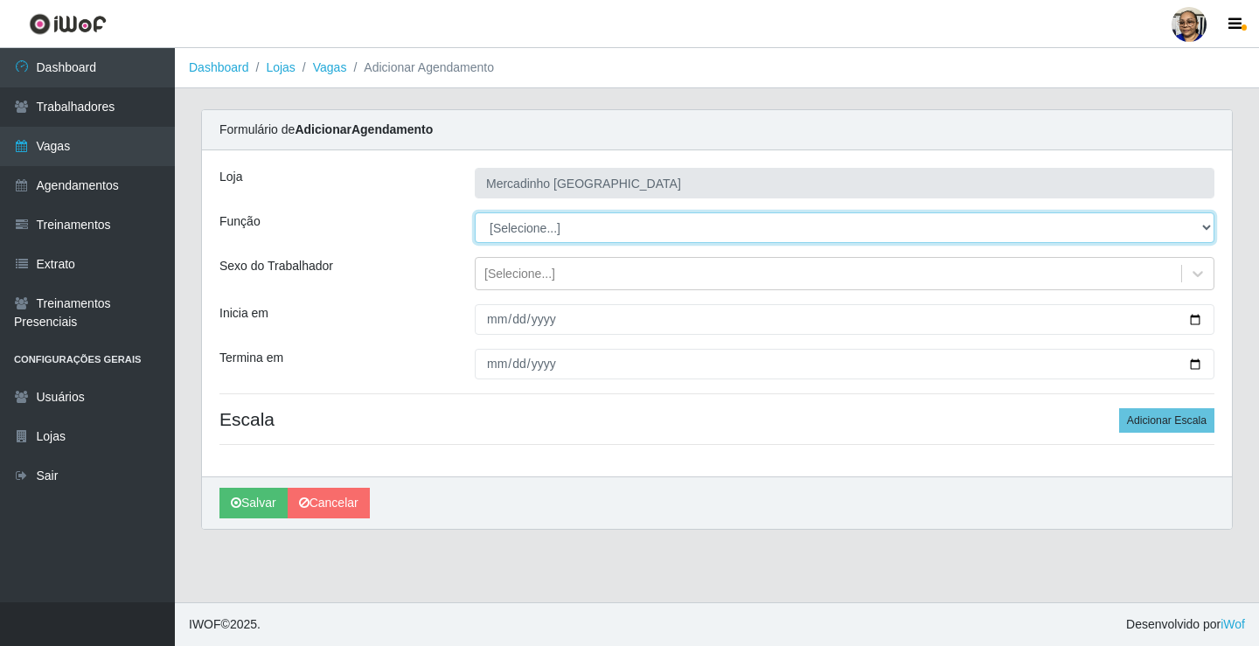
click at [565, 228] on select "[Selecione...] ASG ASG + ASG ++ Balconista de Açougue Balconista de Açougue + O…" at bounding box center [845, 227] width 740 height 31
select select "22"
click at [475, 212] on select "[Selecione...] ASG ASG + ASG ++ Balconista de Açougue Balconista de Açougue + O…" at bounding box center [845, 227] width 740 height 31
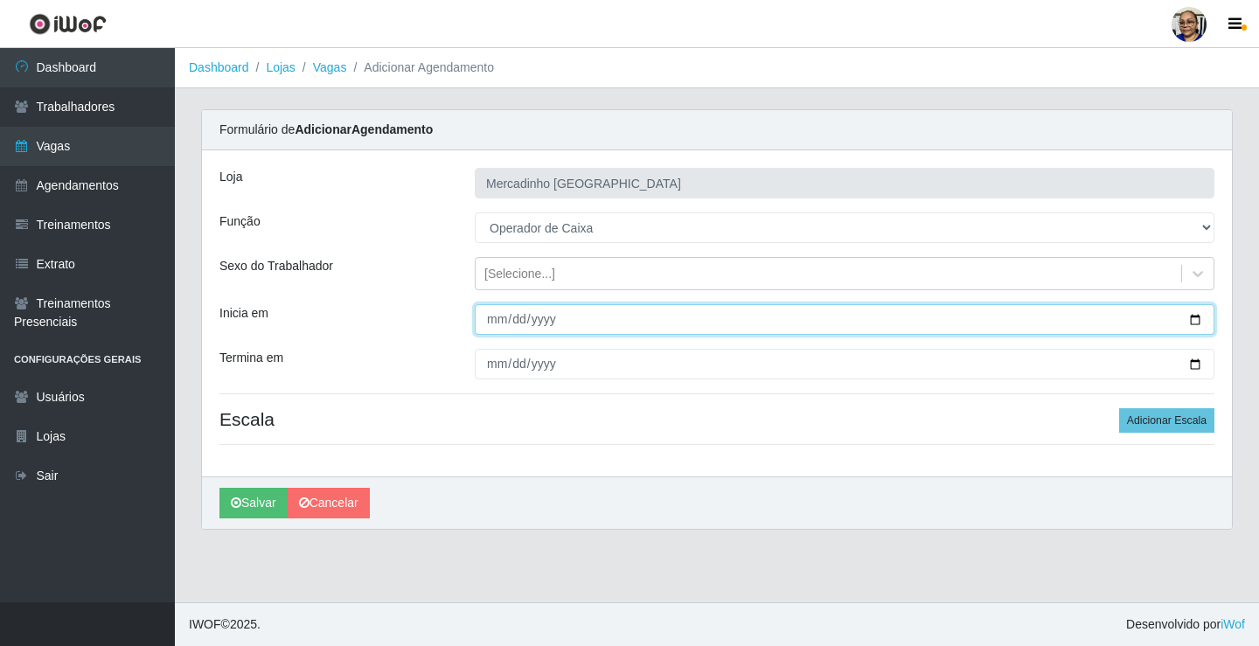
click at [1195, 321] on input "Inicia em" at bounding box center [845, 319] width 740 height 31
type input "[DATE]"
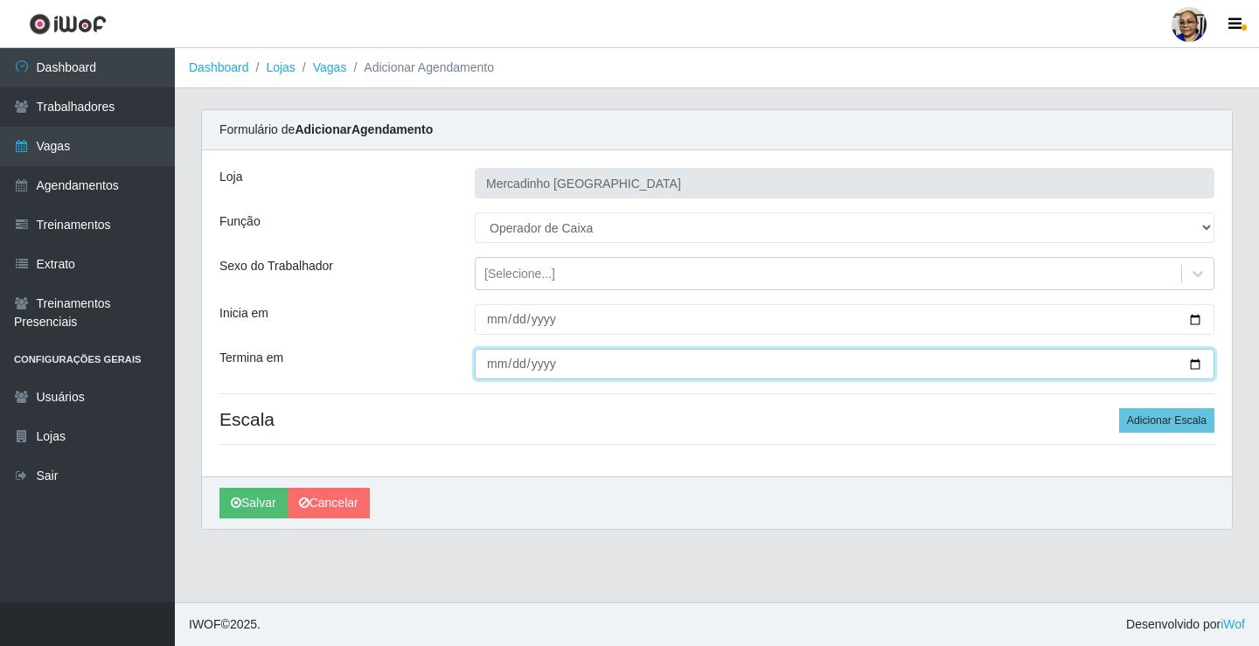
click at [1197, 365] on input "Termina em" at bounding box center [845, 364] width 740 height 31
type input "[DATE]"
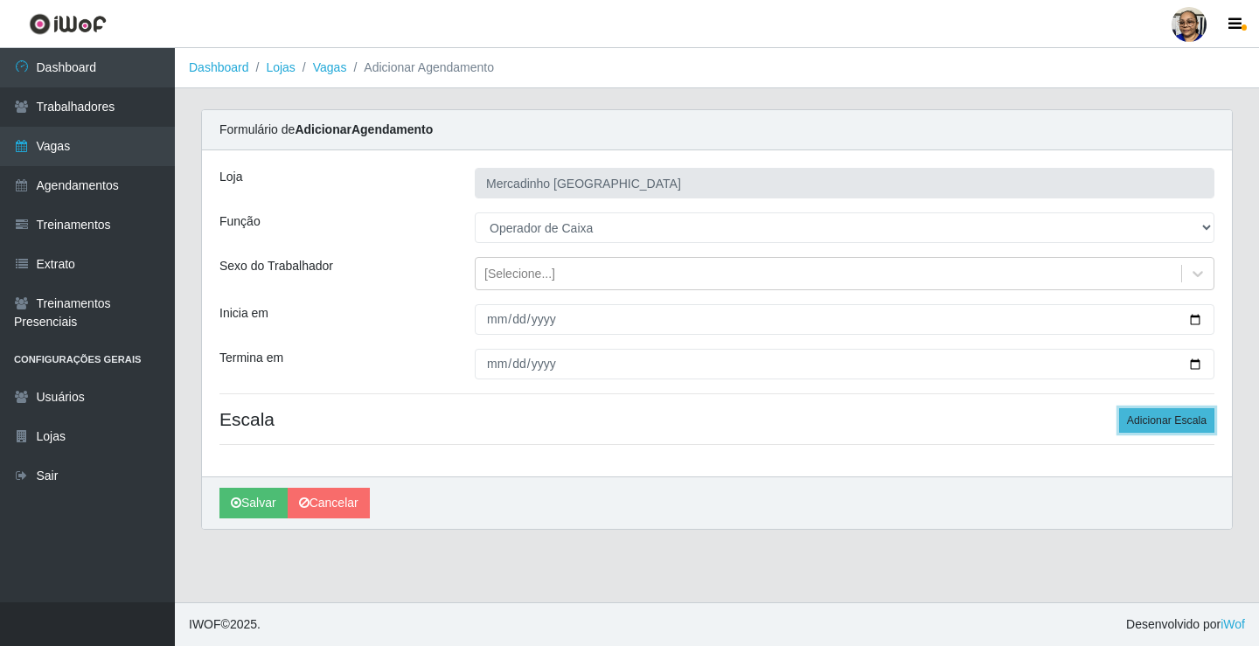
click at [1147, 421] on button "Adicionar Escala" at bounding box center [1166, 420] width 95 height 24
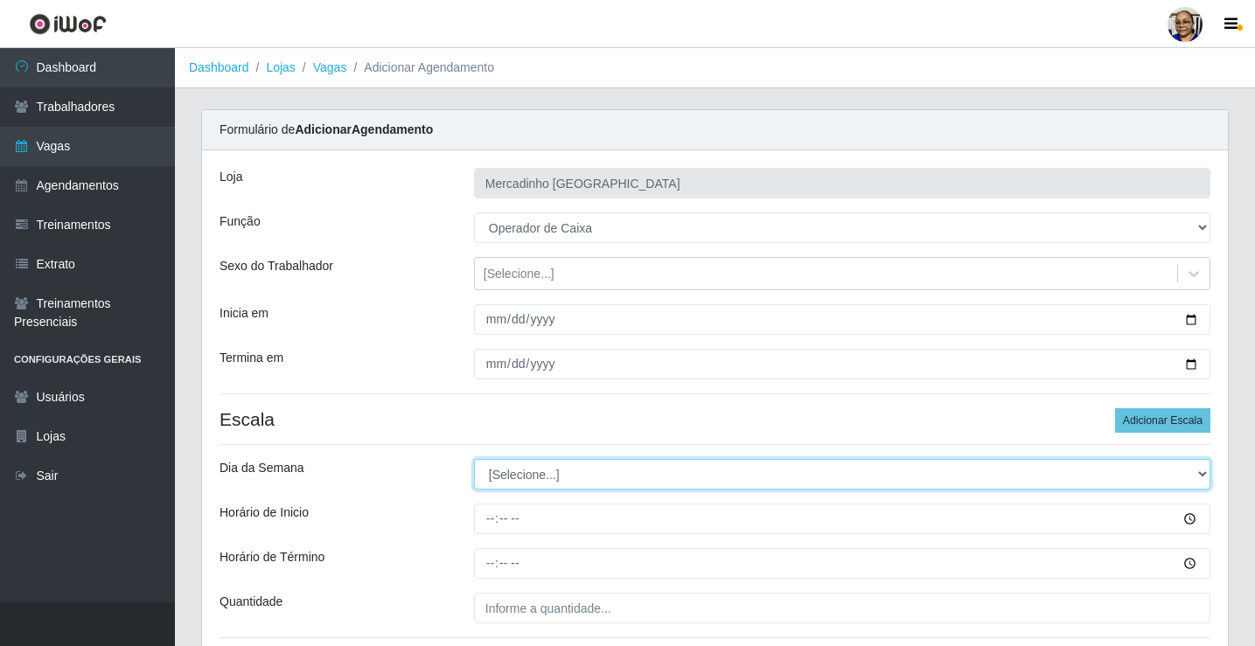
click at [526, 477] on select "[Selecione...] Segunda Terça Quarta Quinta Sexta Sábado Domingo" at bounding box center [842, 474] width 736 height 31
select select "4"
click at [474, 459] on select "[Selecione...] Segunda Terça Quarta Quinta Sexta Sábado Domingo" at bounding box center [842, 474] width 736 height 31
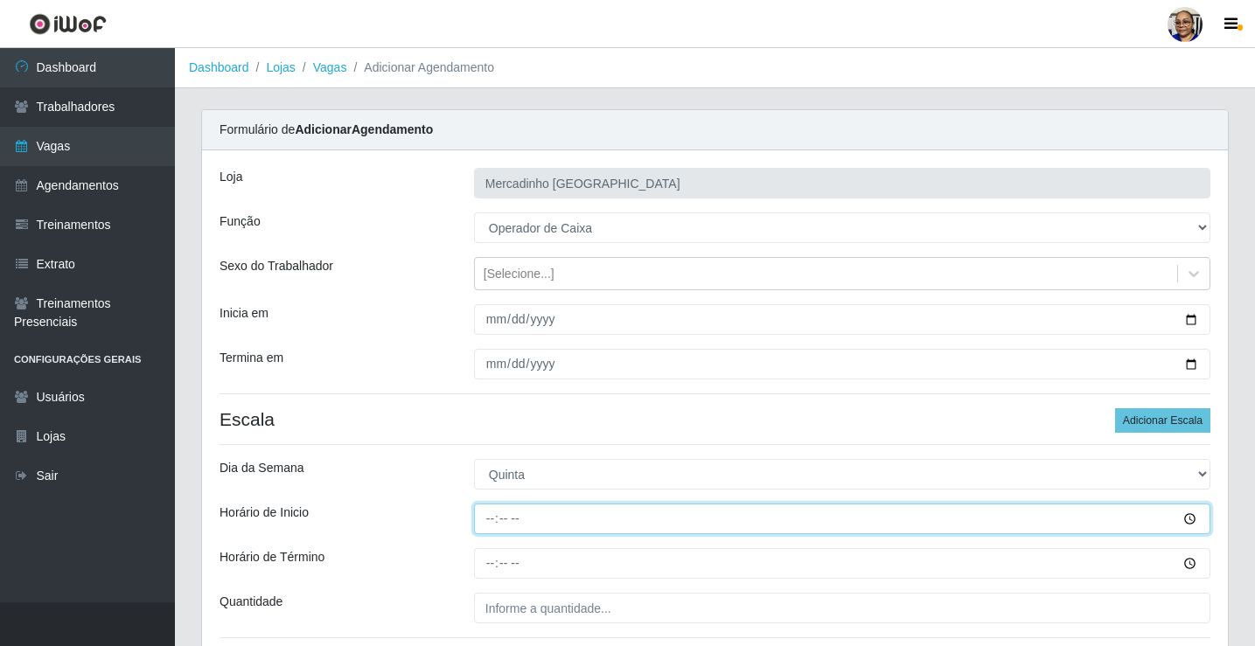
click at [491, 519] on input "Horário de Inicio" at bounding box center [842, 519] width 736 height 31
type input "09:00"
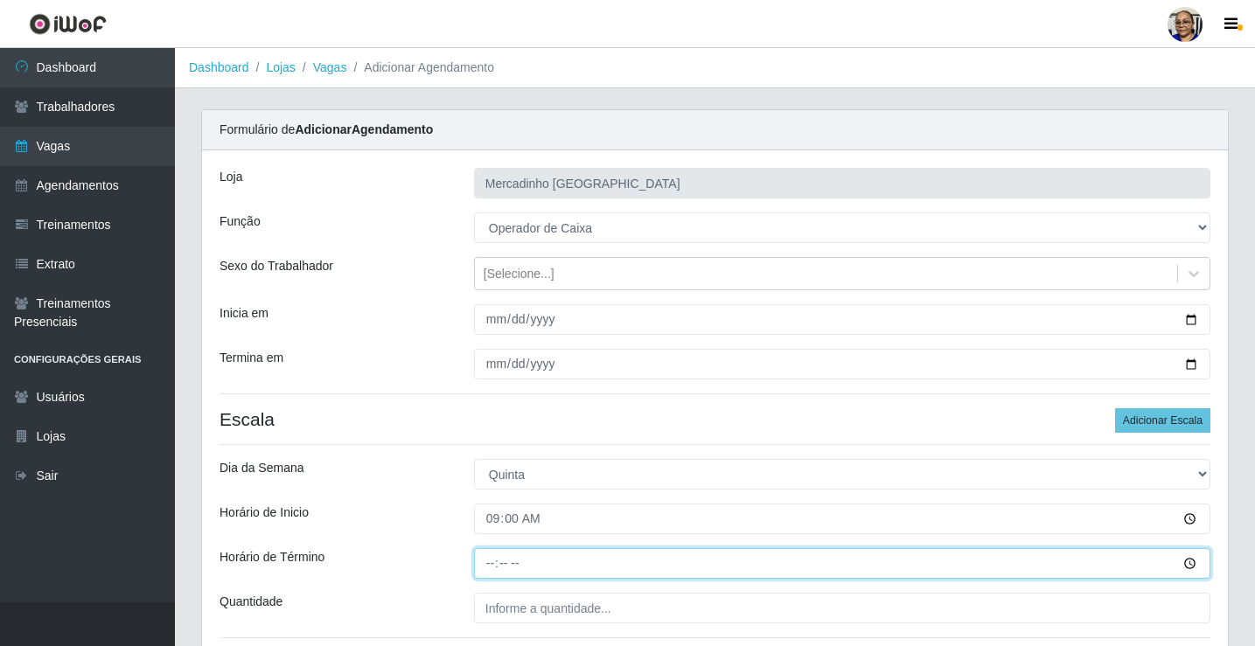
click at [490, 567] on input "Horário de Término" at bounding box center [842, 563] width 736 height 31
type input "15:00"
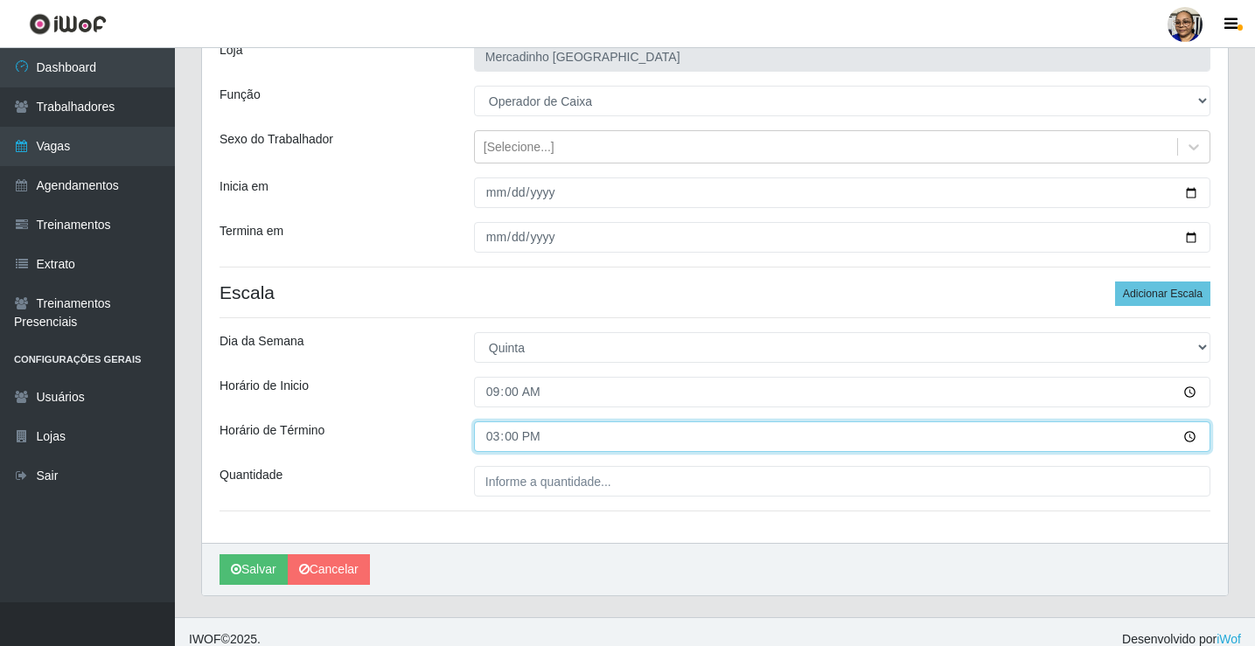
scroll to position [142, 0]
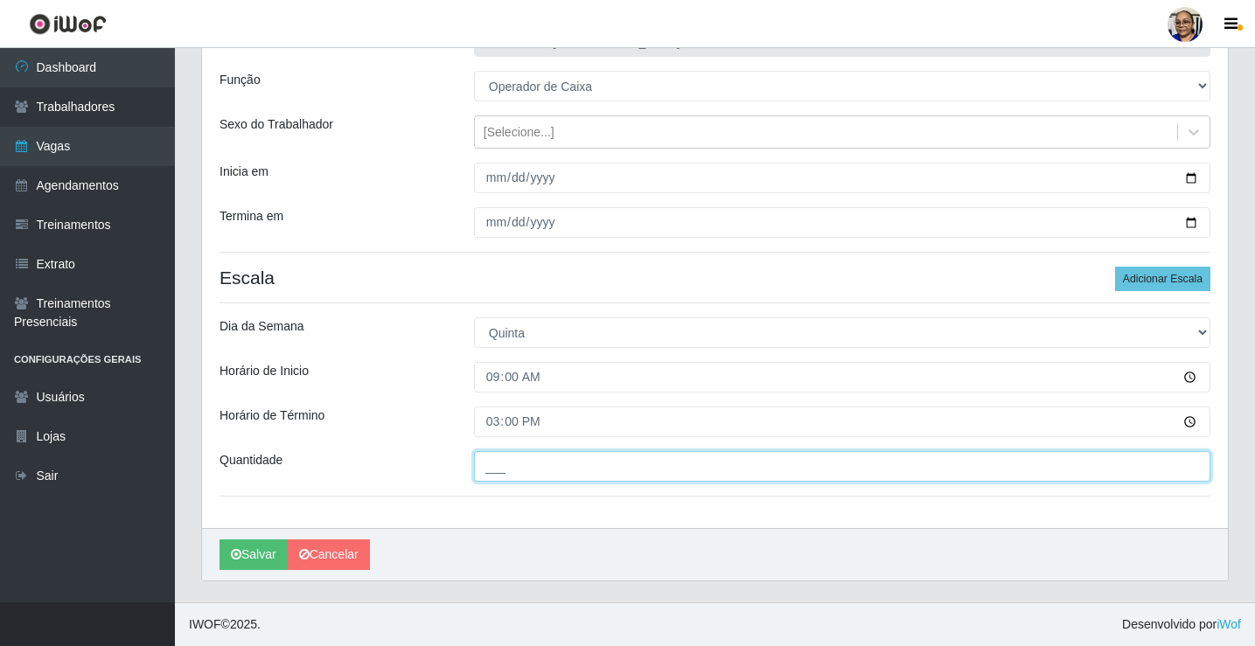
click at [629, 466] on input "___" at bounding box center [842, 466] width 736 height 31
type input "1__"
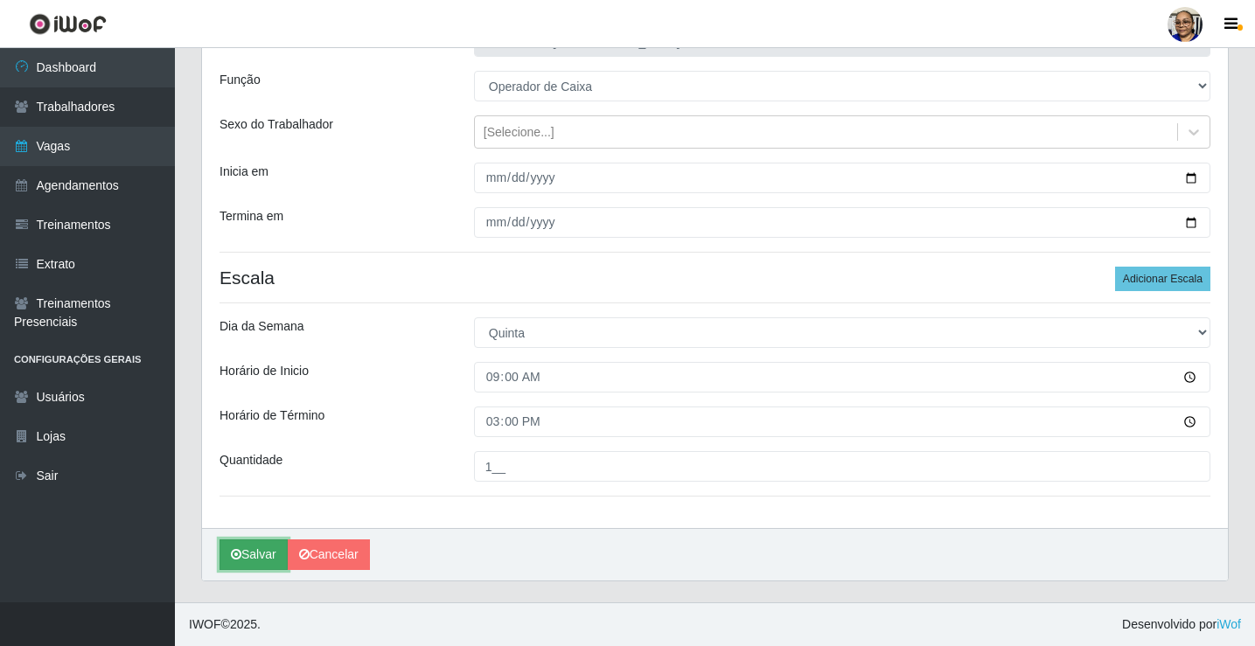
click at [257, 550] on button "Salvar" at bounding box center [253, 555] width 68 height 31
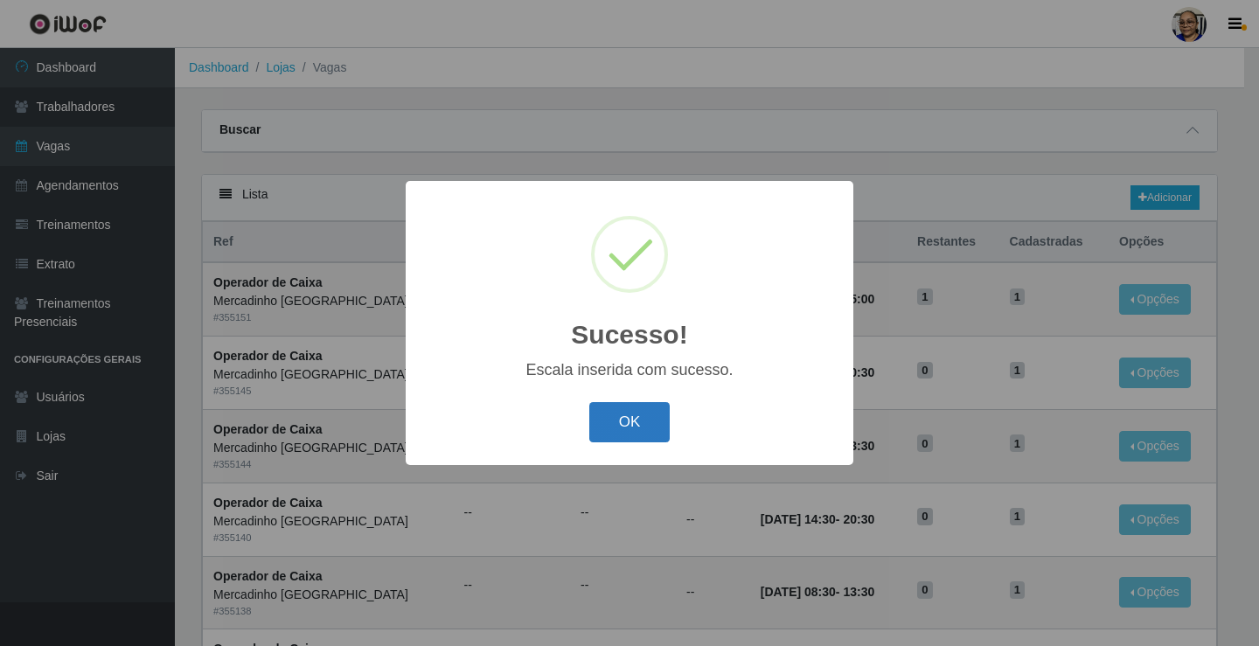
click at [620, 421] on button "OK" at bounding box center [629, 422] width 81 height 41
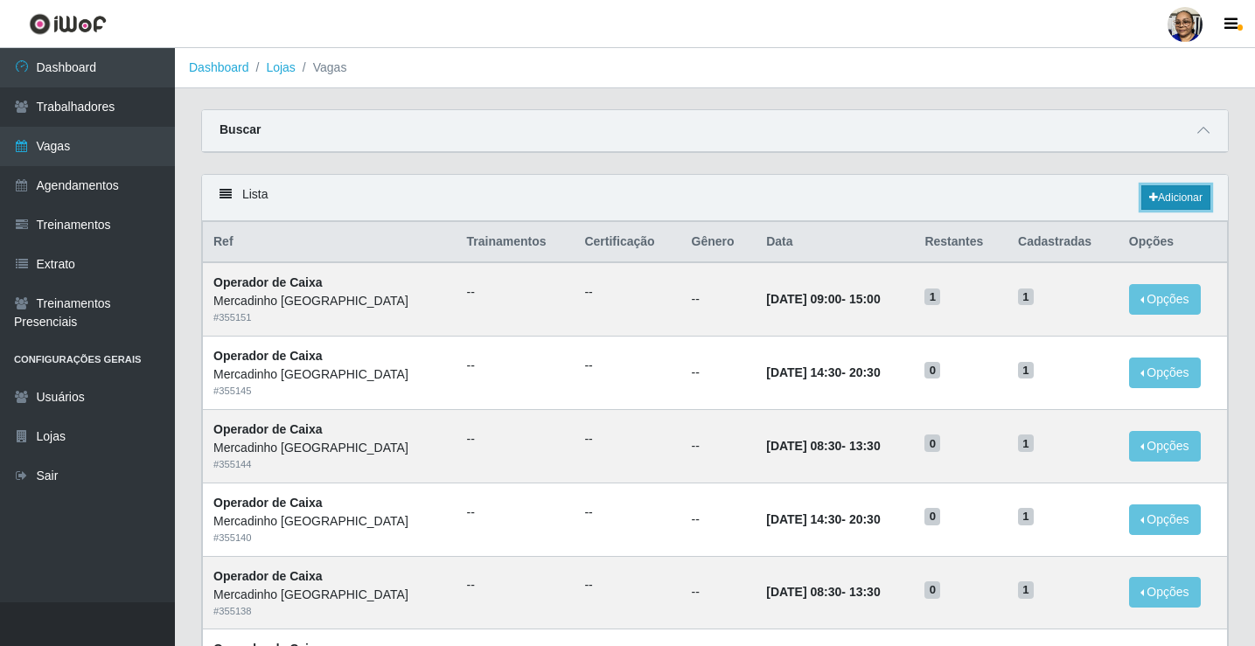
click at [1172, 198] on link "Adicionar" at bounding box center [1175, 197] width 69 height 24
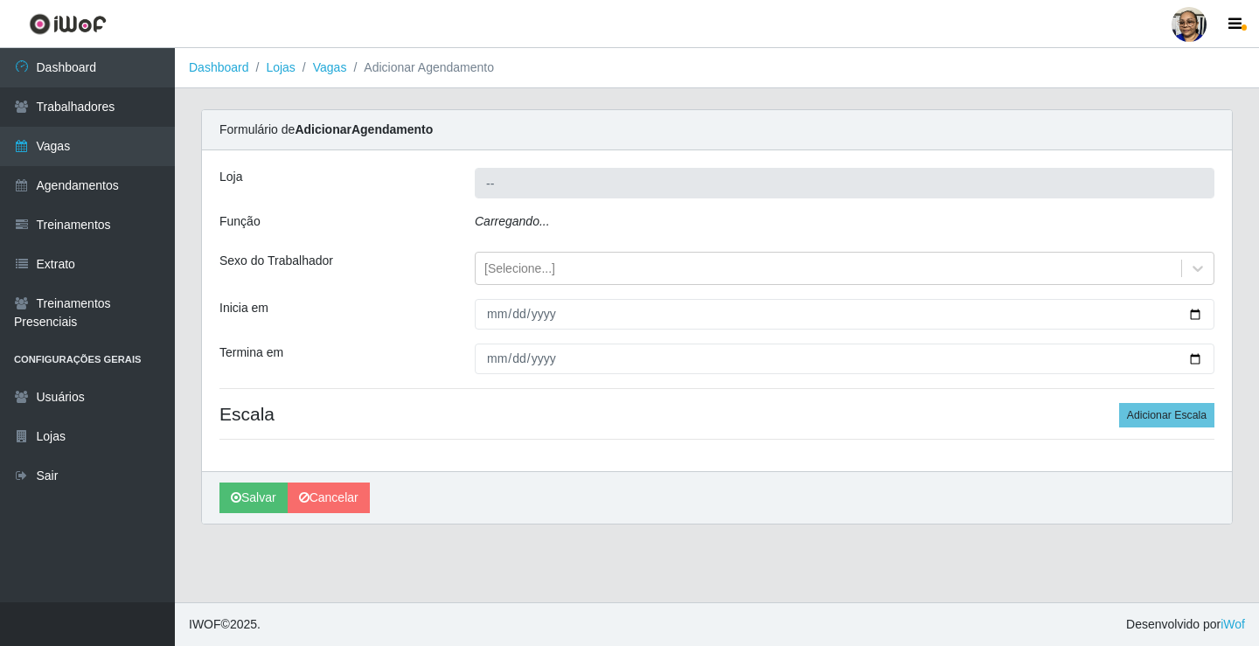
type input "Mercadinho [GEOGRAPHIC_DATA]"
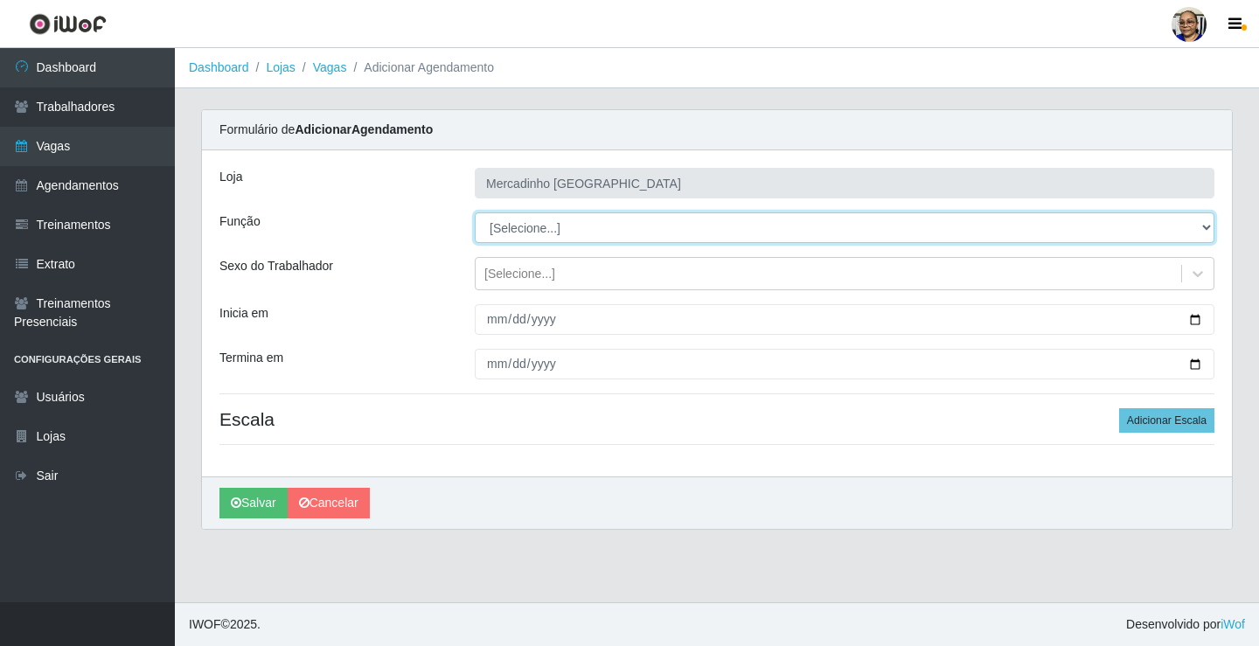
drag, startPoint x: 1208, startPoint y: 226, endPoint x: 1196, endPoint y: 227, distance: 12.3
click at [1206, 226] on select "[Selecione...] ASG ASG + ASG ++ Balconista de Açougue Balconista de Açougue + O…" at bounding box center [845, 227] width 740 height 31
select select "22"
click at [475, 212] on select "[Selecione...] ASG ASG + ASG ++ Balconista de Açougue Balconista de Açougue + O…" at bounding box center [845, 227] width 740 height 31
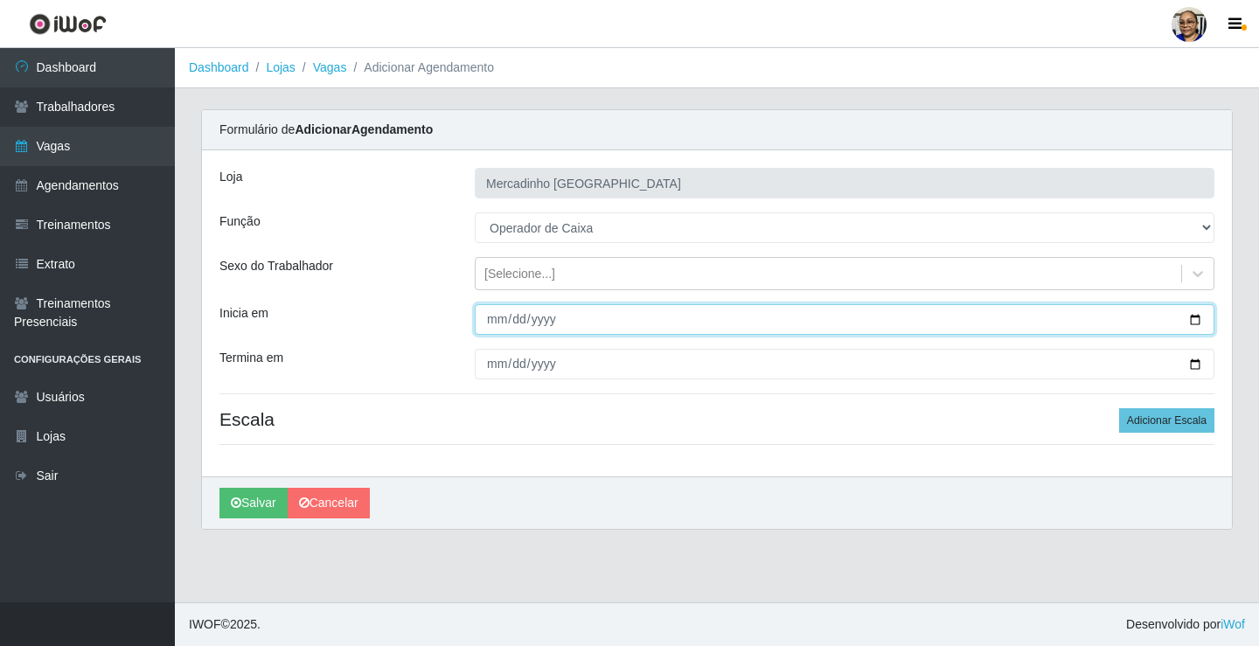
click at [1194, 316] on input "Inicia em" at bounding box center [845, 319] width 740 height 31
type input "[DATE]"
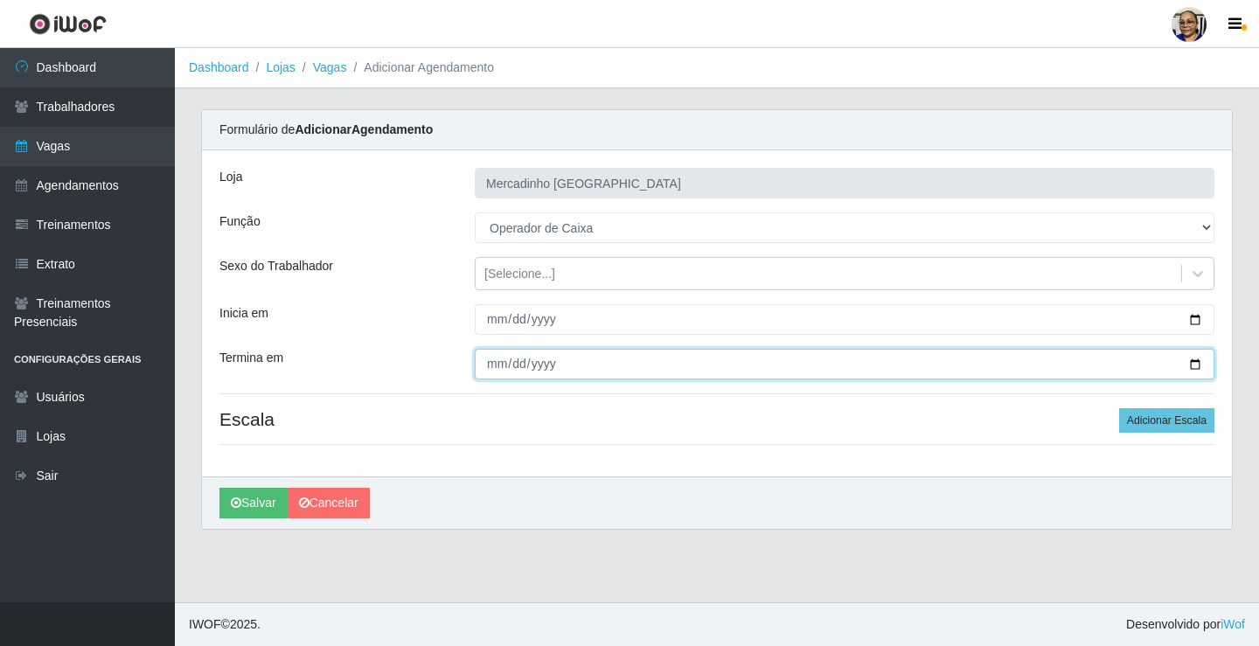
click at [1195, 357] on input "Termina em" at bounding box center [845, 364] width 740 height 31
type input "[DATE]"
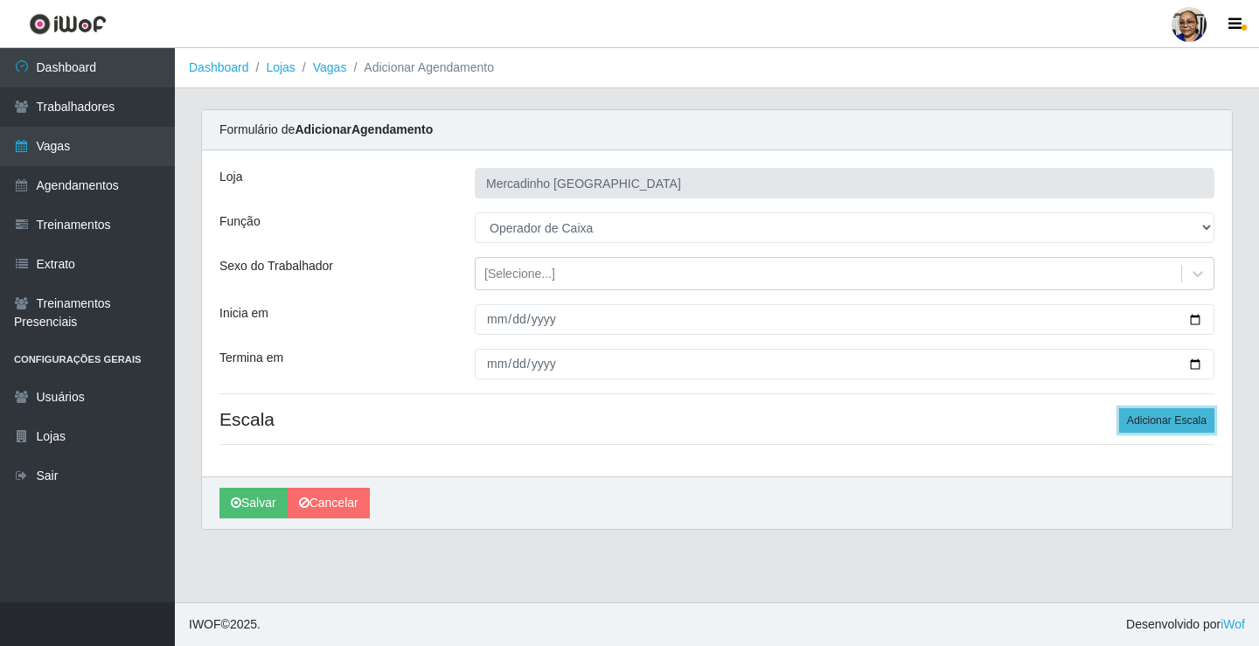
click at [1161, 415] on button "Adicionar Escala" at bounding box center [1166, 420] width 95 height 24
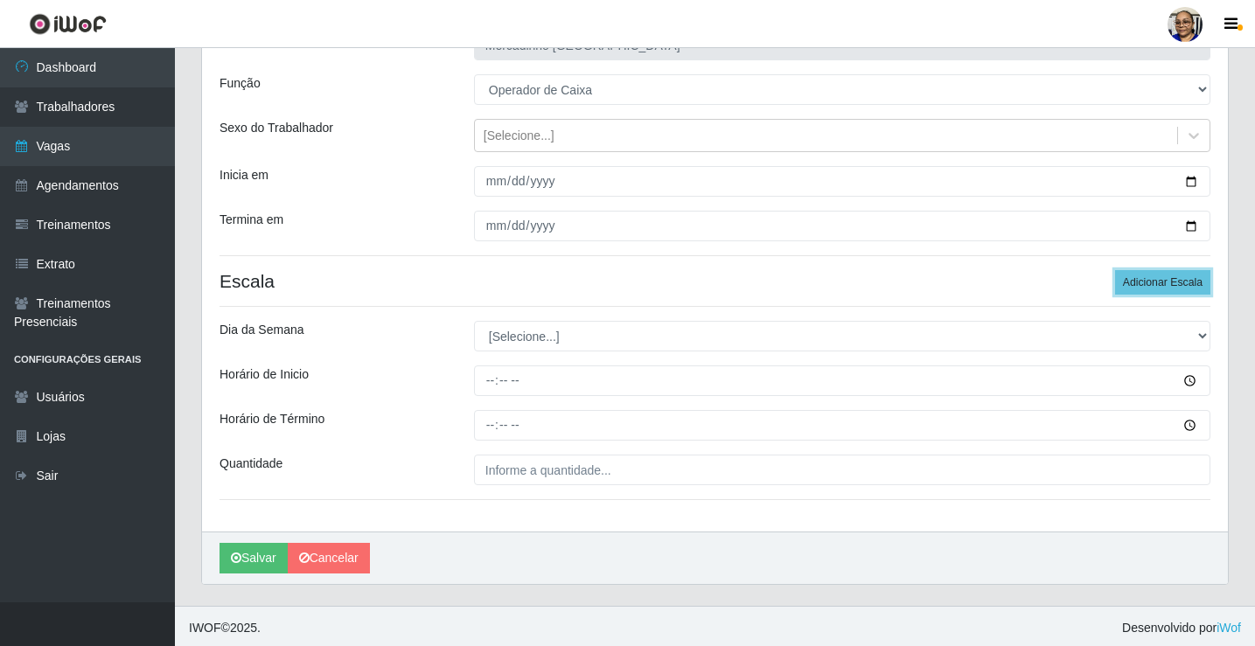
scroll to position [142, 0]
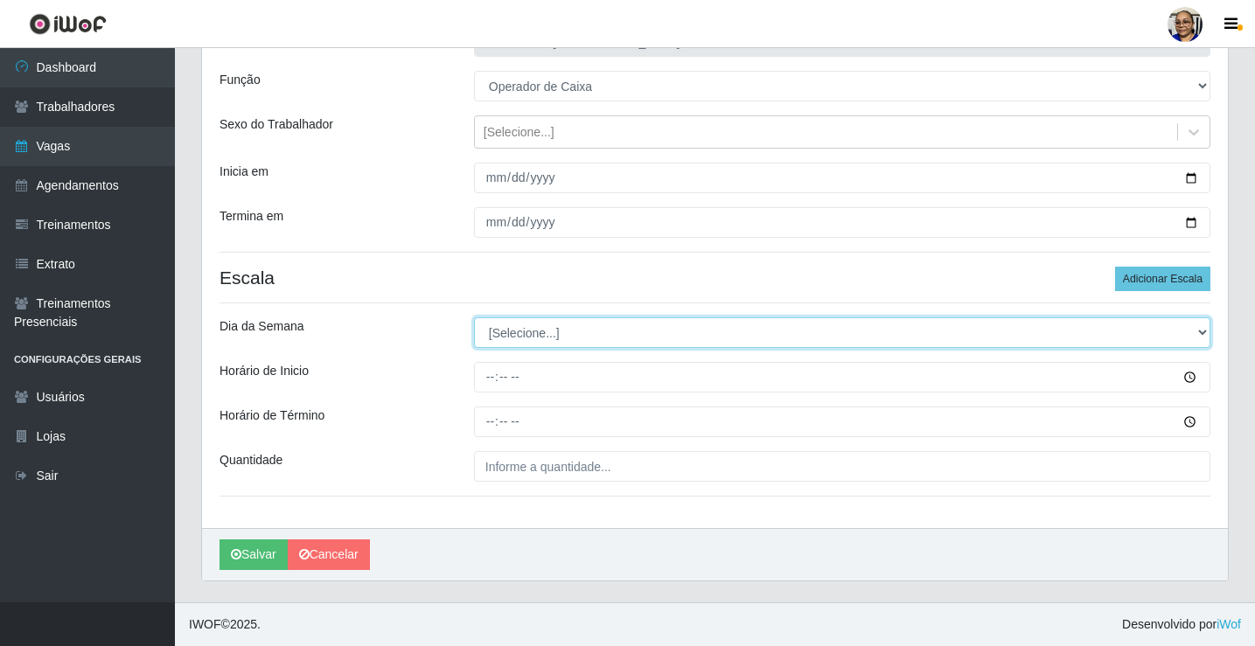
click at [515, 333] on select "[Selecione...] Segunda Terça Quarta Quinta Sexta Sábado Domingo" at bounding box center [842, 332] width 736 height 31
select select "4"
click at [474, 317] on select "[Selecione...] Segunda Terça Quarta Quinta Sexta Sábado Domingo" at bounding box center [842, 332] width 736 height 31
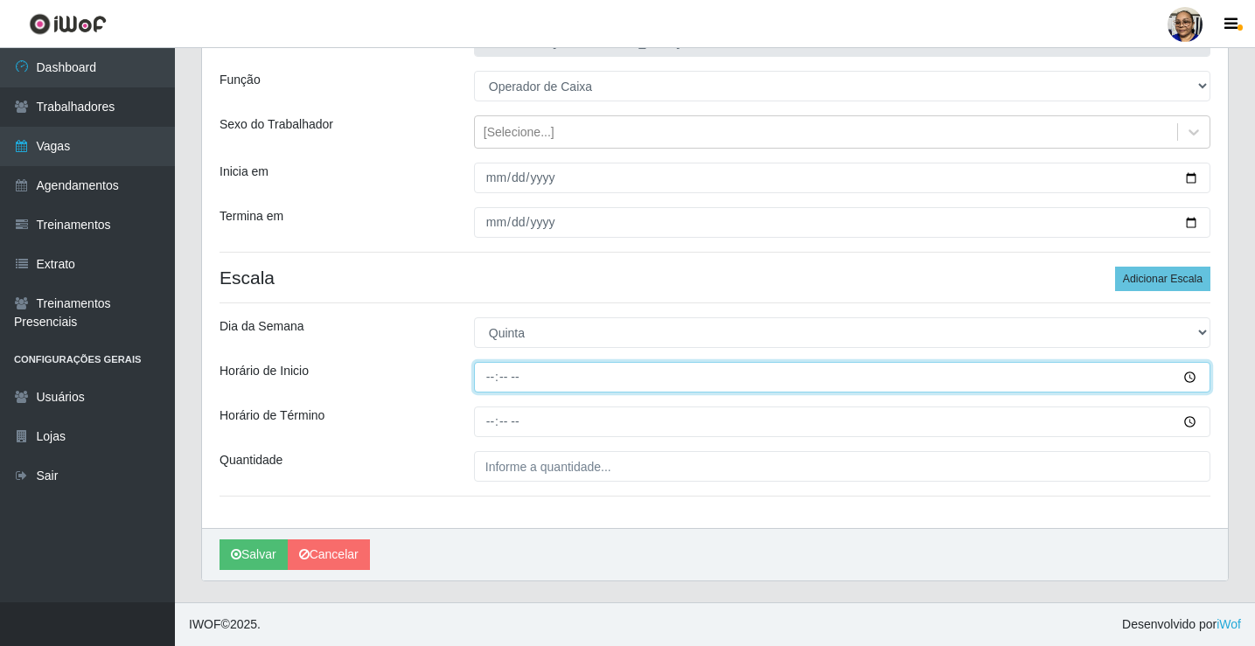
click at [487, 375] on input "Horário de Inicio" at bounding box center [842, 377] width 736 height 31
type input "14:30"
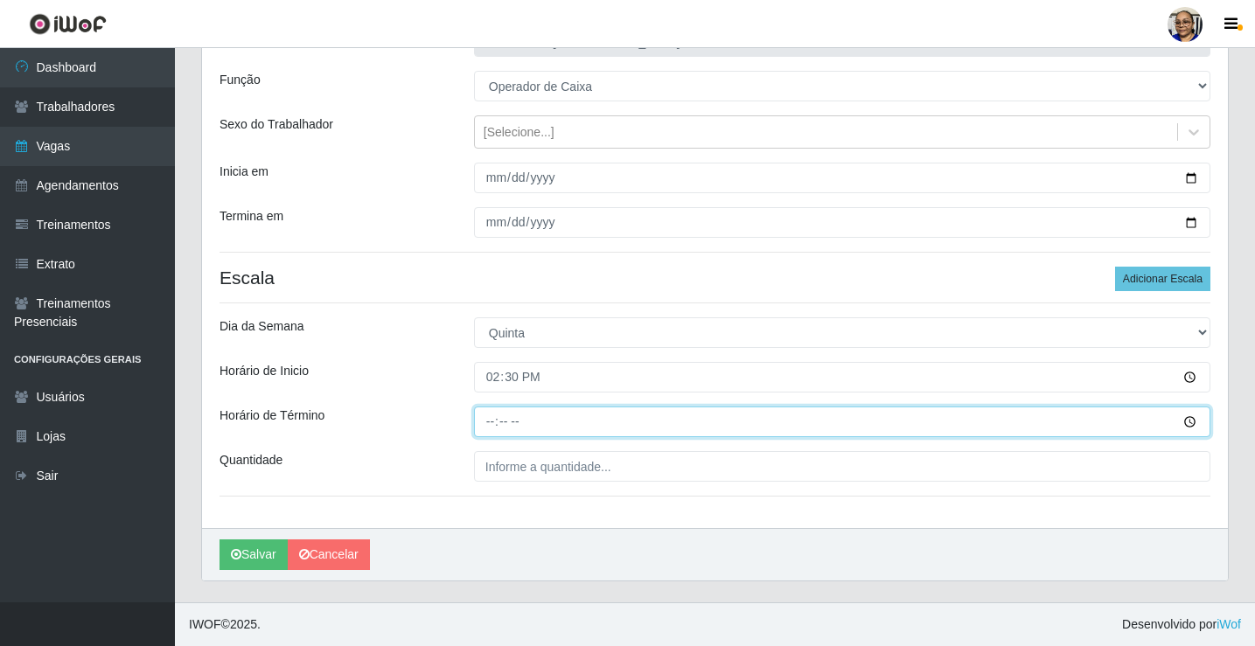
click at [487, 427] on input "Horário de Término" at bounding box center [842, 422] width 736 height 31
type input "20:30"
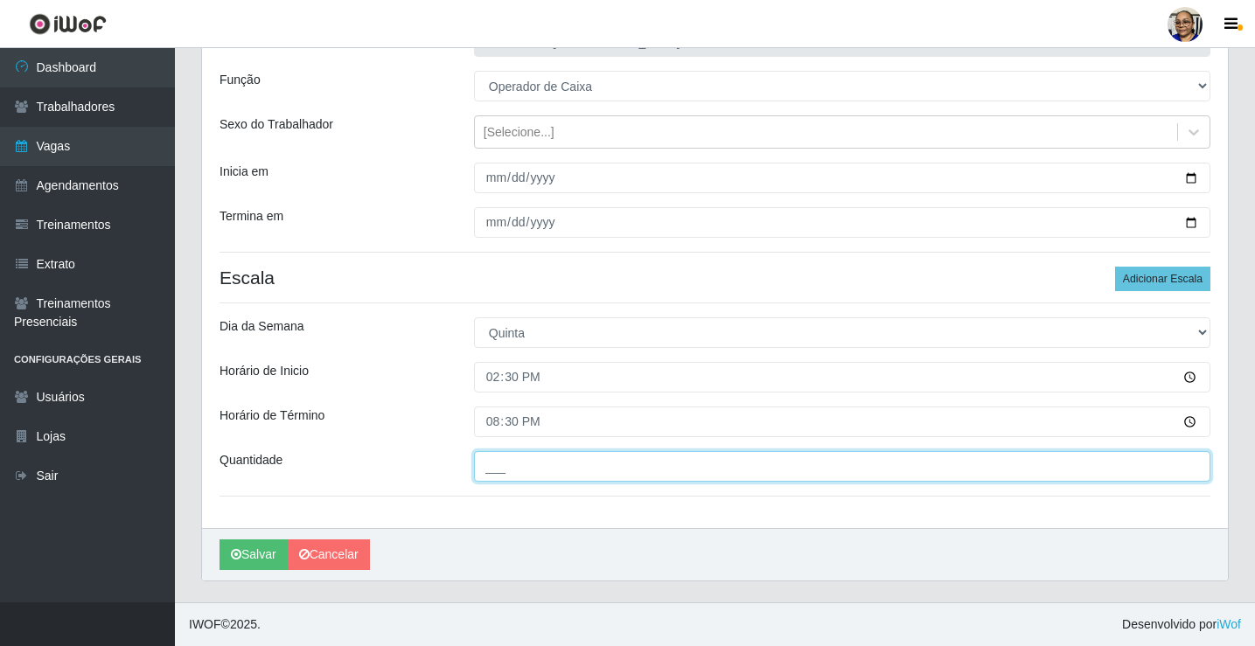
click at [617, 467] on input "___" at bounding box center [842, 466] width 736 height 31
type input "1__"
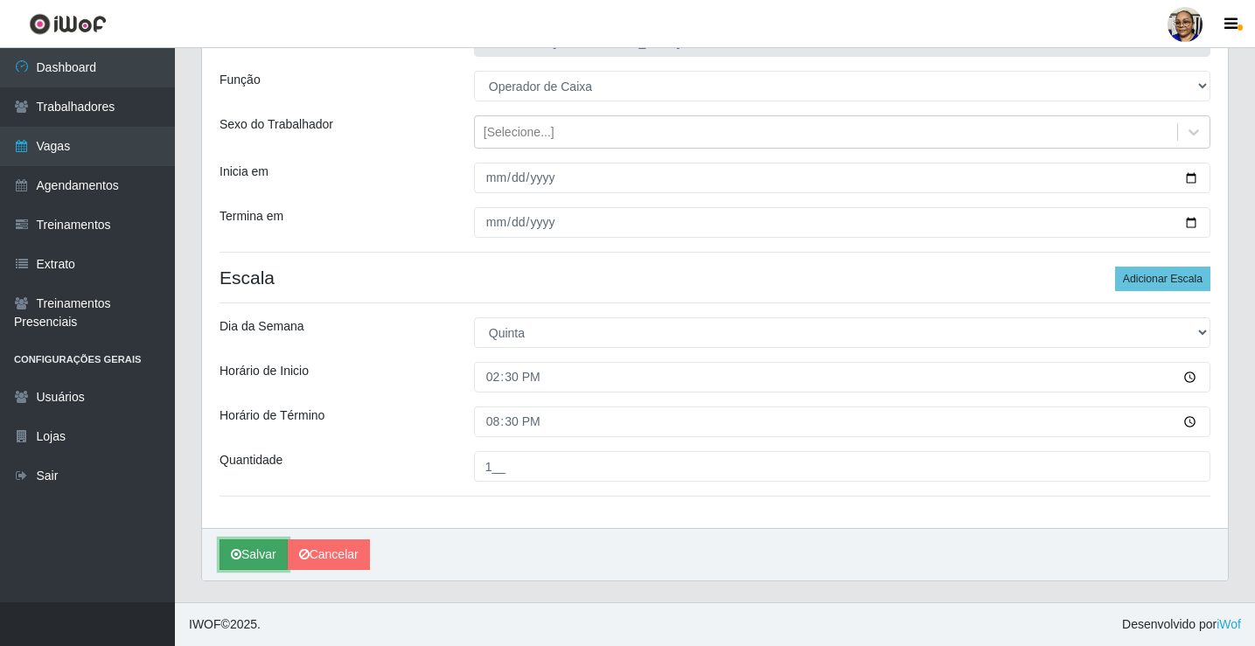
click at [271, 559] on button "Salvar" at bounding box center [253, 555] width 68 height 31
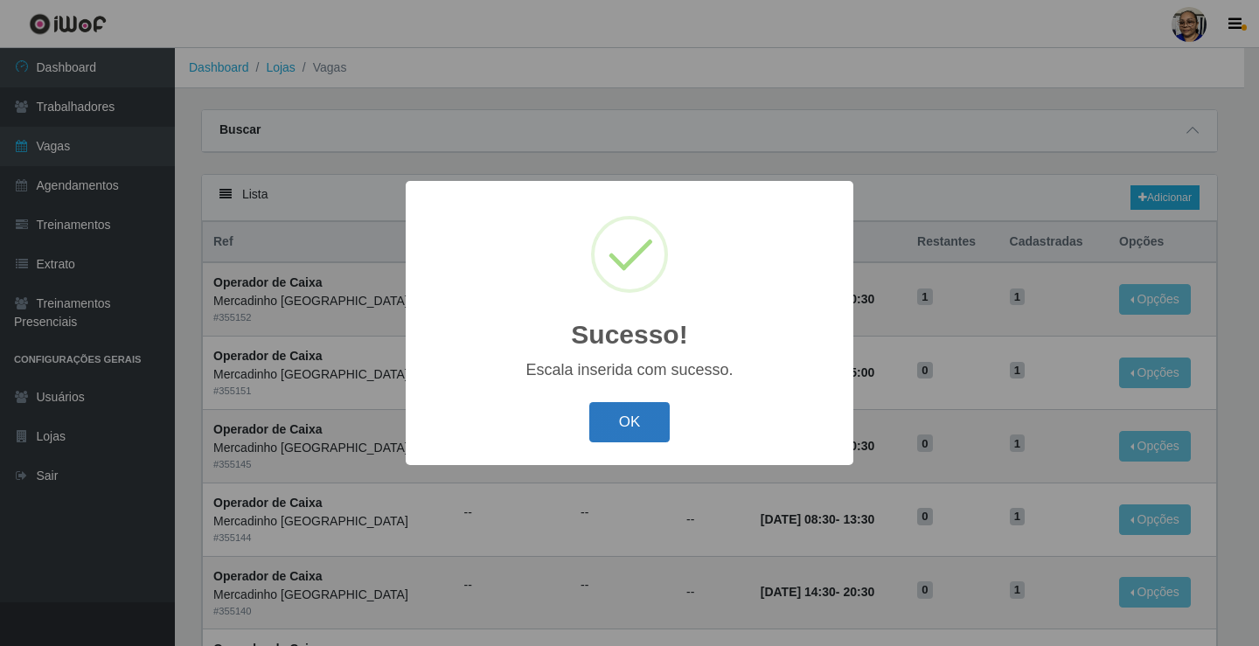
click at [625, 418] on button "OK" at bounding box center [629, 422] width 81 height 41
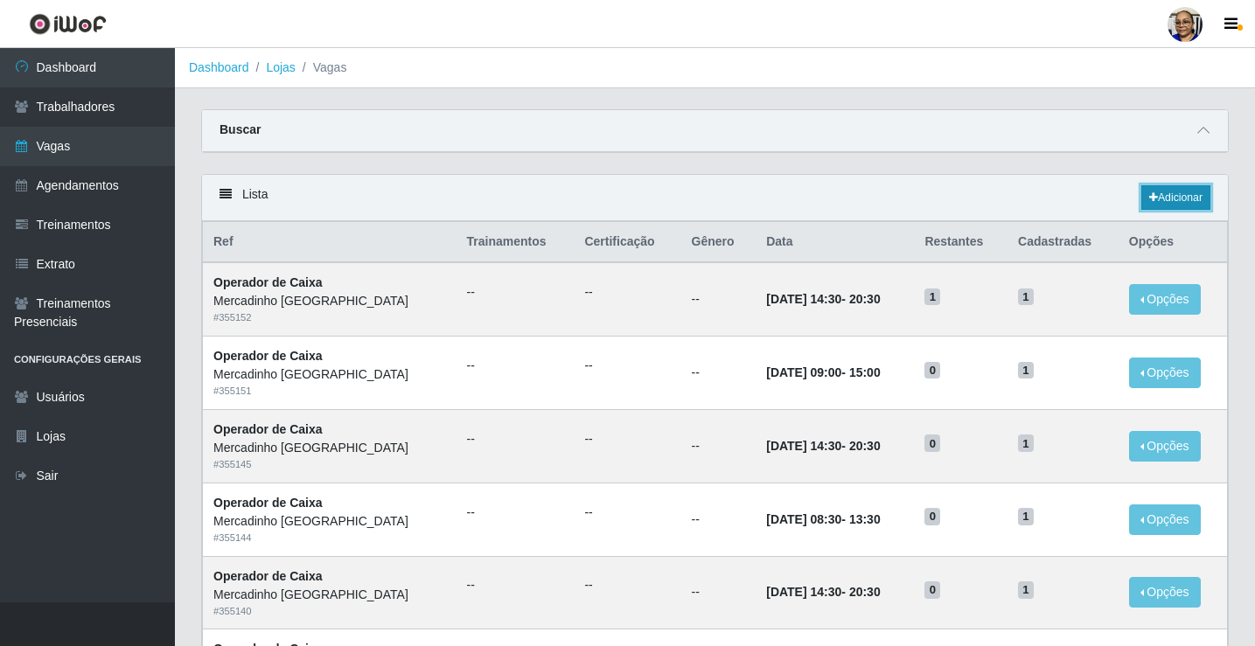
click at [1173, 196] on link "Adicionar" at bounding box center [1175, 197] width 69 height 24
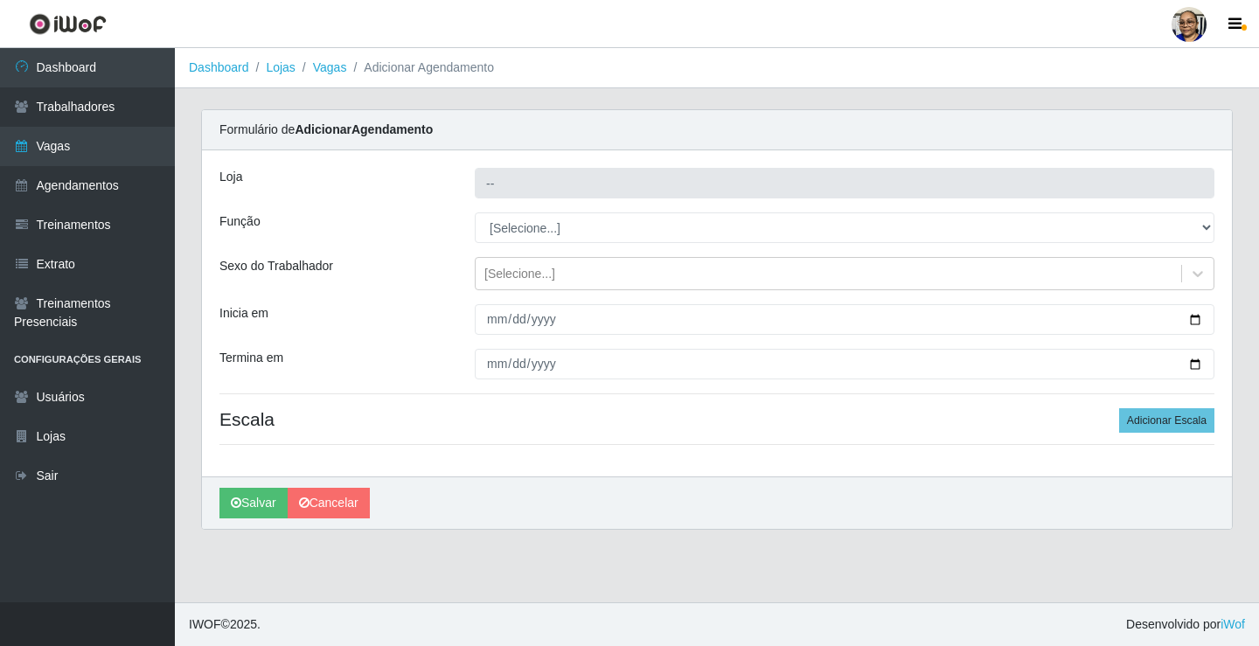
type input "Mercadinho [GEOGRAPHIC_DATA]"
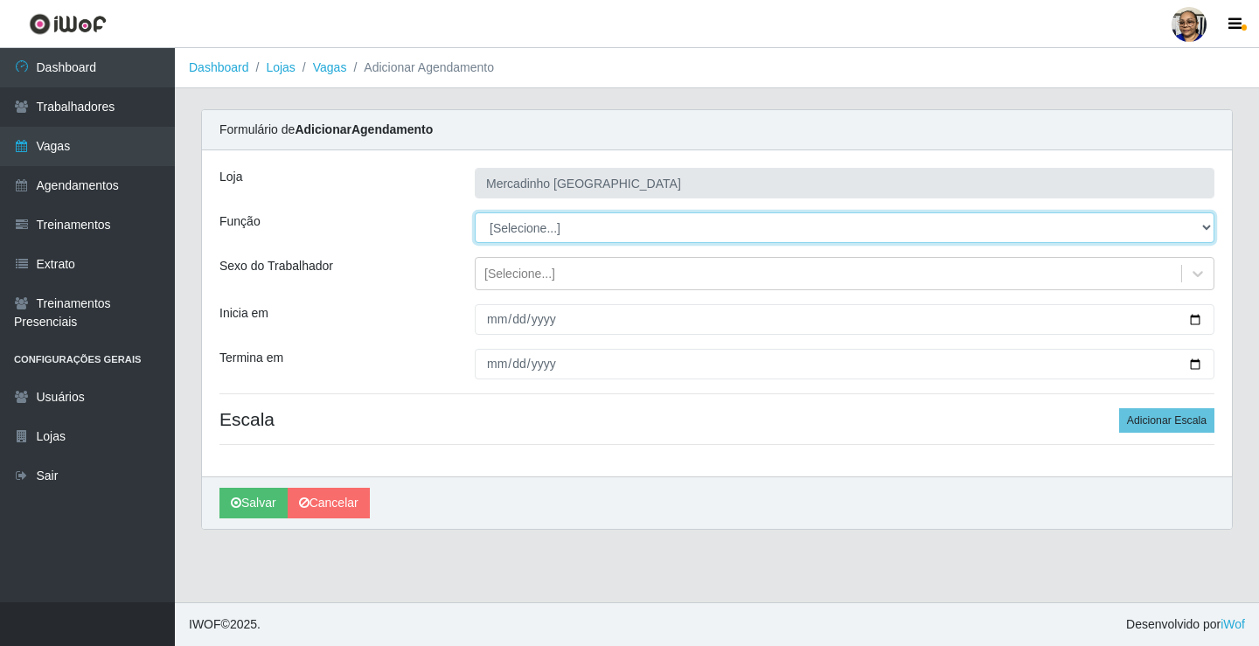
click at [512, 231] on select "[Selecione...] ASG ASG + ASG ++ Balconista de Açougue Balconista de Açougue + O…" at bounding box center [845, 227] width 740 height 31
select select "22"
click at [475, 212] on select "[Selecione...] ASG ASG + ASG ++ Balconista de Açougue Balconista de Açougue + O…" at bounding box center [845, 227] width 740 height 31
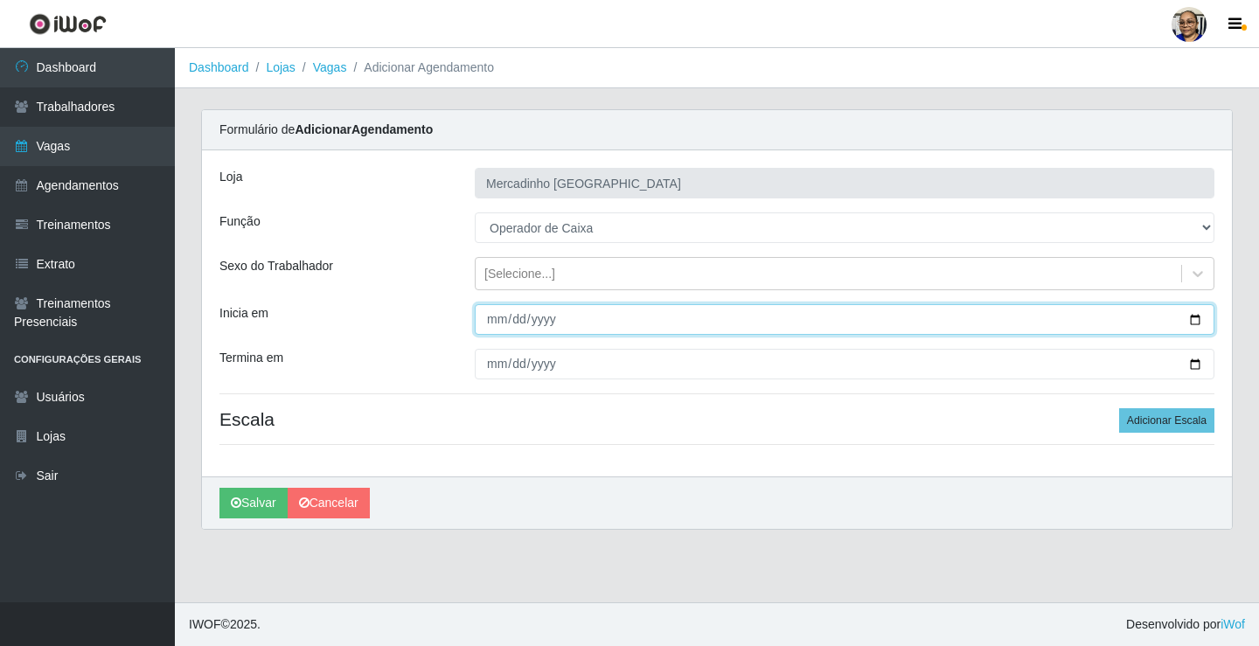
click at [1194, 319] on input "Inicia em" at bounding box center [845, 319] width 740 height 31
type input "[DATE]"
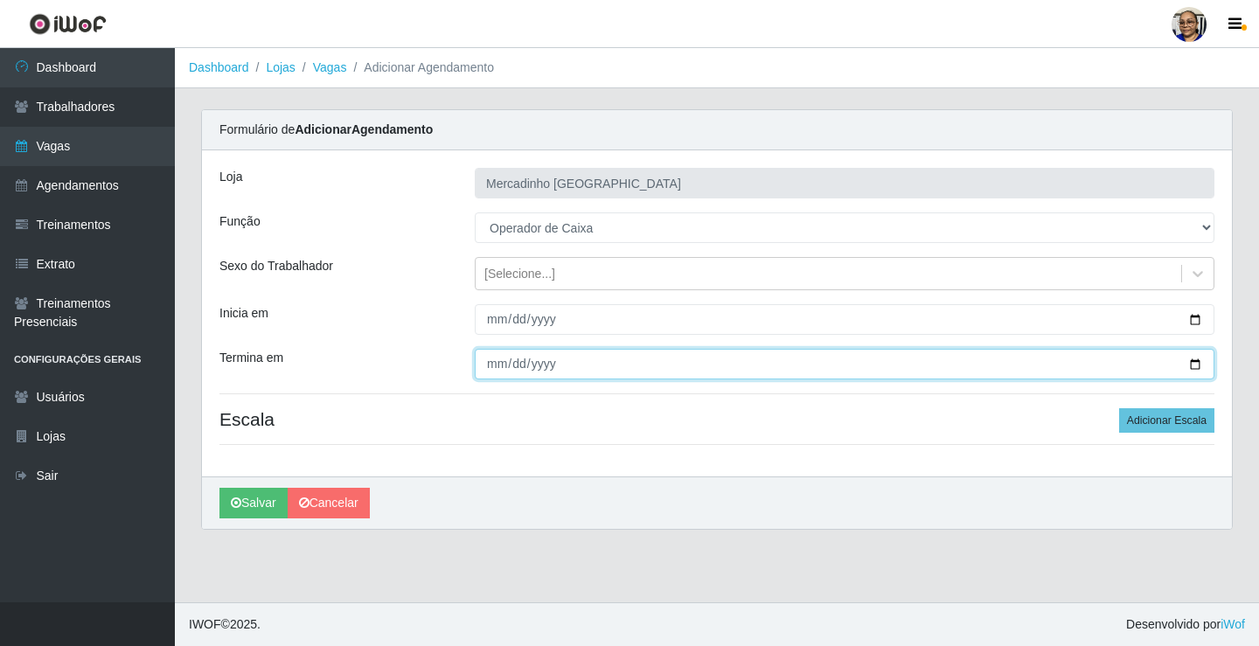
click at [1192, 365] on input "Termina em" at bounding box center [845, 364] width 740 height 31
type input "[DATE]"
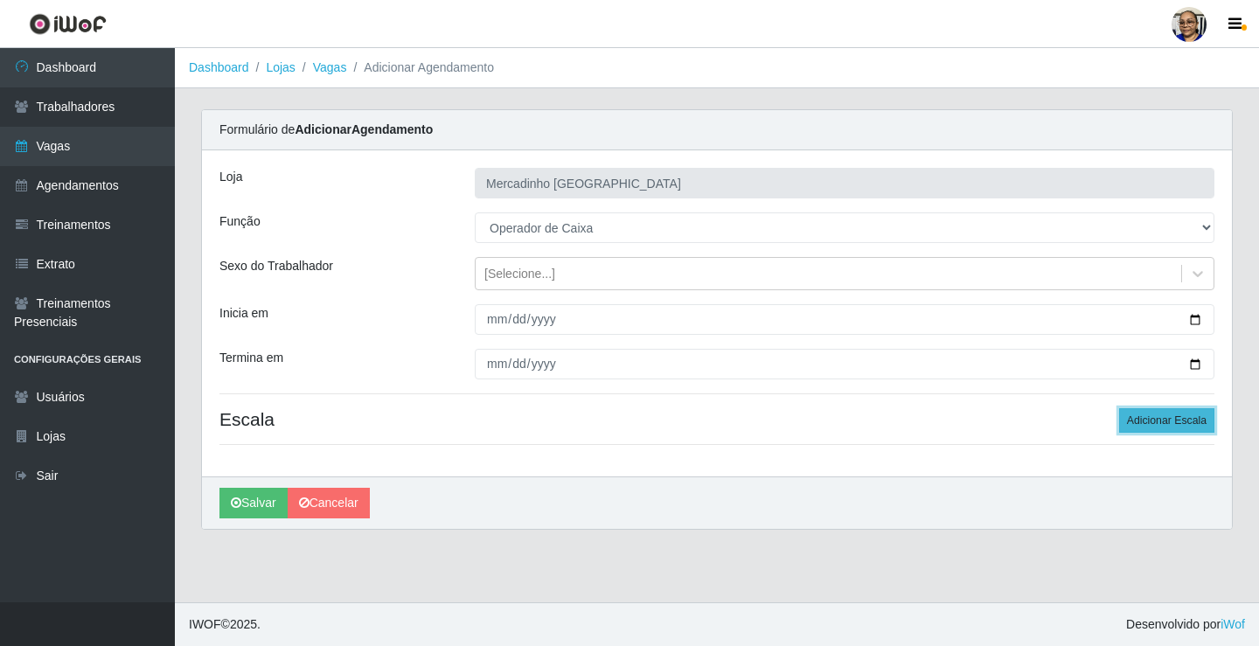
click at [1145, 414] on button "Adicionar Escala" at bounding box center [1166, 420] width 95 height 24
click at [1126, 425] on button "Adicionar Escala" at bounding box center [1166, 420] width 95 height 24
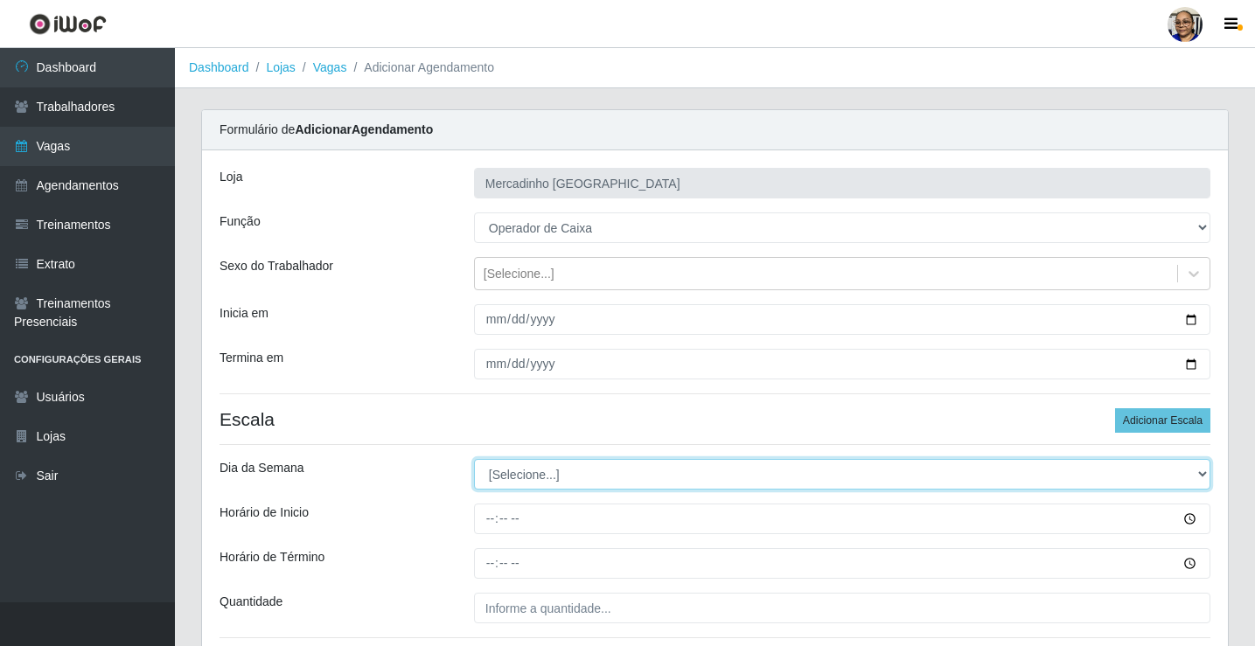
click at [512, 477] on select "[Selecione...] Segunda Terça Quarta Quinta Sexta Sábado Domingo" at bounding box center [842, 474] width 736 height 31
select select "5"
click at [474, 459] on select "[Selecione...] Segunda Terça Quarta Quinta Sexta Sábado Domingo" at bounding box center [842, 474] width 736 height 31
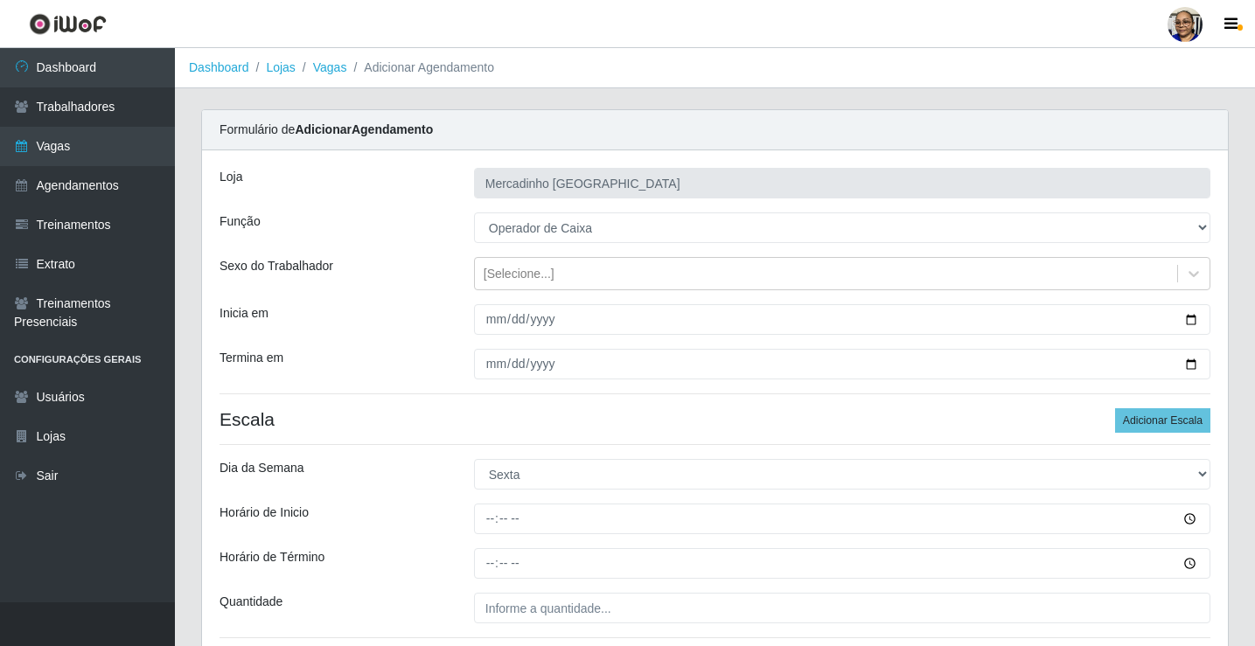
click at [533, 403] on div "[PERSON_NAME] [GEOGRAPHIC_DATA] Função [Selecione...] ASG ASG + ASG ++ Balconis…" at bounding box center [715, 506] width 1026 height 713
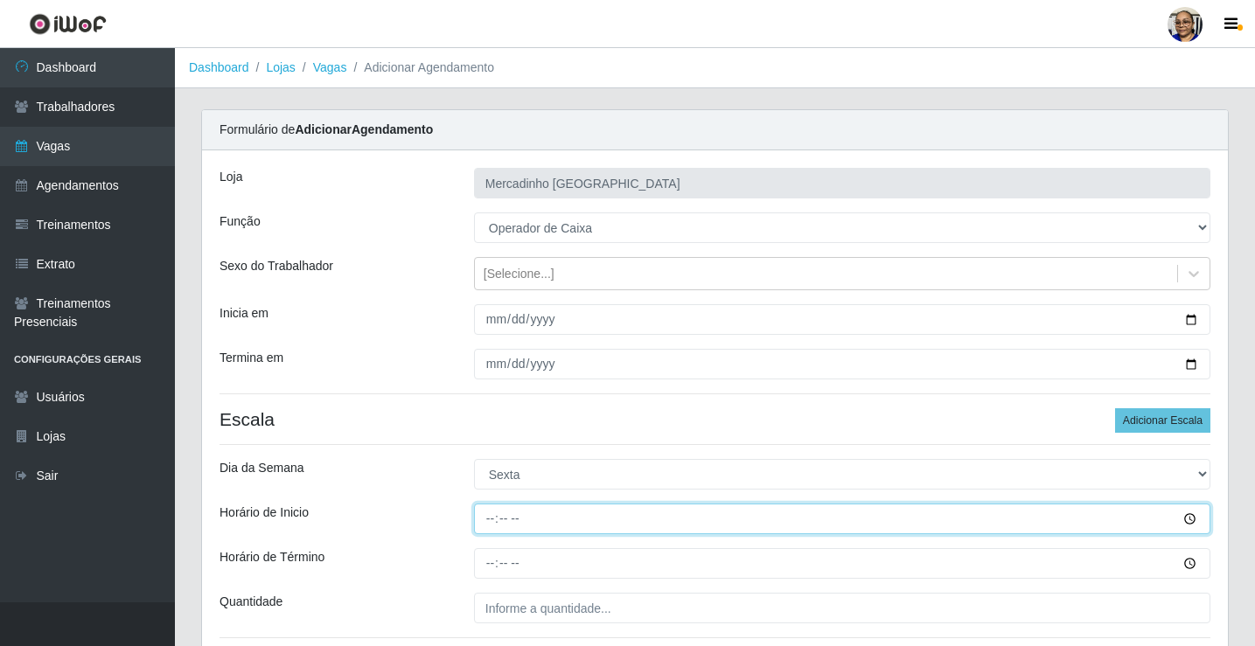
click at [489, 519] on input "Horário de Inicio" at bounding box center [842, 519] width 736 height 31
type input "08:30"
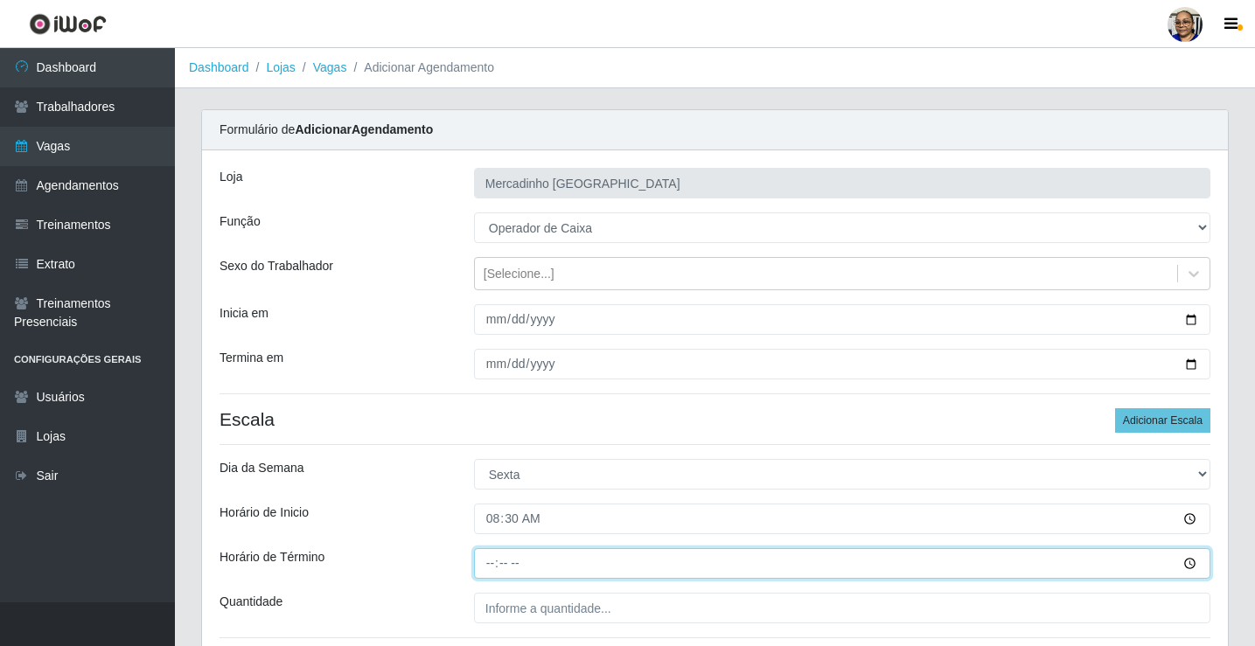
click at [490, 564] on input "Horário de Término" at bounding box center [842, 563] width 736 height 31
type input "13:30"
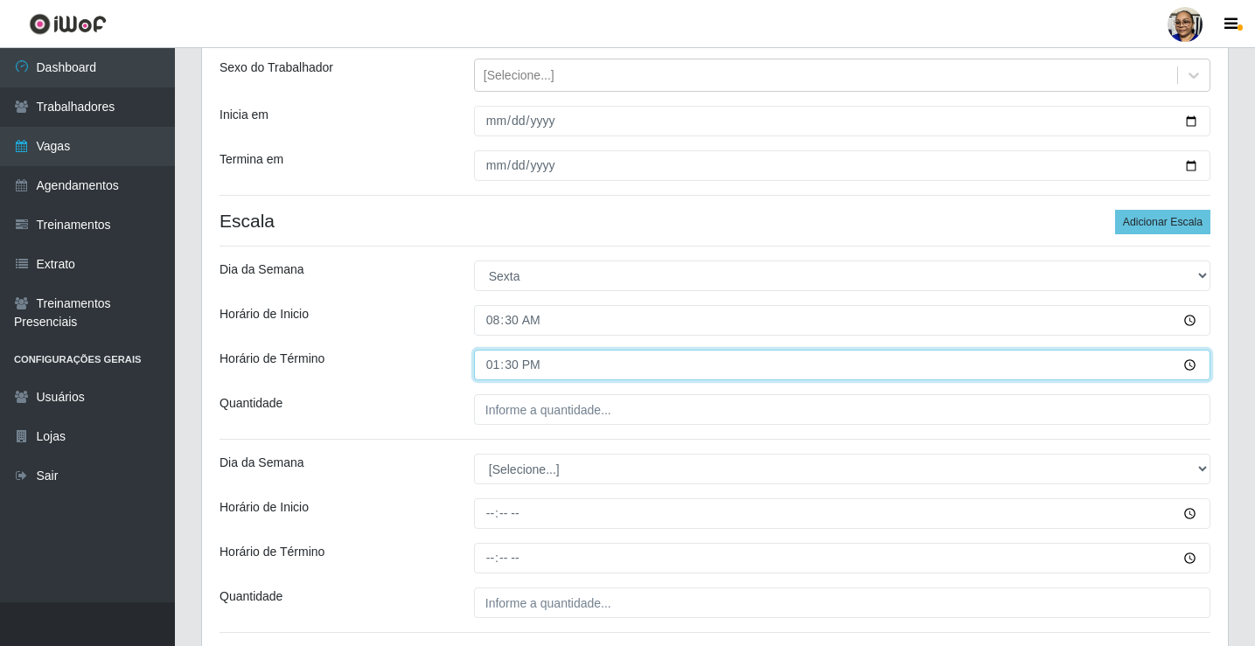
scroll to position [335, 0]
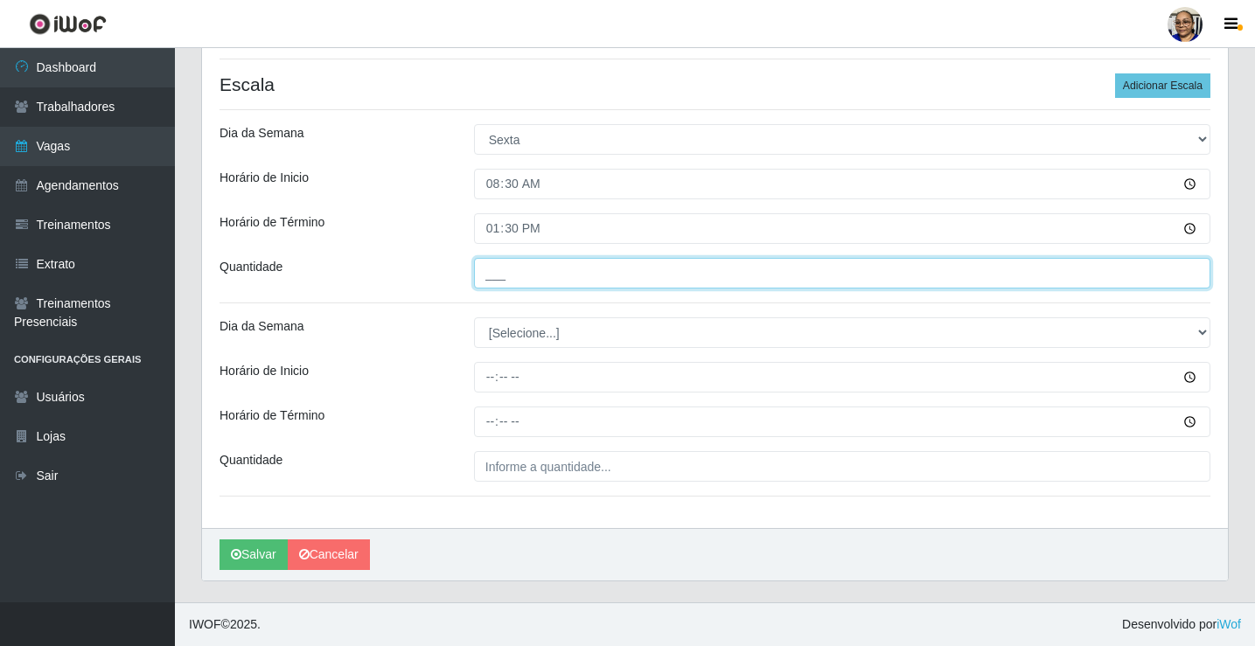
click at [632, 276] on input "___" at bounding box center [842, 273] width 736 height 31
type input "1__"
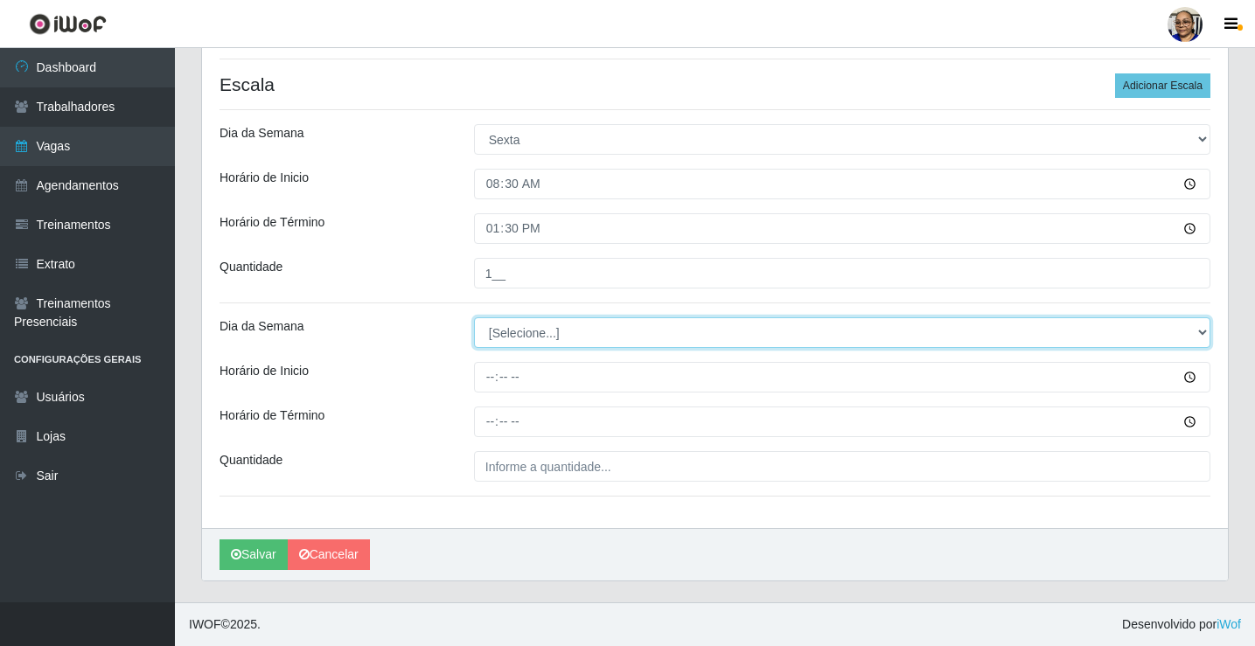
click at [567, 336] on select "[Selecione...] Segunda Terça Quarta Quinta Sexta Sábado Domingo" at bounding box center [842, 332] width 736 height 31
select select "5"
click at [474, 317] on select "[Selecione...] Segunda Terça Quarta Quinta Sexta Sábado Domingo" at bounding box center [842, 332] width 736 height 31
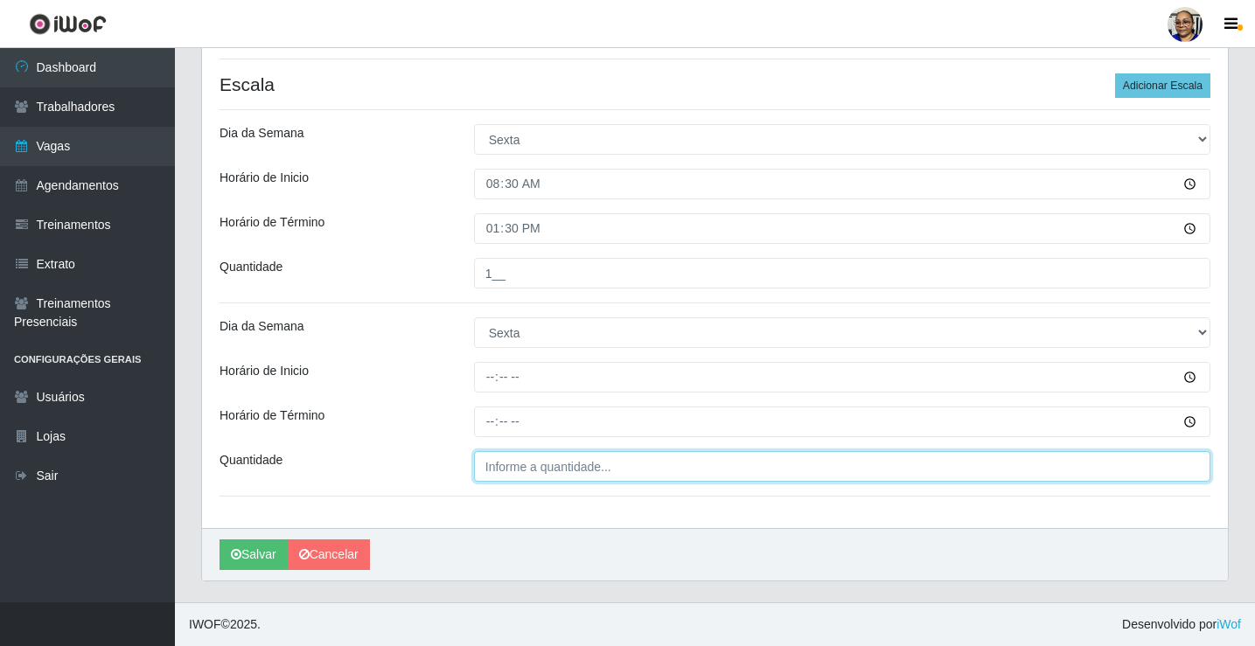
type input "___"
click at [524, 477] on input "___" at bounding box center [842, 466] width 736 height 31
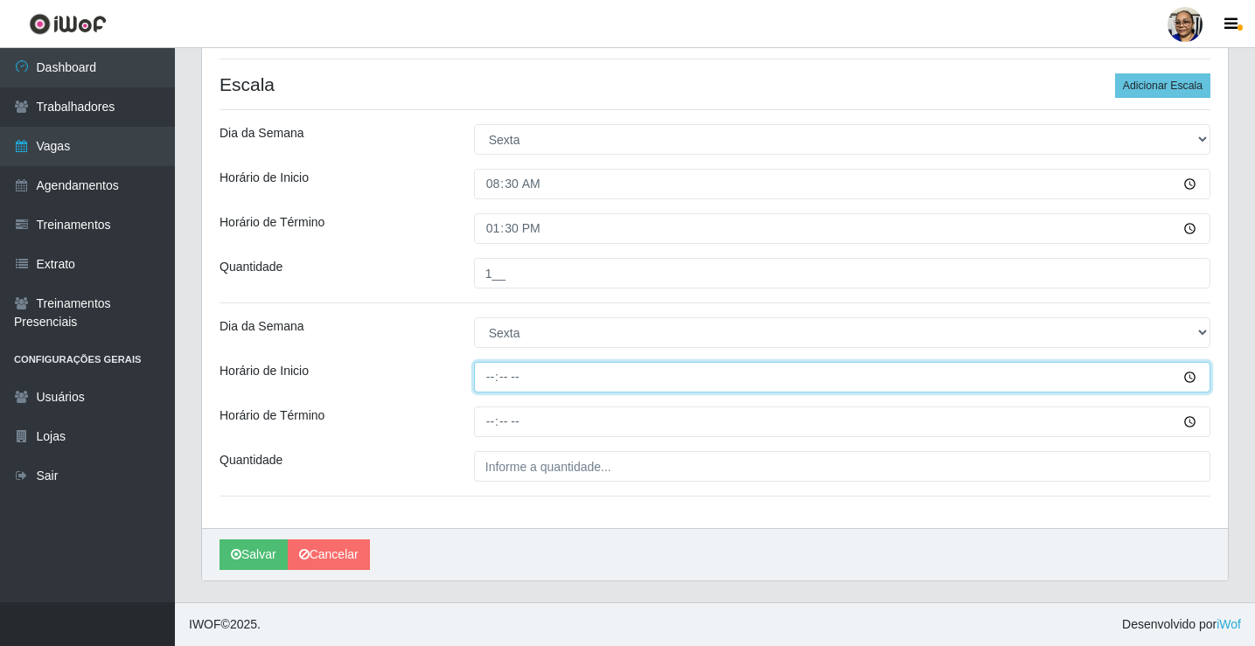
click at [484, 379] on input "Horário de Inicio" at bounding box center [842, 377] width 736 height 31
type input "14:30"
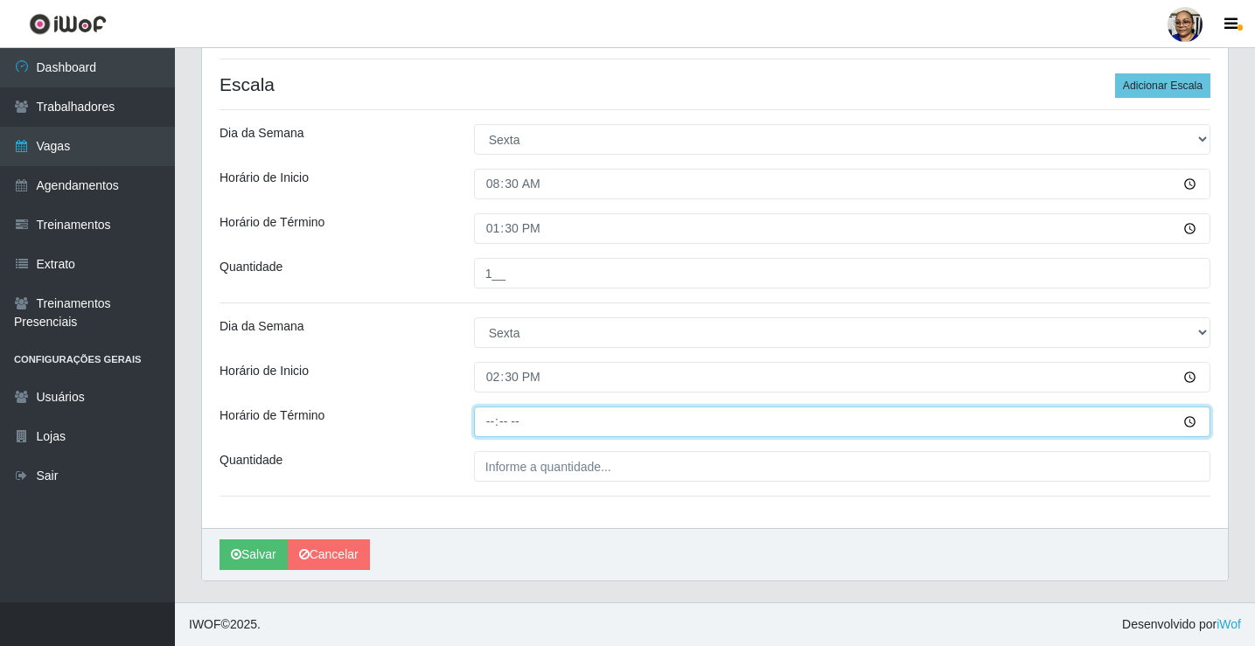
click at [496, 423] on input "Horário de Término" at bounding box center [842, 422] width 736 height 31
type input "20:30"
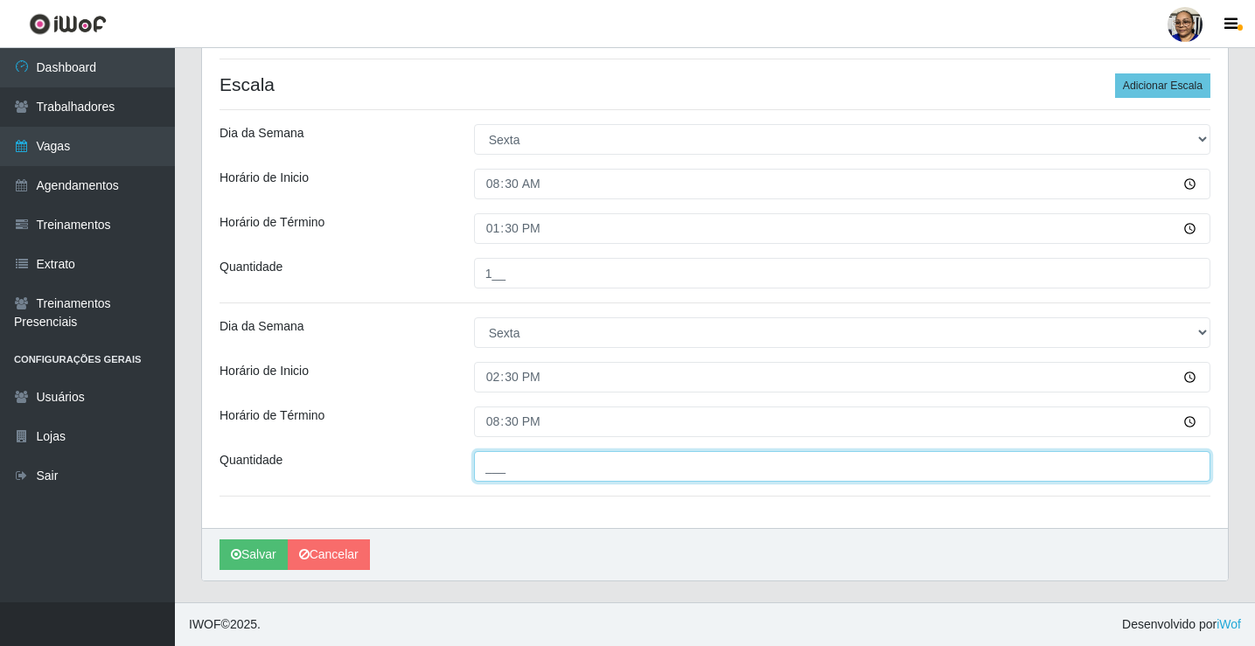
click at [614, 468] on input "___" at bounding box center [842, 466] width 736 height 31
type input "1__"
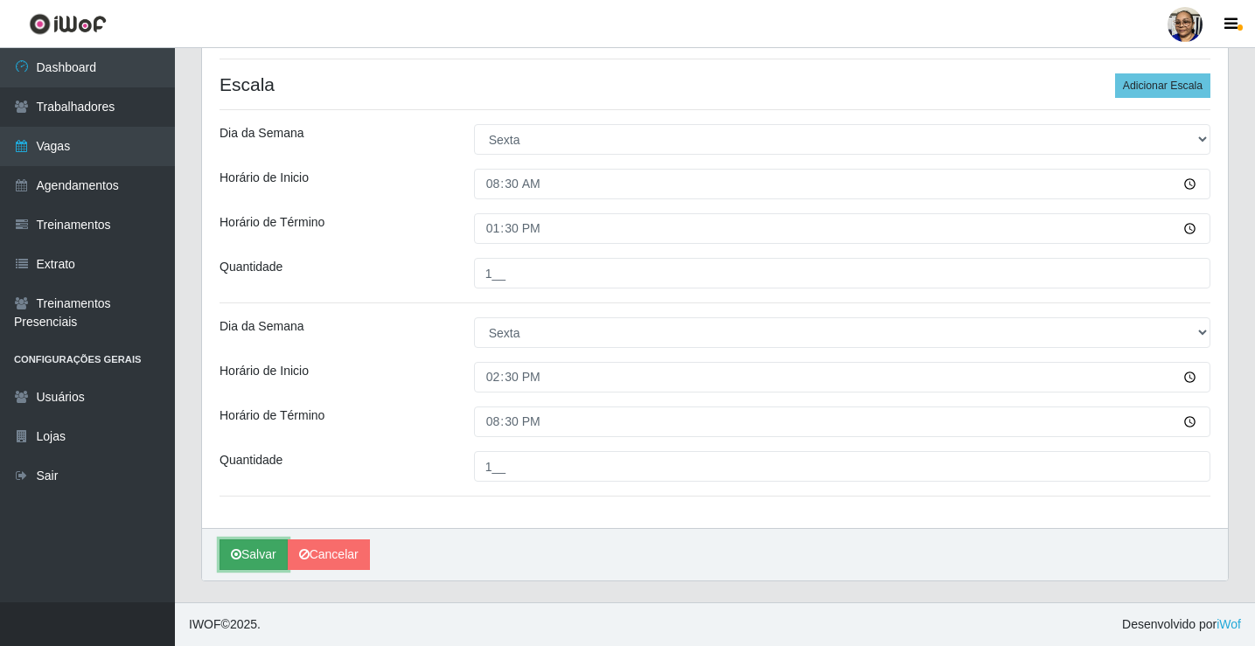
click at [267, 551] on button "Salvar" at bounding box center [253, 555] width 68 height 31
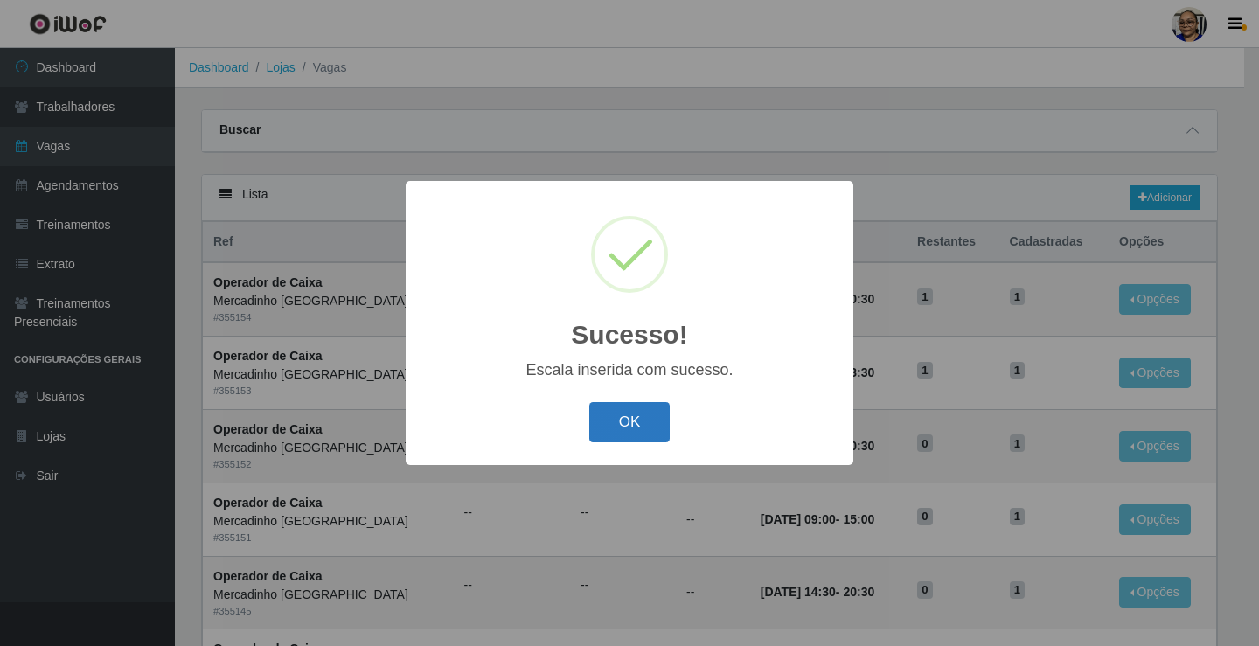
click at [618, 425] on button "OK" at bounding box center [629, 422] width 81 height 41
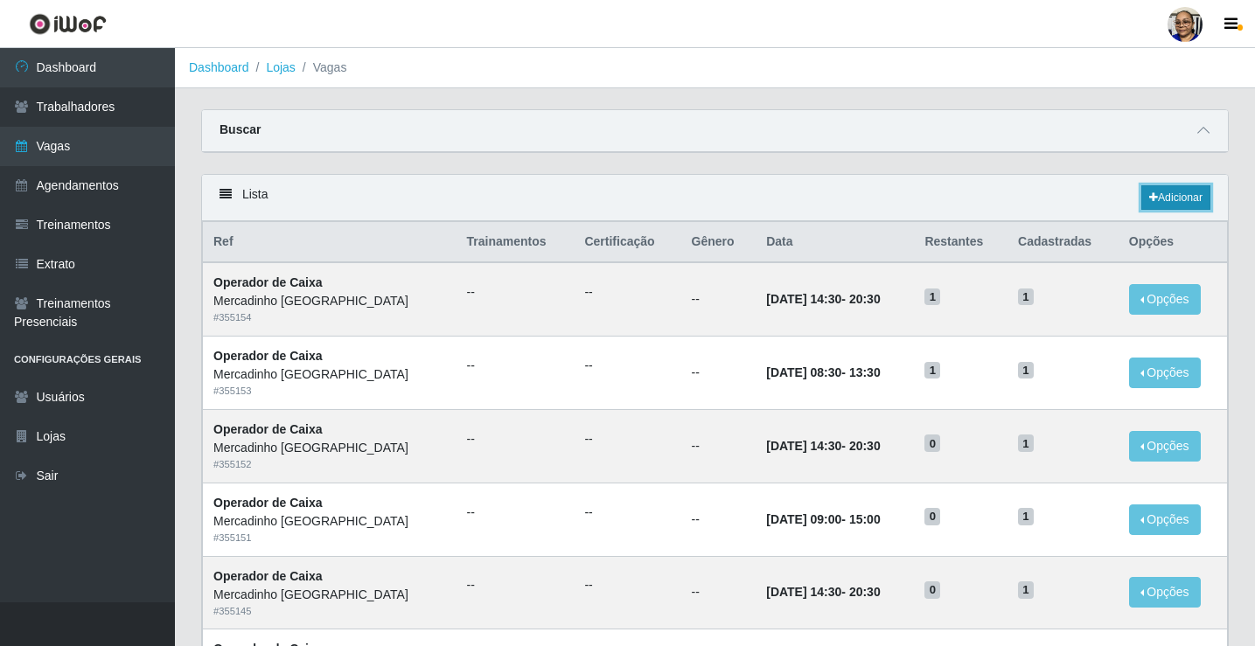
click at [1175, 197] on link "Adicionar" at bounding box center [1175, 197] width 69 height 24
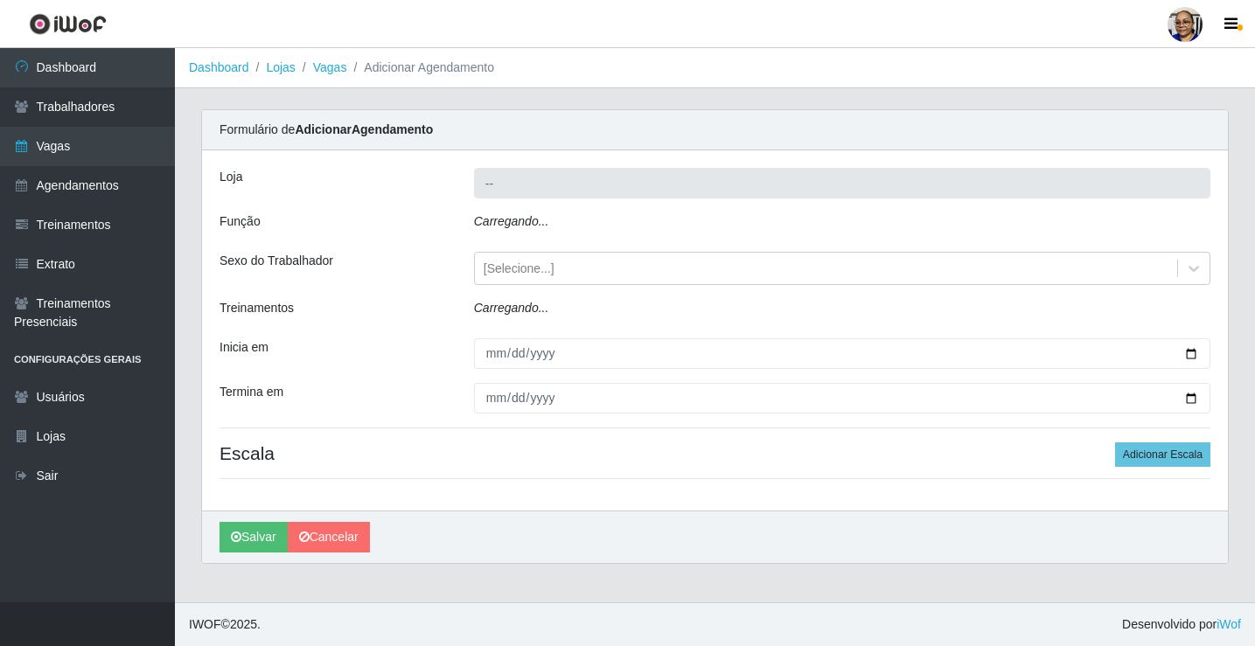
type input "Mercadinho [GEOGRAPHIC_DATA]"
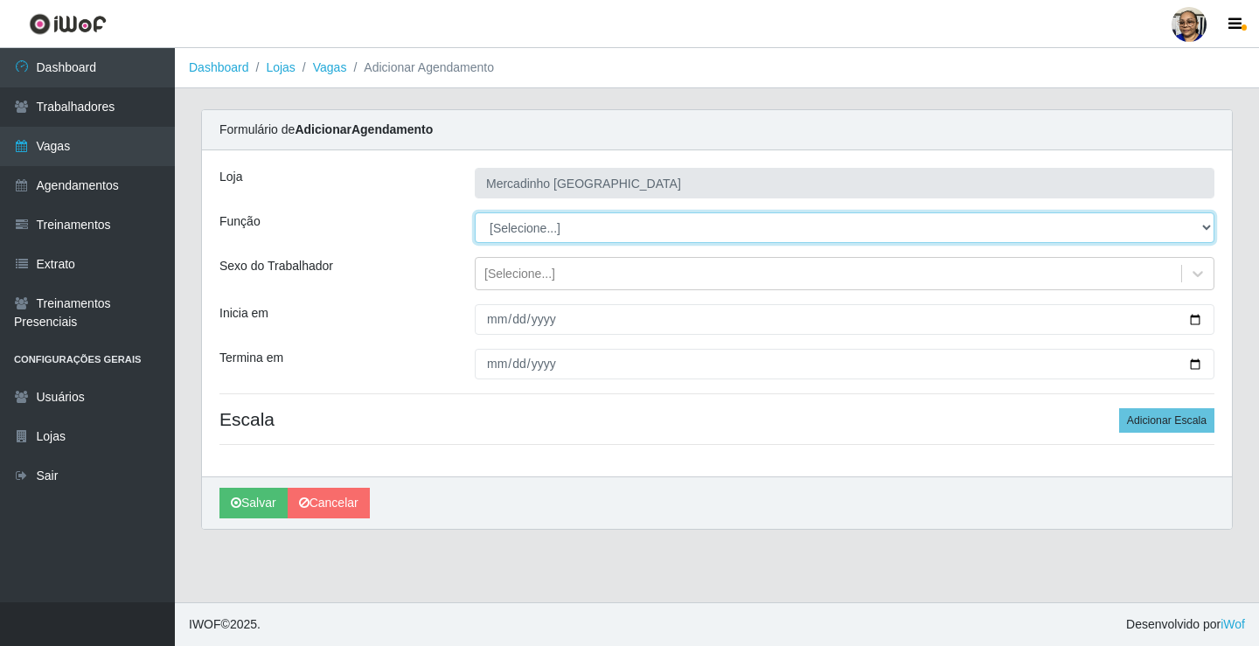
click at [518, 234] on select "[Selecione...] ASG ASG + ASG ++ Balconista de Açougue Balconista de Açougue + O…" at bounding box center [845, 227] width 740 height 31
click at [555, 226] on select "[Selecione...] ASG ASG + ASG ++ Balconista de Açougue Balconista de Açougue + O…" at bounding box center [845, 227] width 740 height 31
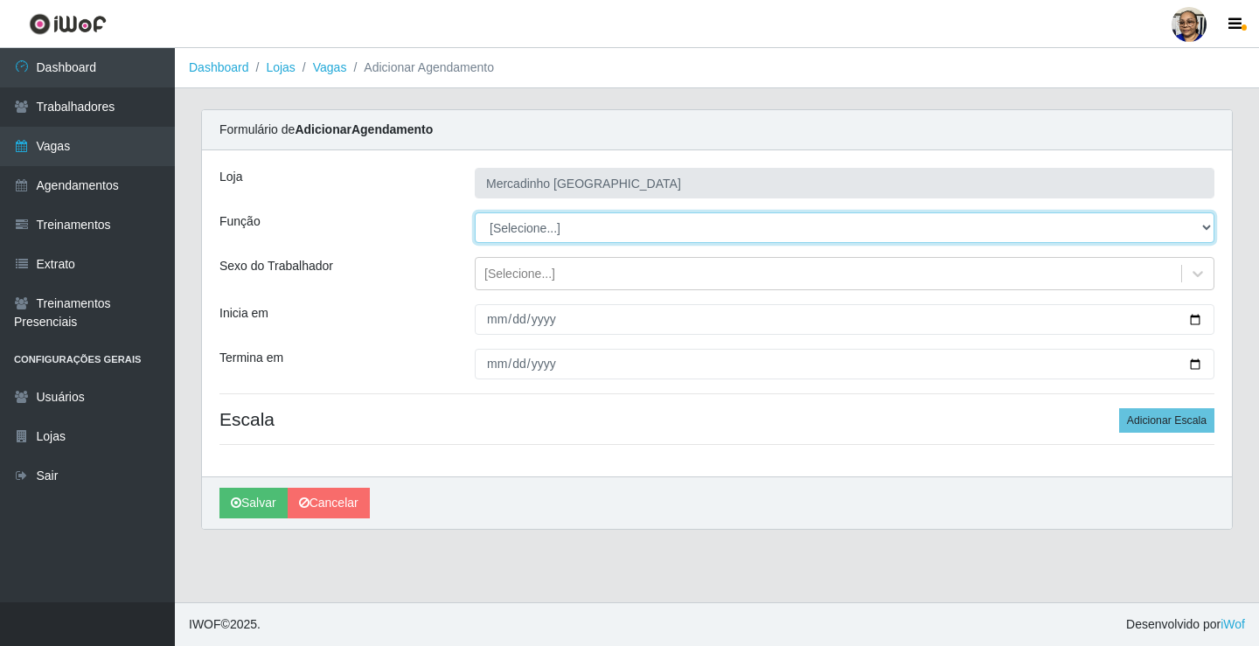
select select "72"
click at [475, 212] on select "[Selecione...] ASG ASG + ASG ++ Balconista de Açougue Balconista de Açougue + O…" at bounding box center [845, 227] width 740 height 31
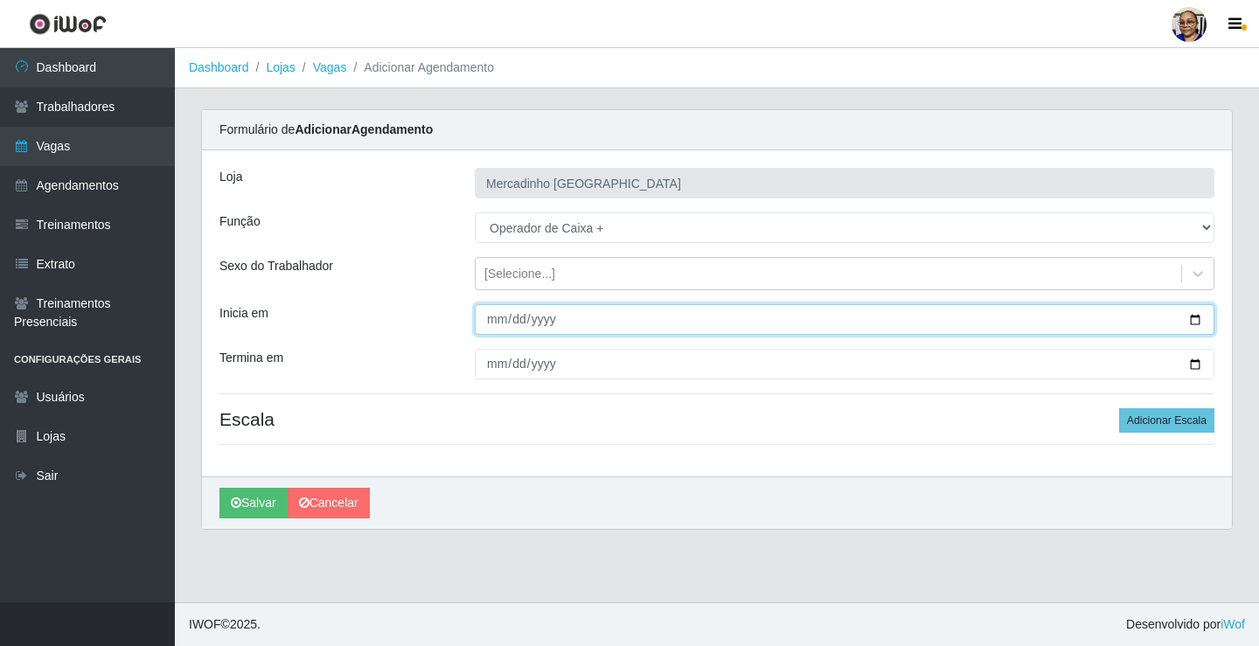
click at [1194, 317] on input "Inicia em" at bounding box center [845, 319] width 740 height 31
type input "[DATE]"
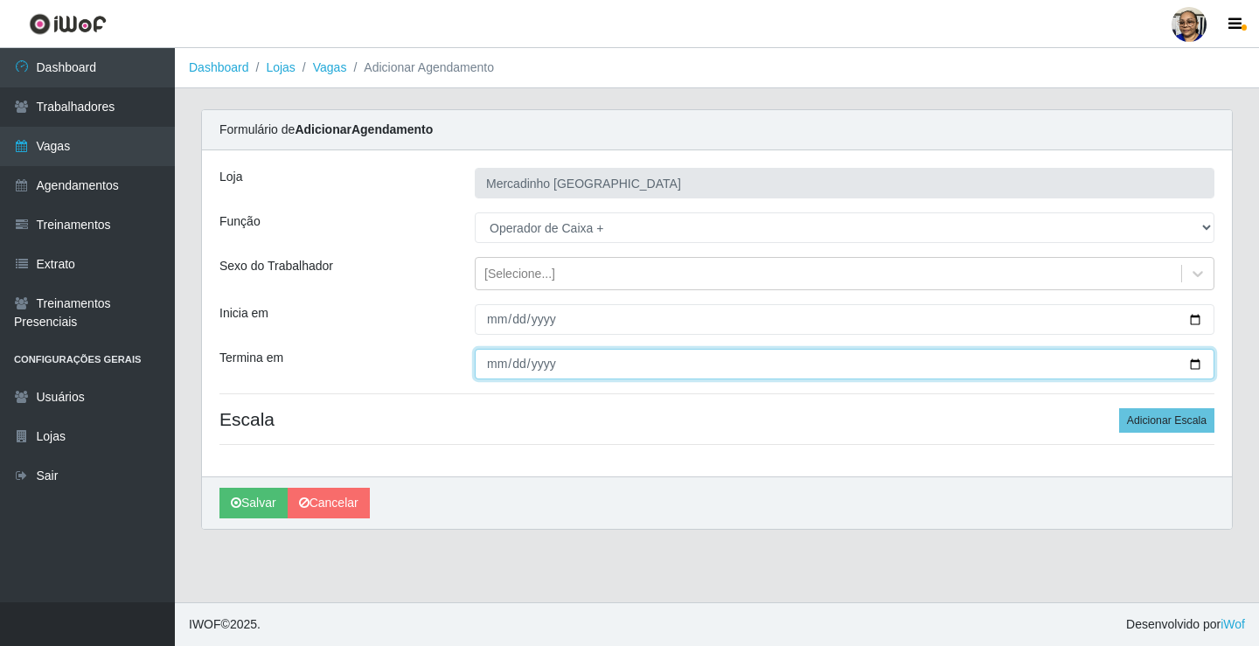
click at [1196, 365] on input "Termina em" at bounding box center [845, 364] width 740 height 31
type input "[DATE]"
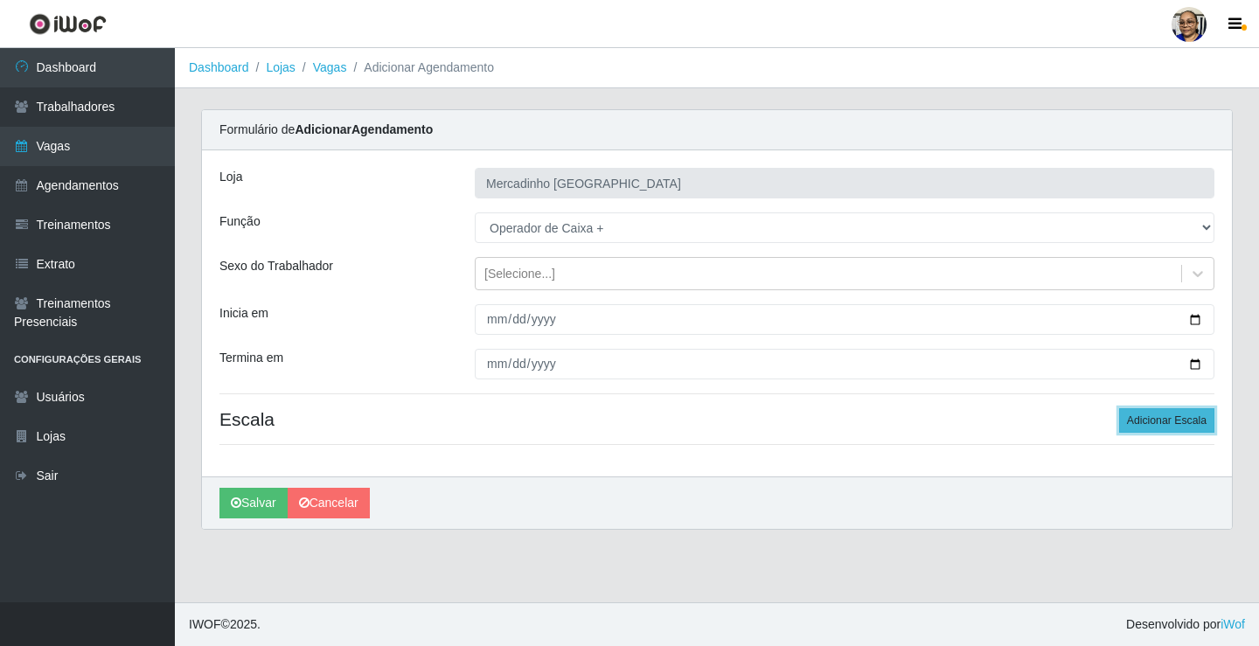
click at [1172, 422] on button "Adicionar Escala" at bounding box center [1166, 420] width 95 height 24
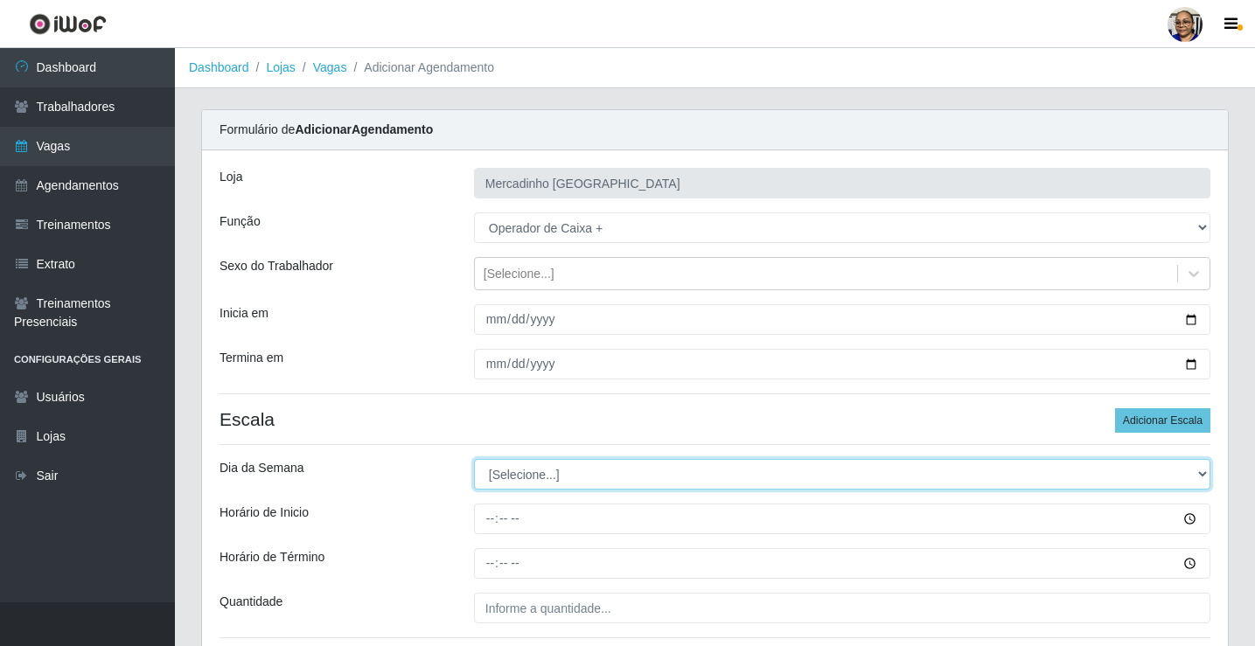
click at [575, 476] on select "[Selecione...] Segunda Terça Quarta Quinta Sexta Sábado Domingo" at bounding box center [842, 474] width 736 height 31
select select "6"
click at [474, 459] on select "[Selecione...] Segunda Terça Quarta Quinta Sexta Sábado Domingo" at bounding box center [842, 474] width 736 height 31
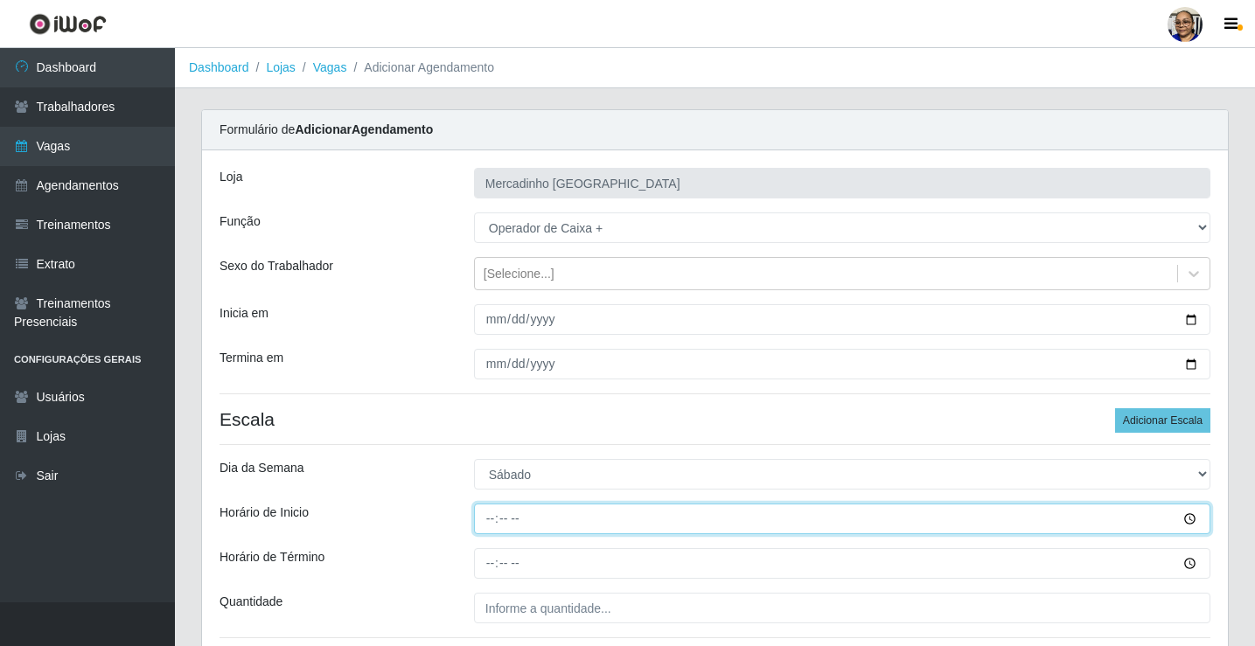
click at [489, 519] on input "Horário de Inicio" at bounding box center [842, 519] width 736 height 31
type input "08:00"
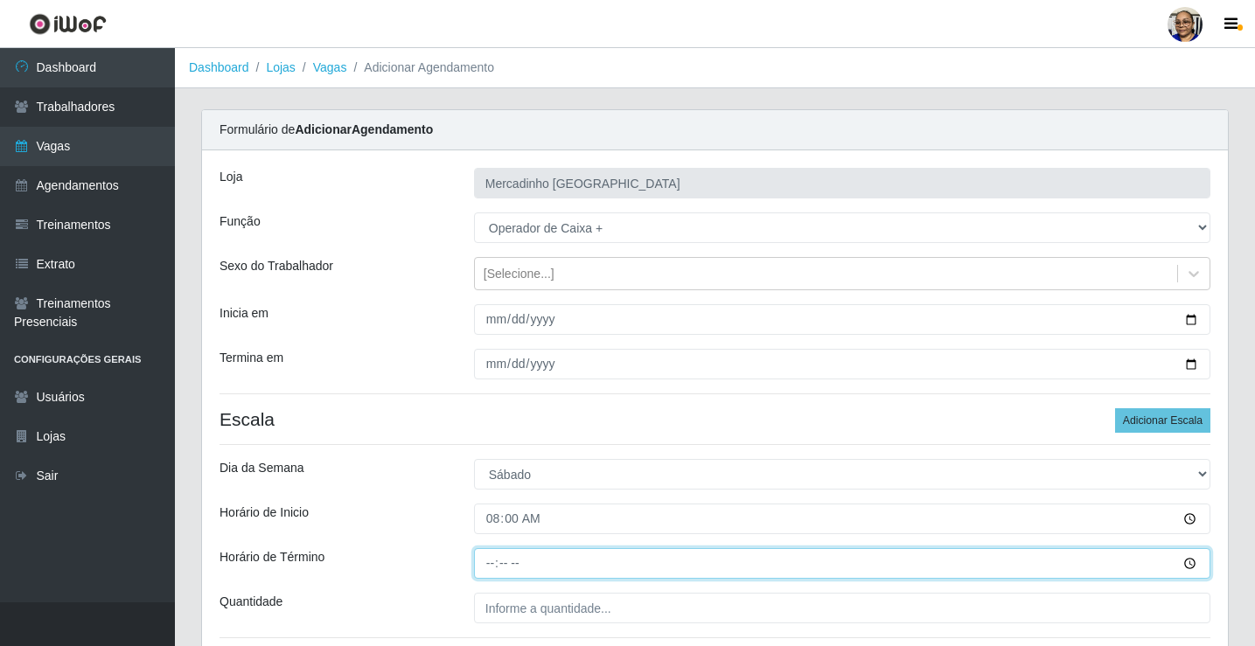
click at [491, 560] on input "Horário de Término" at bounding box center [842, 563] width 736 height 31
type input "14:00"
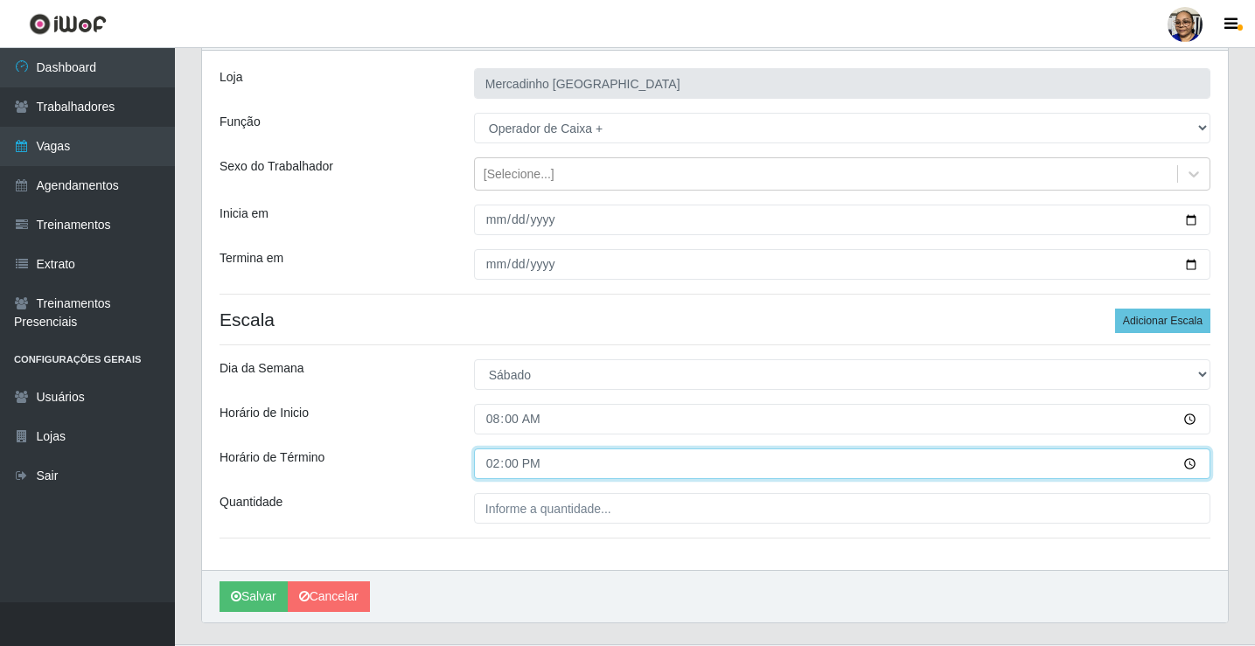
scroll to position [142, 0]
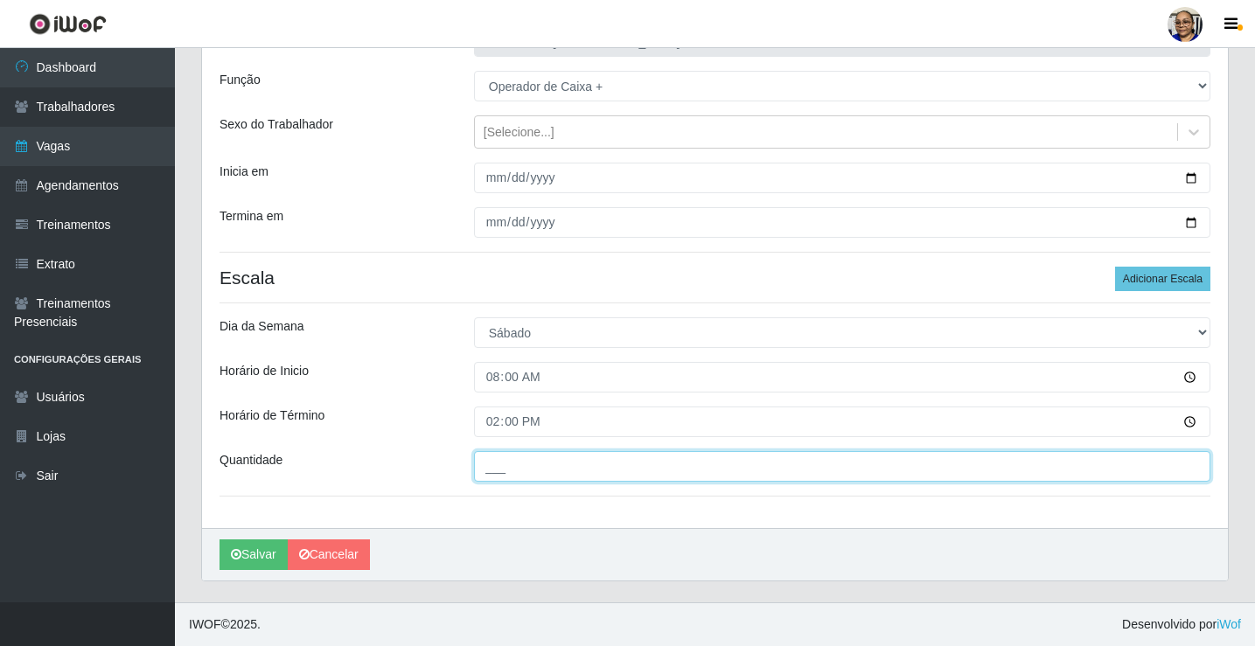
click at [624, 465] on input "___" at bounding box center [842, 466] width 736 height 31
type input "1__"
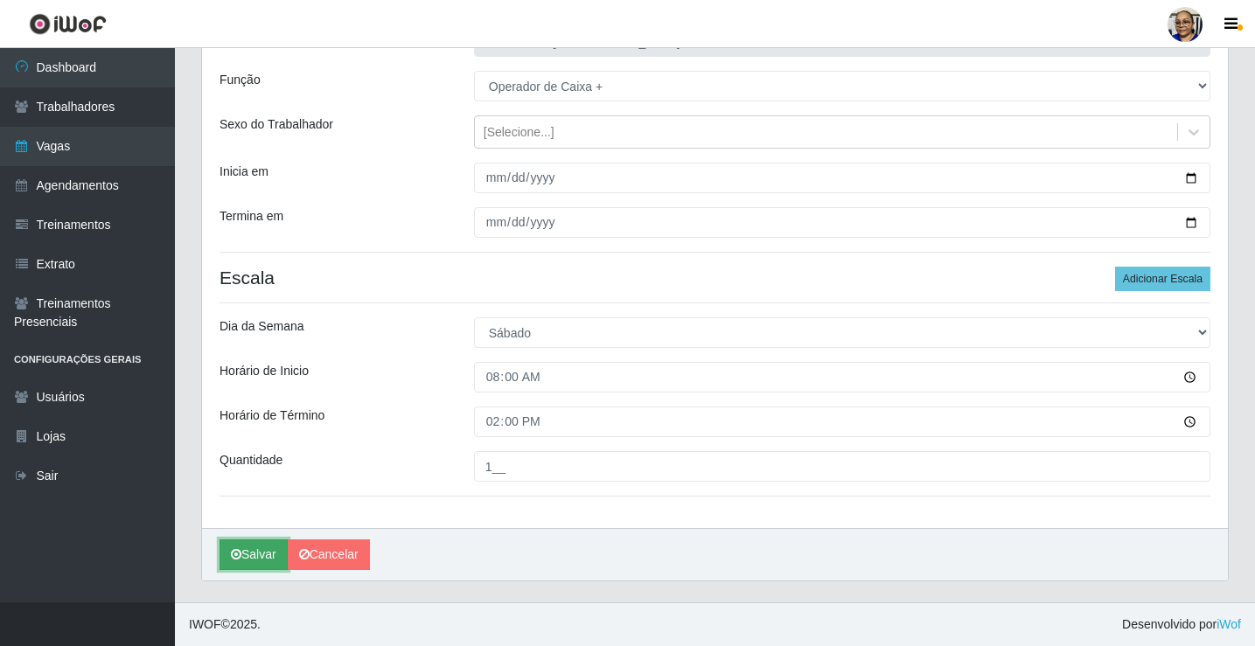
click at [269, 548] on button "Salvar" at bounding box center [253, 555] width 68 height 31
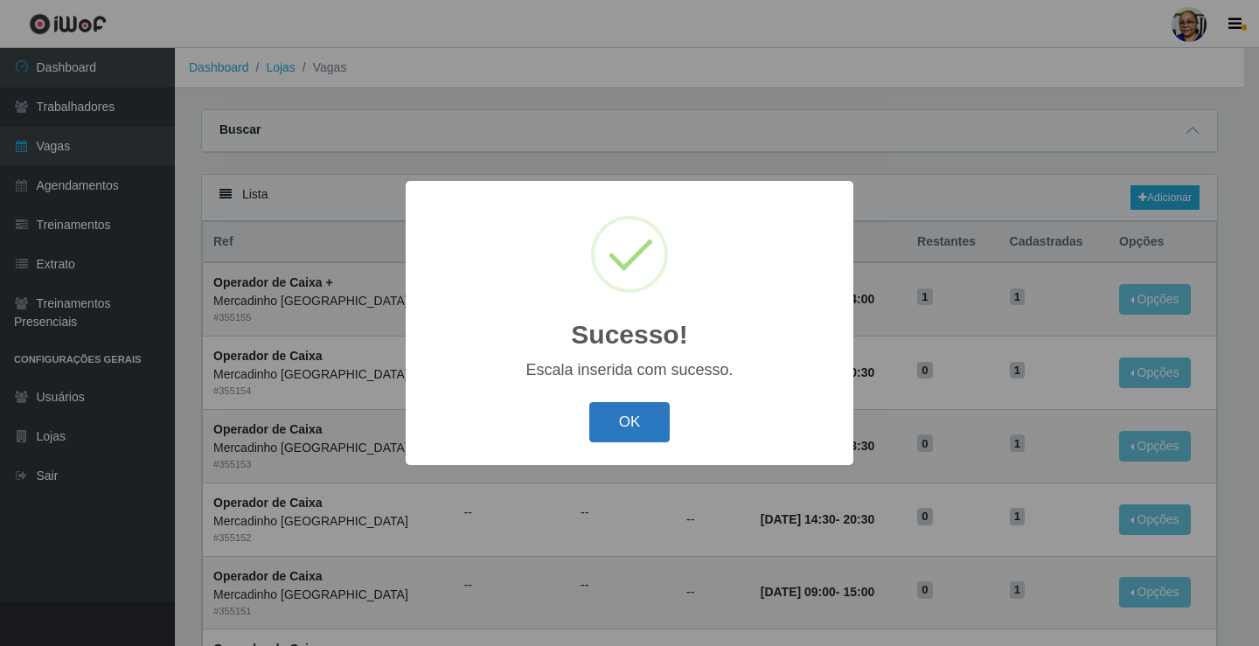
click at [630, 421] on button "OK" at bounding box center [629, 422] width 81 height 41
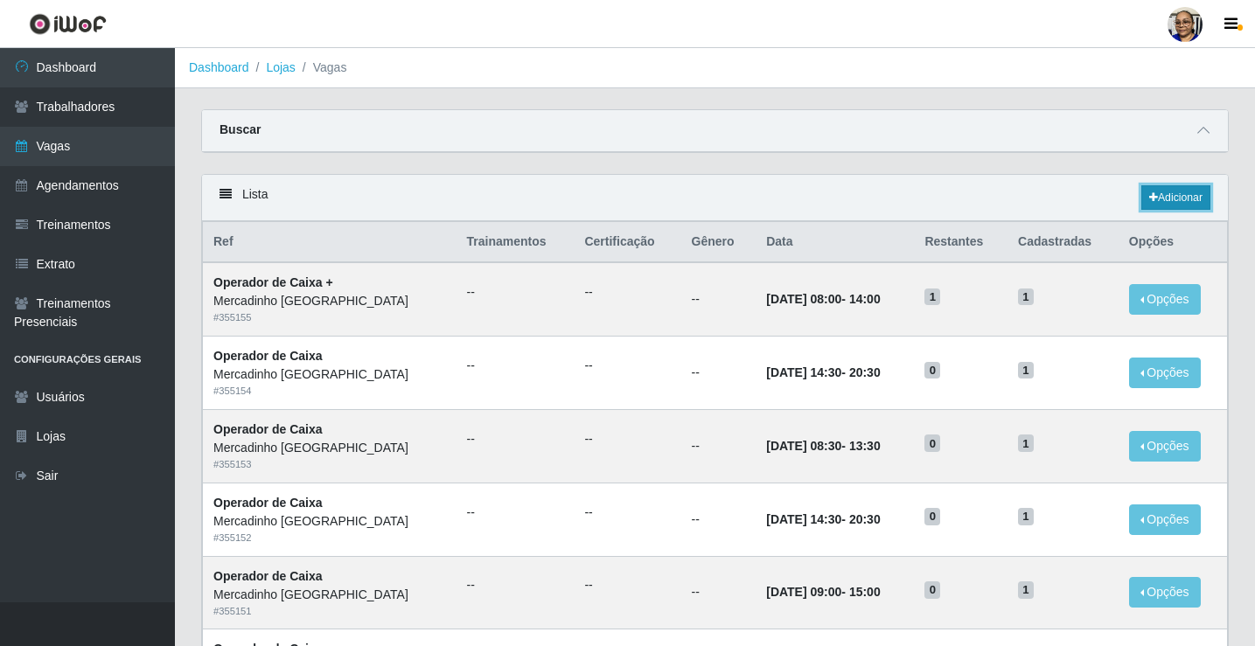
click at [1176, 198] on link "Adicionar" at bounding box center [1175, 197] width 69 height 24
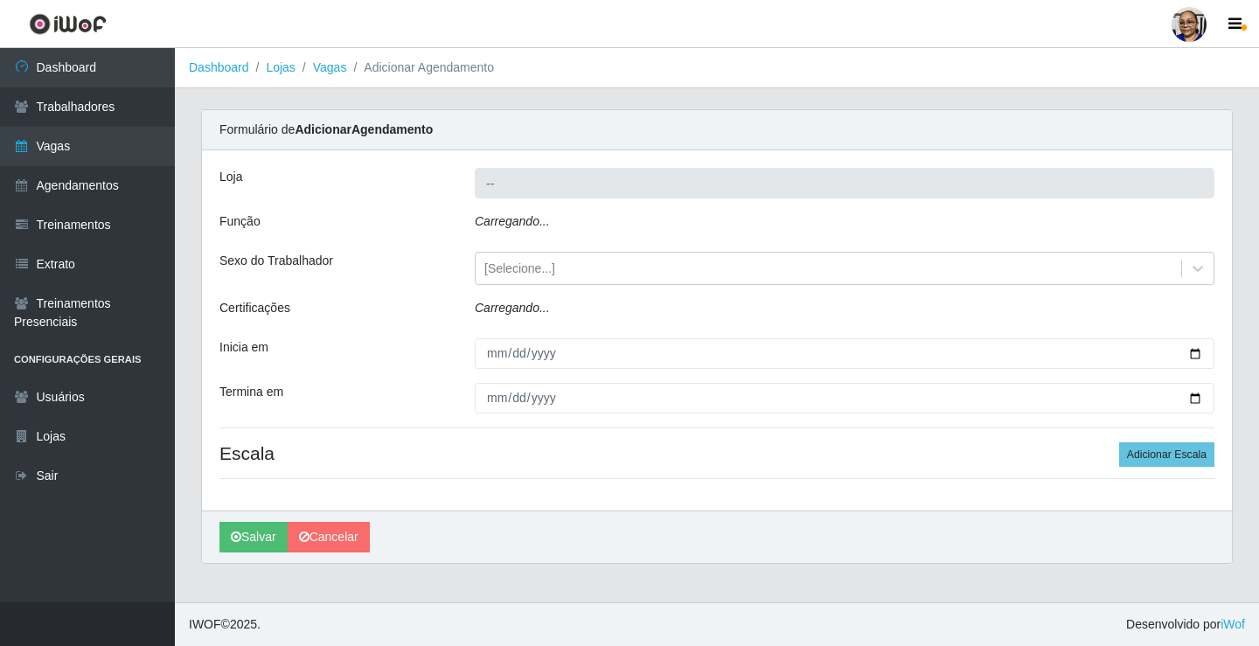
type input "Mercadinho [GEOGRAPHIC_DATA]"
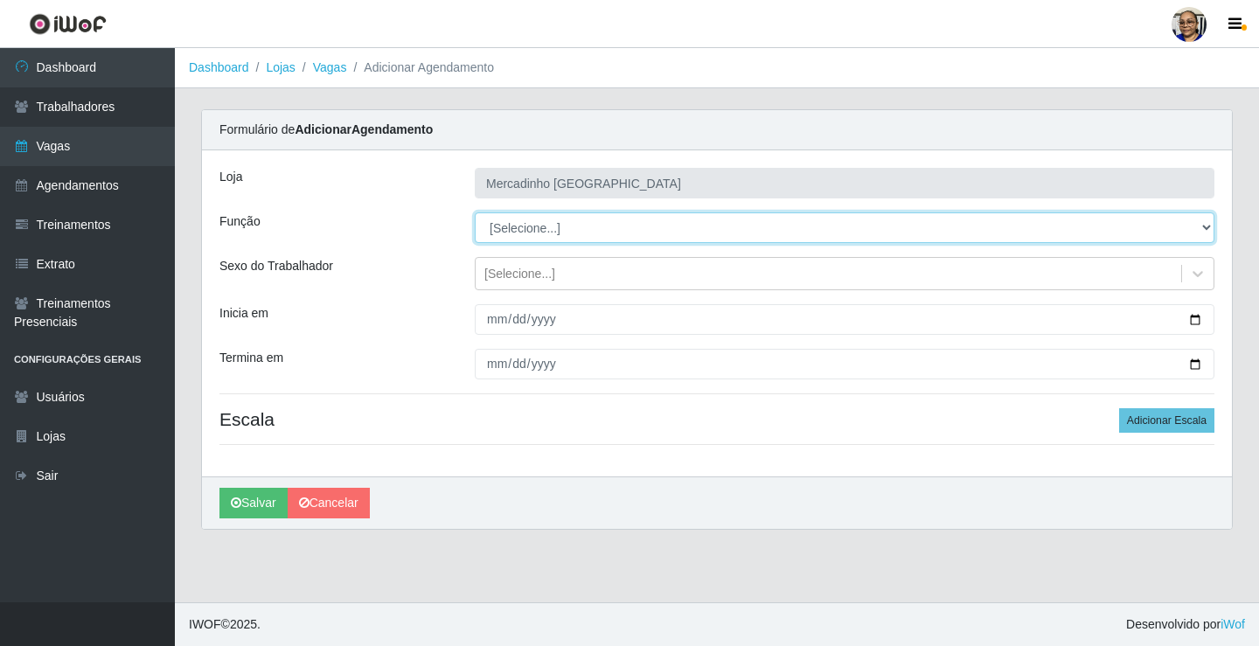
click at [557, 222] on select "[Selecione...] ASG ASG + ASG ++ Balconista de Açougue Balconista de Açougue + O…" at bounding box center [845, 227] width 740 height 31
select select "72"
click at [475, 212] on select "[Selecione...] ASG ASG + ASG ++ Balconista de Açougue Balconista de Açougue + O…" at bounding box center [845, 227] width 740 height 31
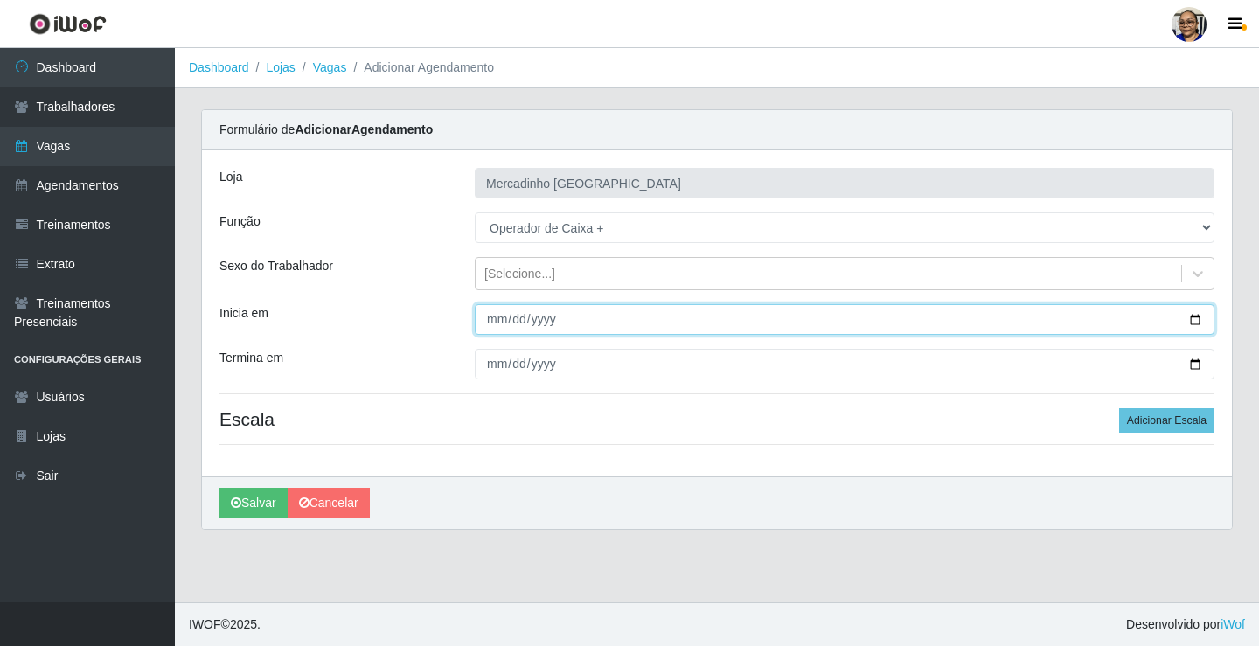
click at [1198, 320] on input "Inicia em" at bounding box center [845, 319] width 740 height 31
type input "[DATE]"
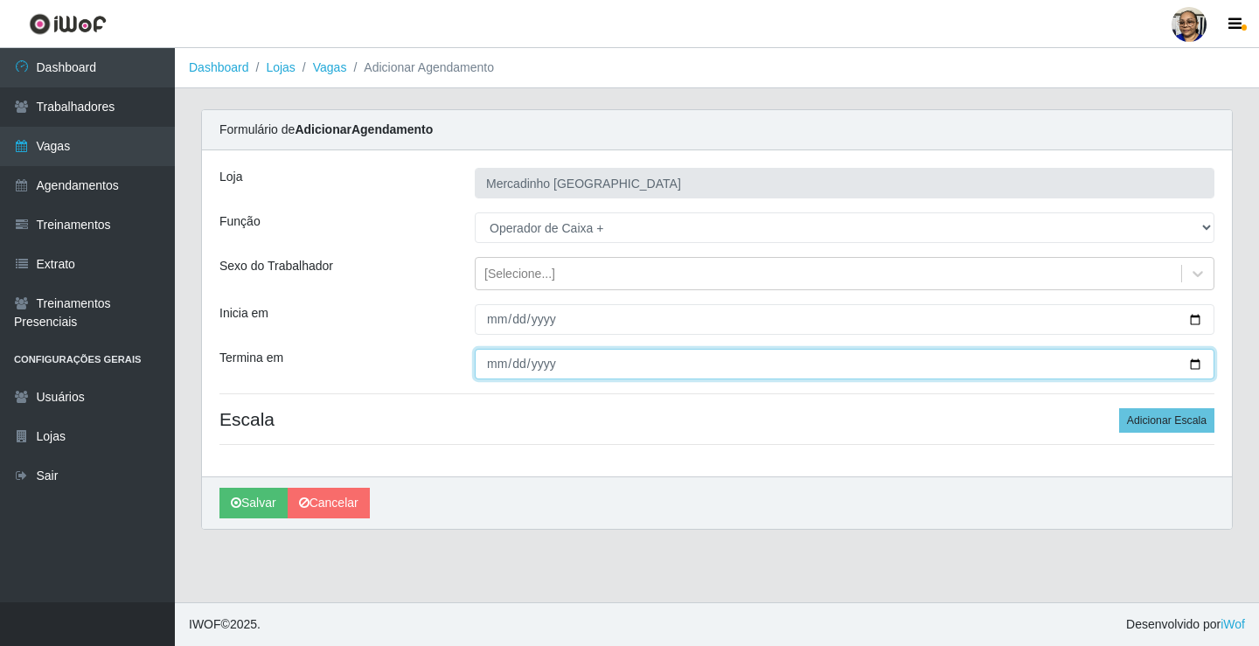
click at [1196, 362] on input "Termina em" at bounding box center [845, 364] width 740 height 31
type input "[DATE]"
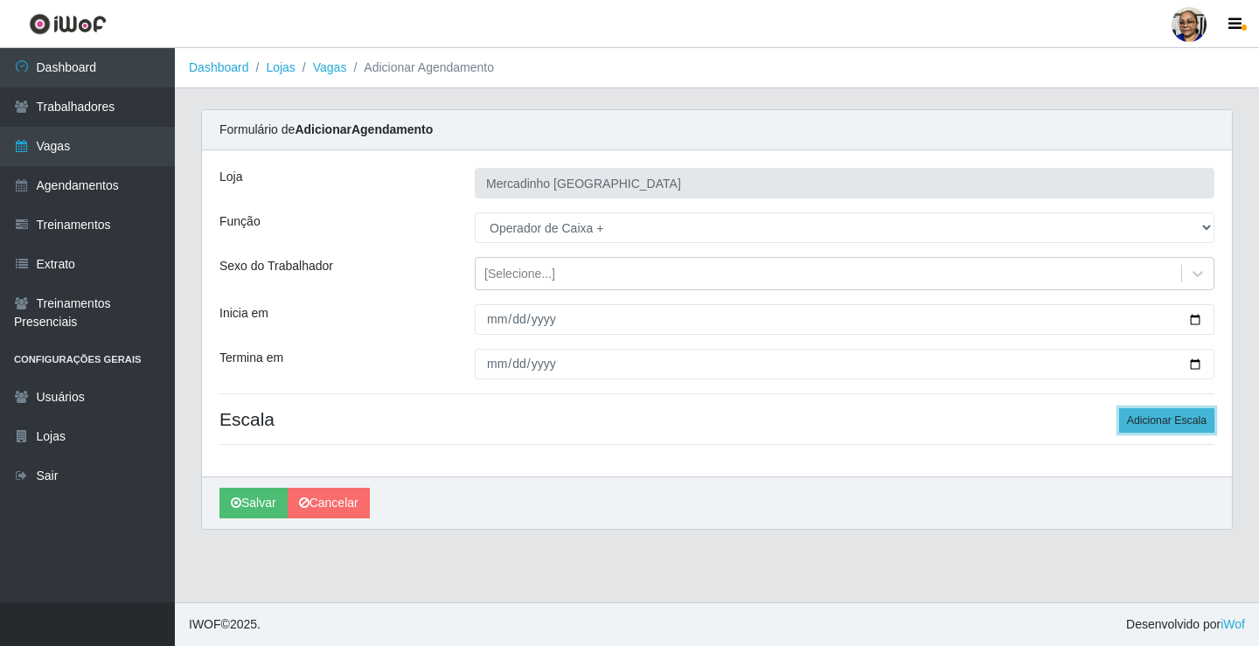
click at [1148, 420] on button "Adicionar Escala" at bounding box center [1166, 420] width 95 height 24
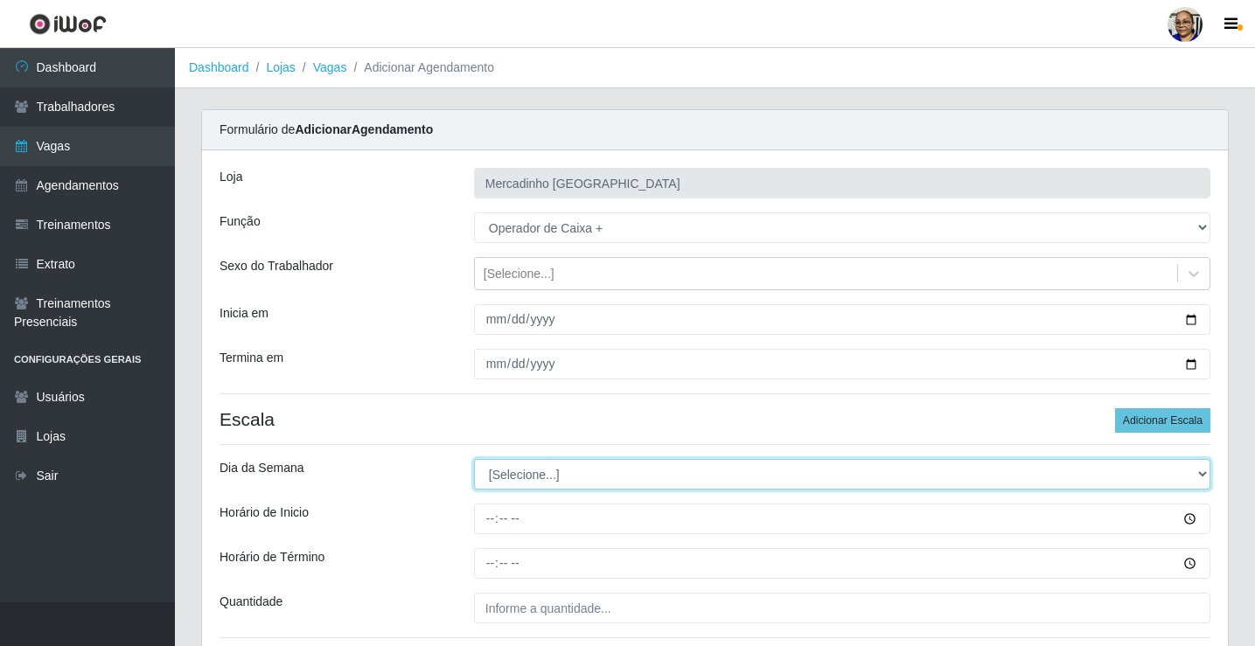
click at [506, 479] on select "[Selecione...] Segunda Terça Quarta Quinta Sexta Sábado Domingo" at bounding box center [842, 474] width 736 height 31
select select "6"
click at [474, 459] on select "[Selecione...] Segunda Terça Quarta Quinta Sexta Sábado Domingo" at bounding box center [842, 474] width 736 height 31
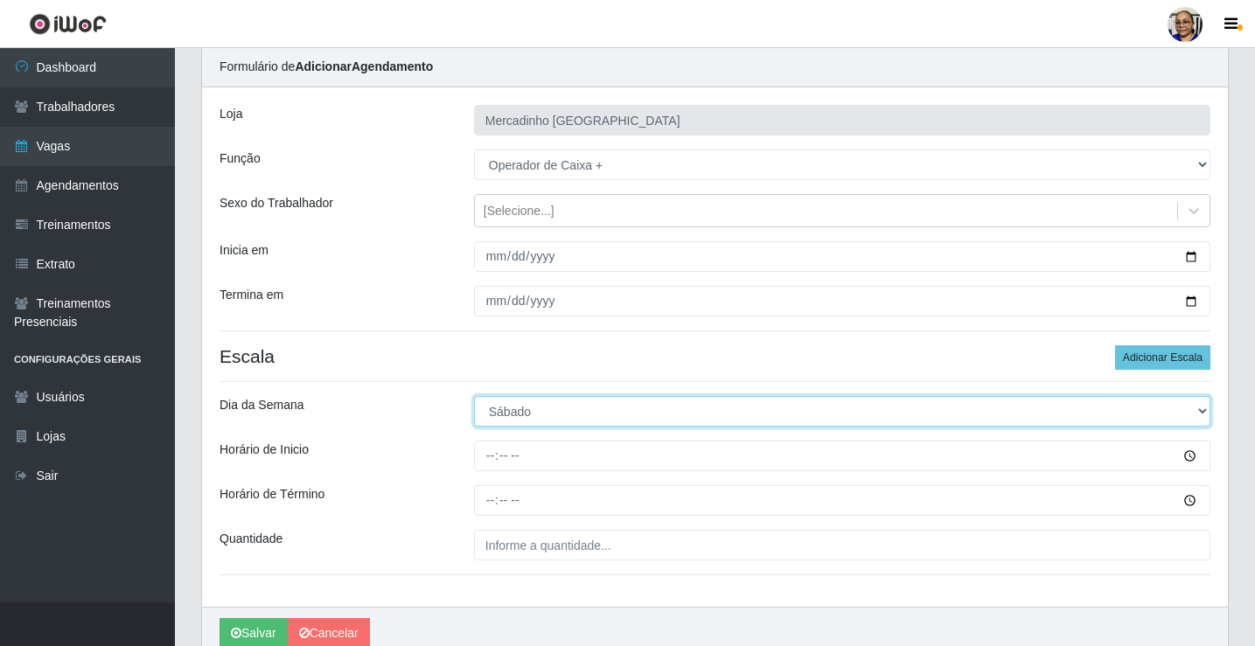
scroll to position [142, 0]
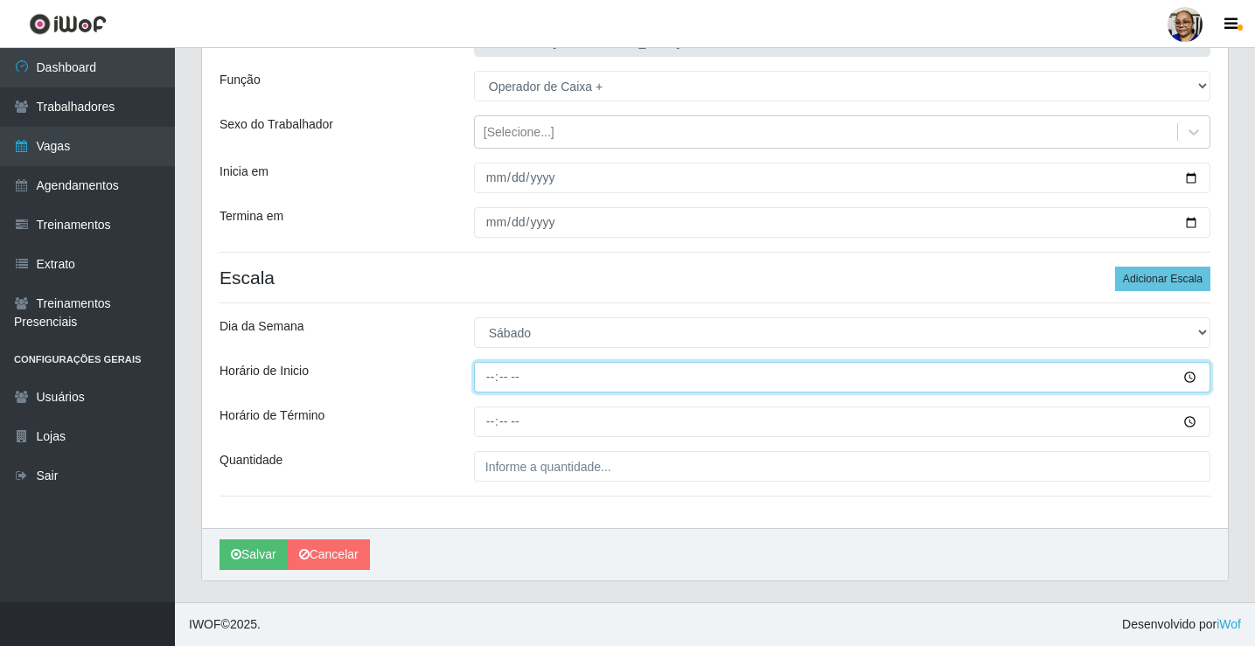
click at [494, 381] on input "Horário de Inicio" at bounding box center [842, 377] width 736 height 31
type input "15:30"
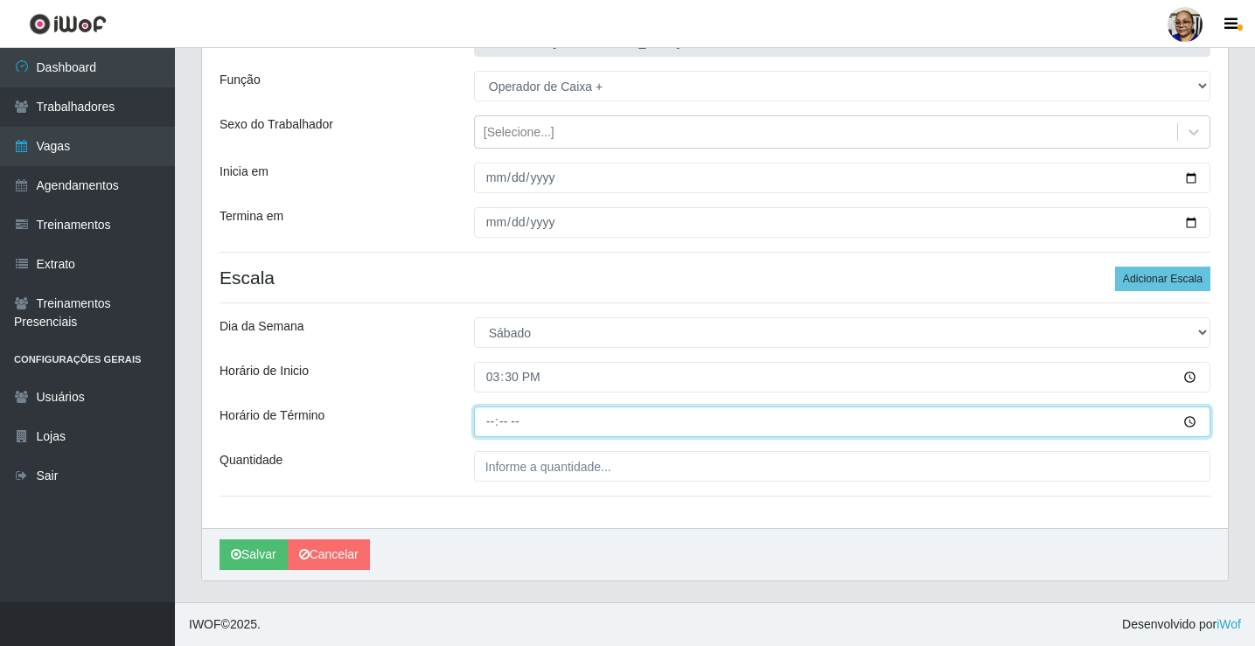
click at [494, 423] on input "Horário de Término" at bounding box center [842, 422] width 736 height 31
type input "20:30"
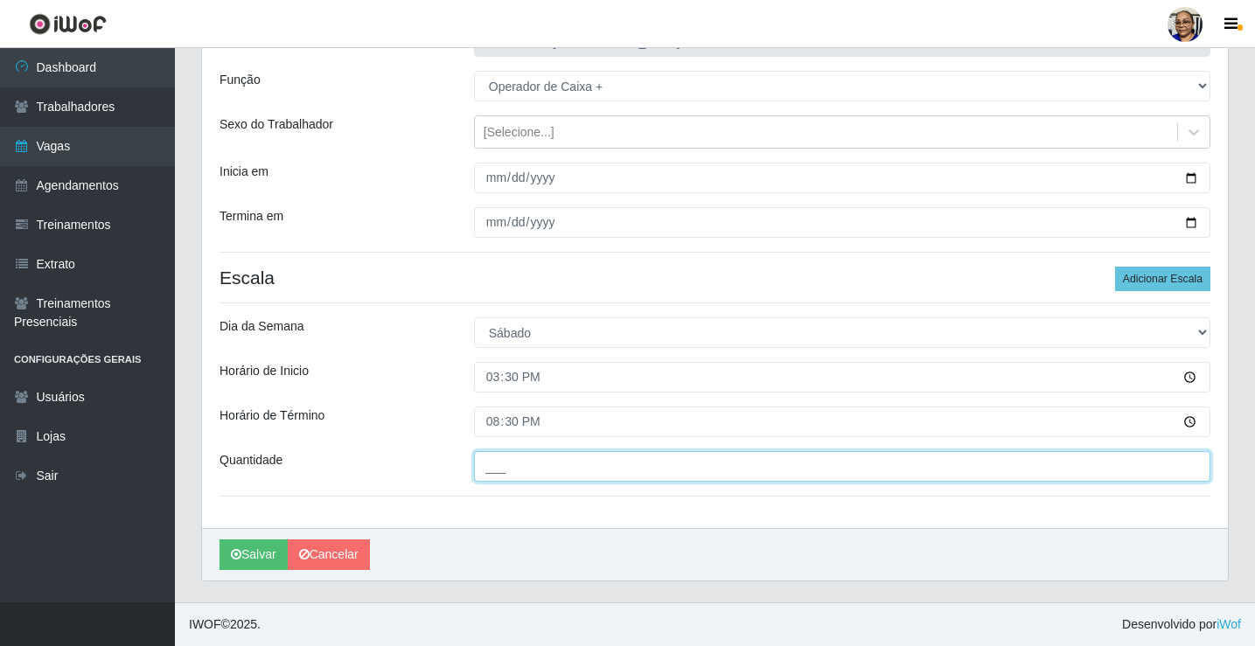
click at [620, 468] on input "___" at bounding box center [842, 466] width 736 height 31
type input "1__"
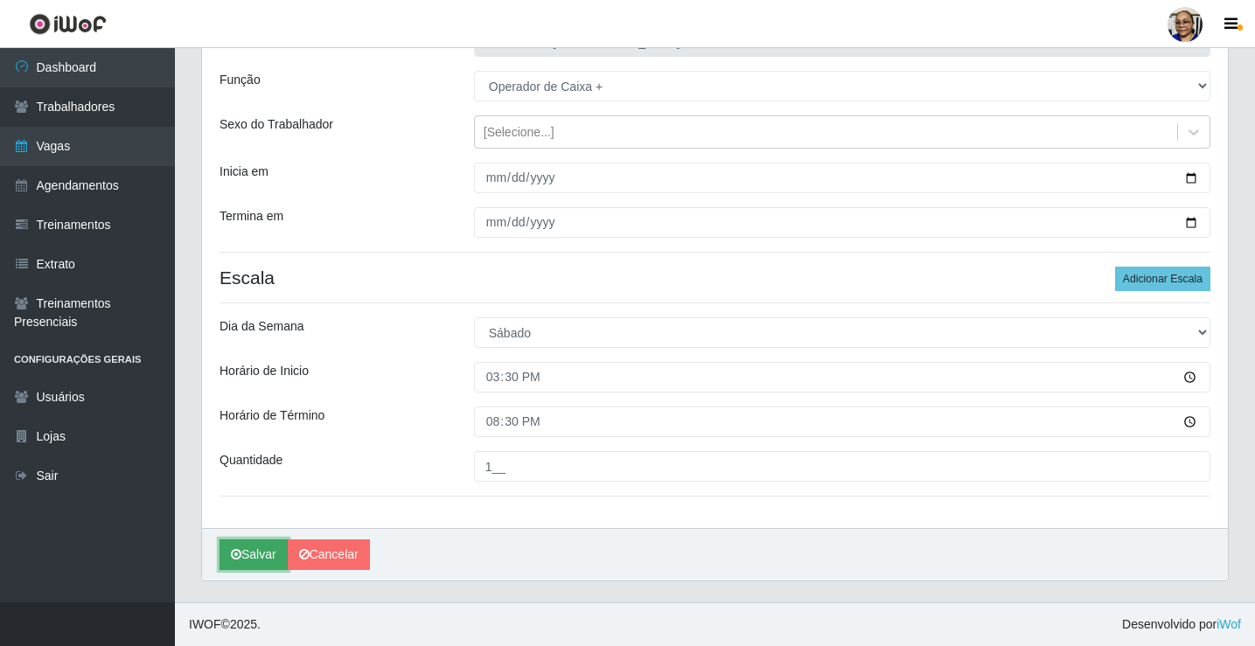
click at [246, 553] on button "Salvar" at bounding box center [253, 555] width 68 height 31
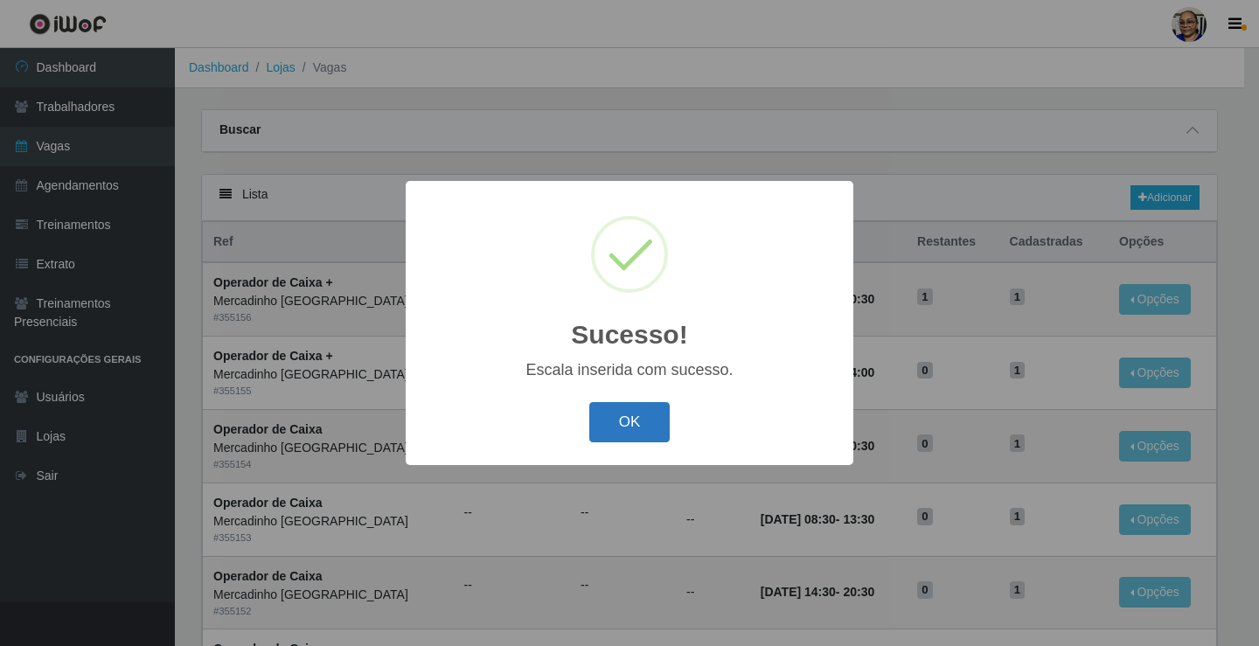
click at [632, 428] on button "OK" at bounding box center [629, 422] width 81 height 41
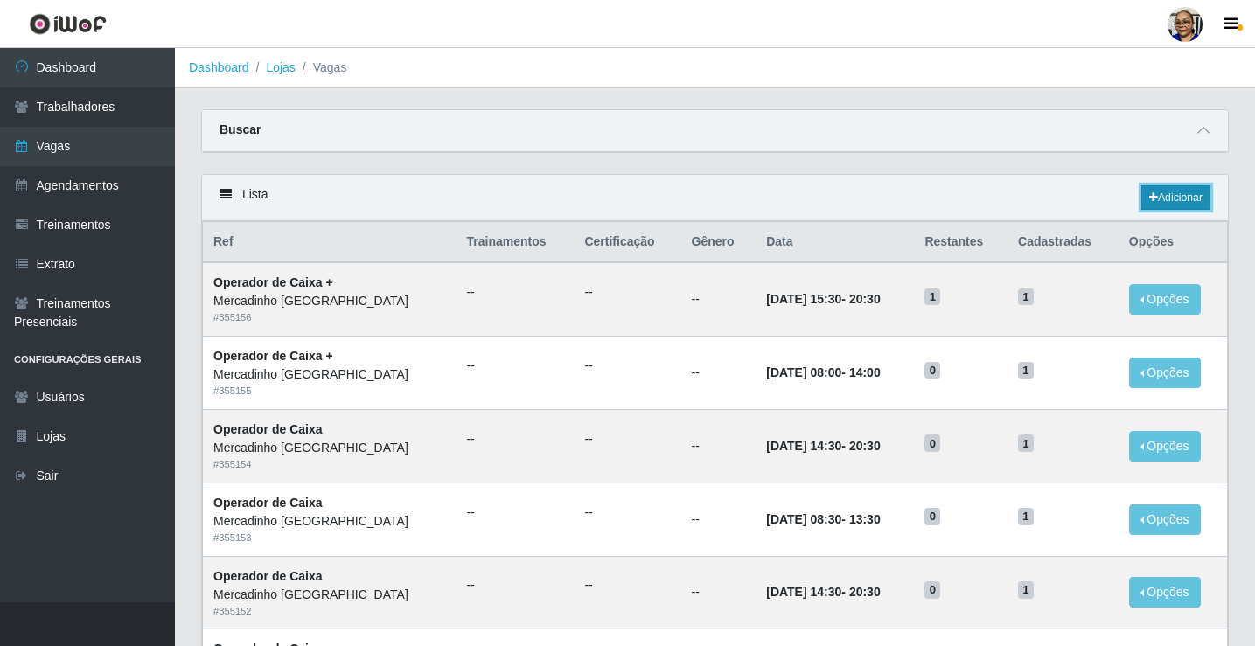
click at [1179, 201] on link "Adicionar" at bounding box center [1175, 197] width 69 height 24
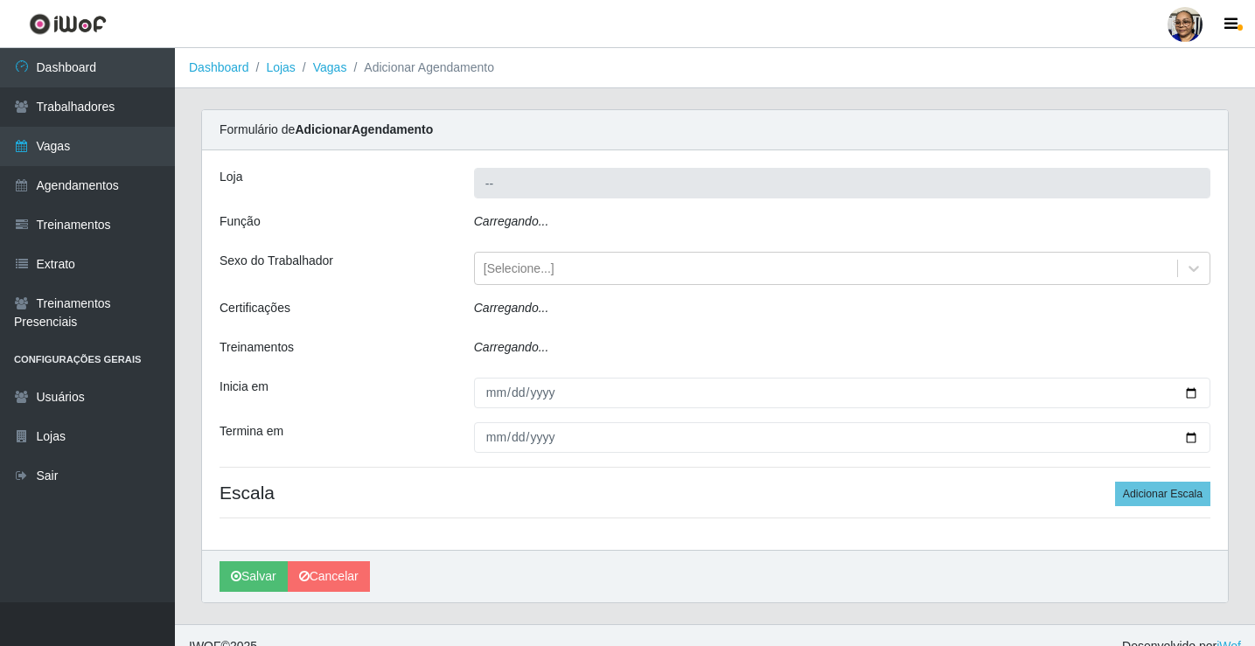
type input "Mercadinho [GEOGRAPHIC_DATA]"
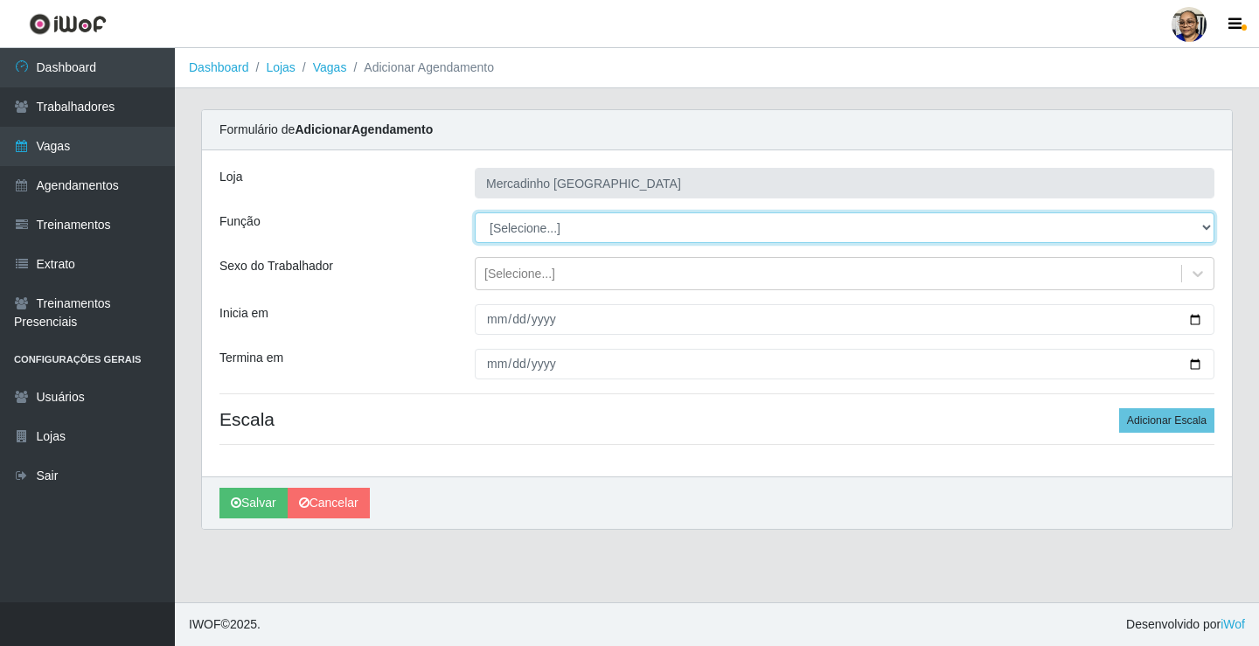
click at [531, 228] on select "[Selecione...] ASG ASG + ASG ++ Balconista de Açougue Balconista de Açougue + O…" at bounding box center [845, 227] width 740 height 31
select select "22"
click at [475, 212] on select "[Selecione...] ASG ASG + ASG ++ Balconista de Açougue Balconista de Açougue + O…" at bounding box center [845, 227] width 740 height 31
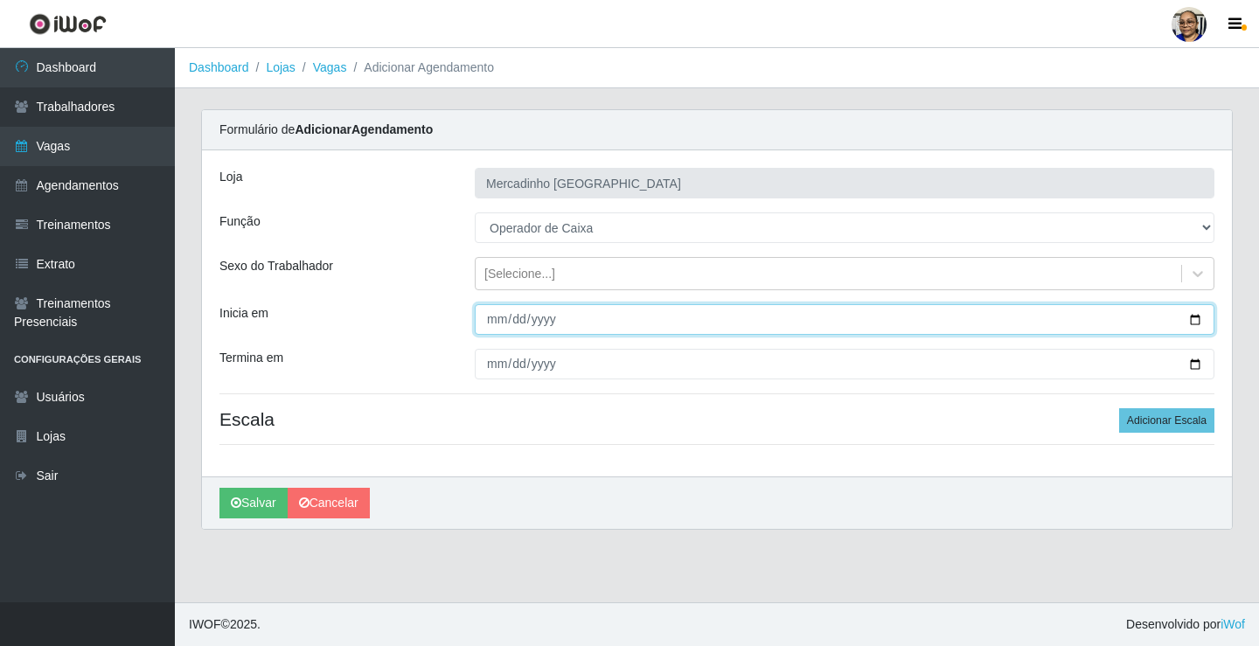
click at [1196, 320] on input "Inicia em" at bounding box center [845, 319] width 740 height 31
type input "[DATE]"
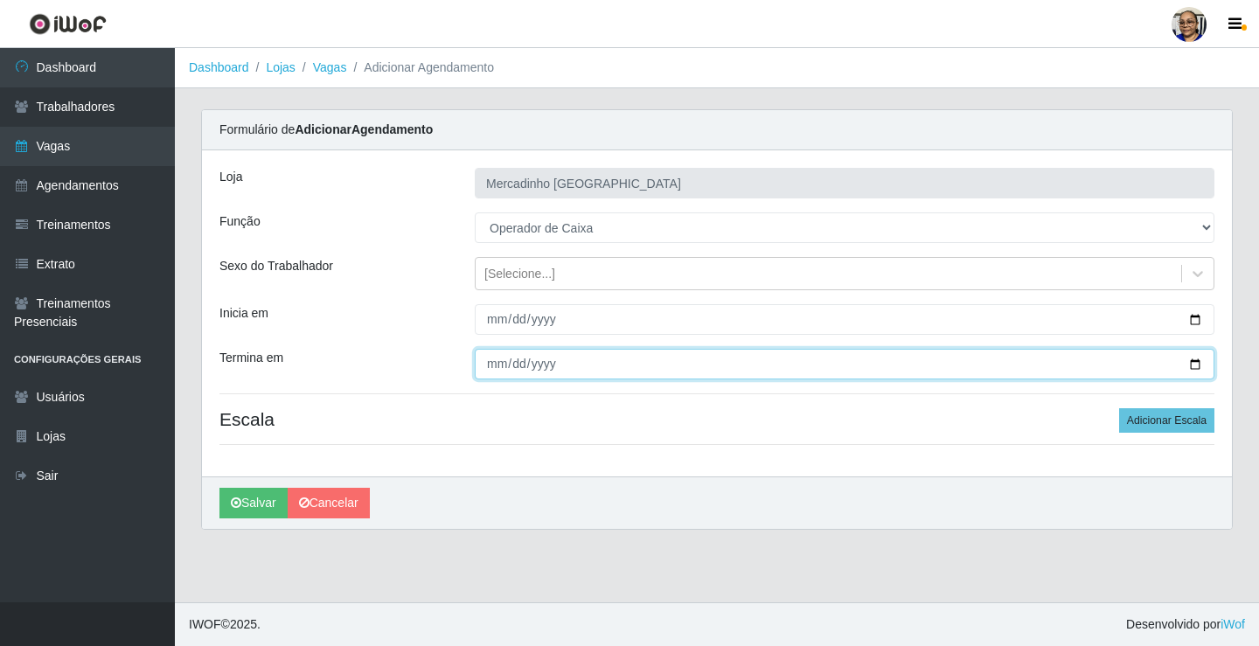
click at [1195, 365] on input "Termina em" at bounding box center [845, 364] width 740 height 31
type input "[DATE]"
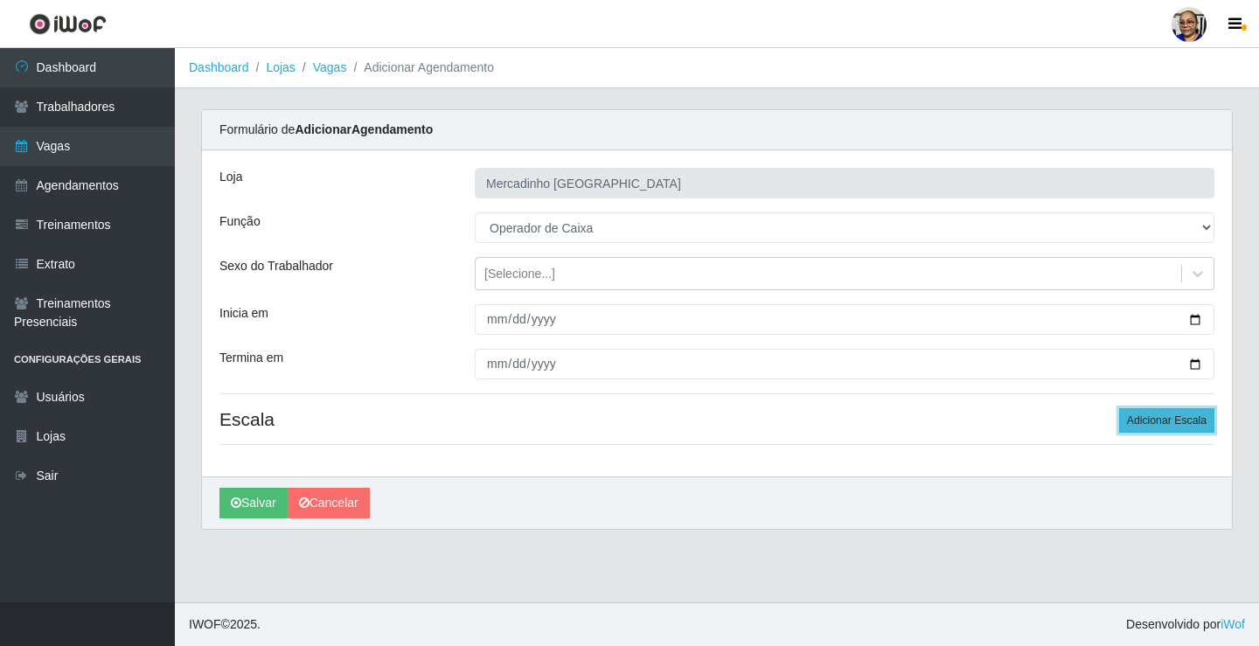
click at [1152, 422] on button "Adicionar Escala" at bounding box center [1166, 420] width 95 height 24
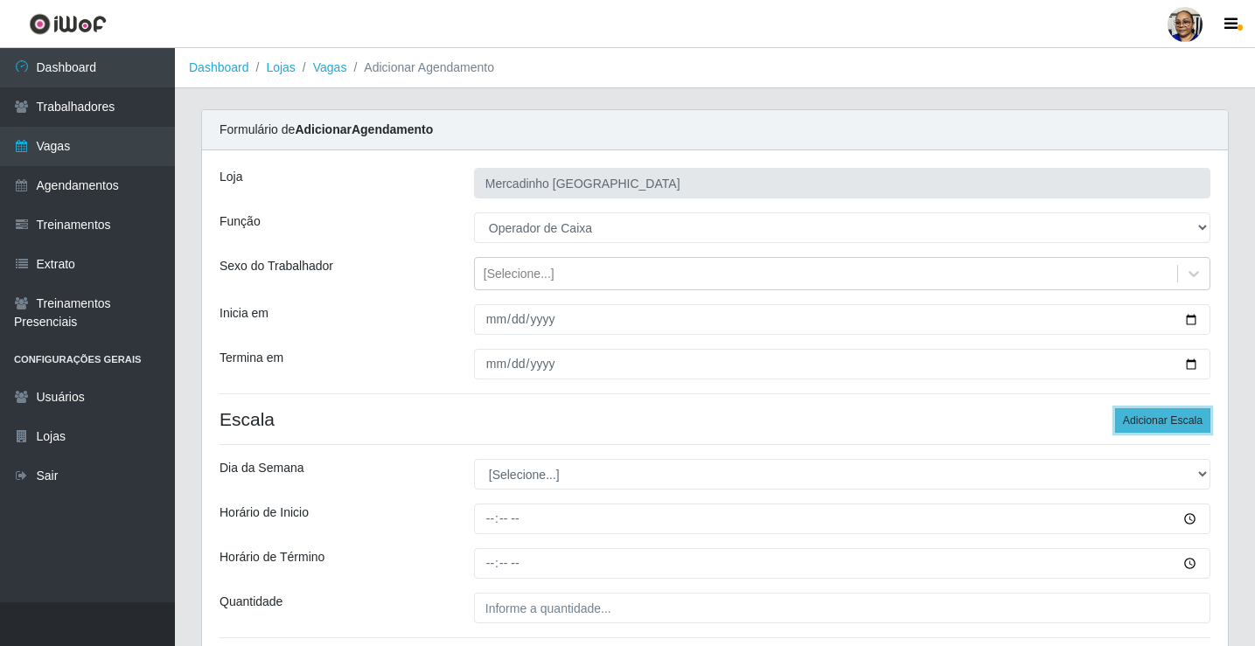
click at [1152, 421] on button "Adicionar Escala" at bounding box center [1162, 420] width 95 height 24
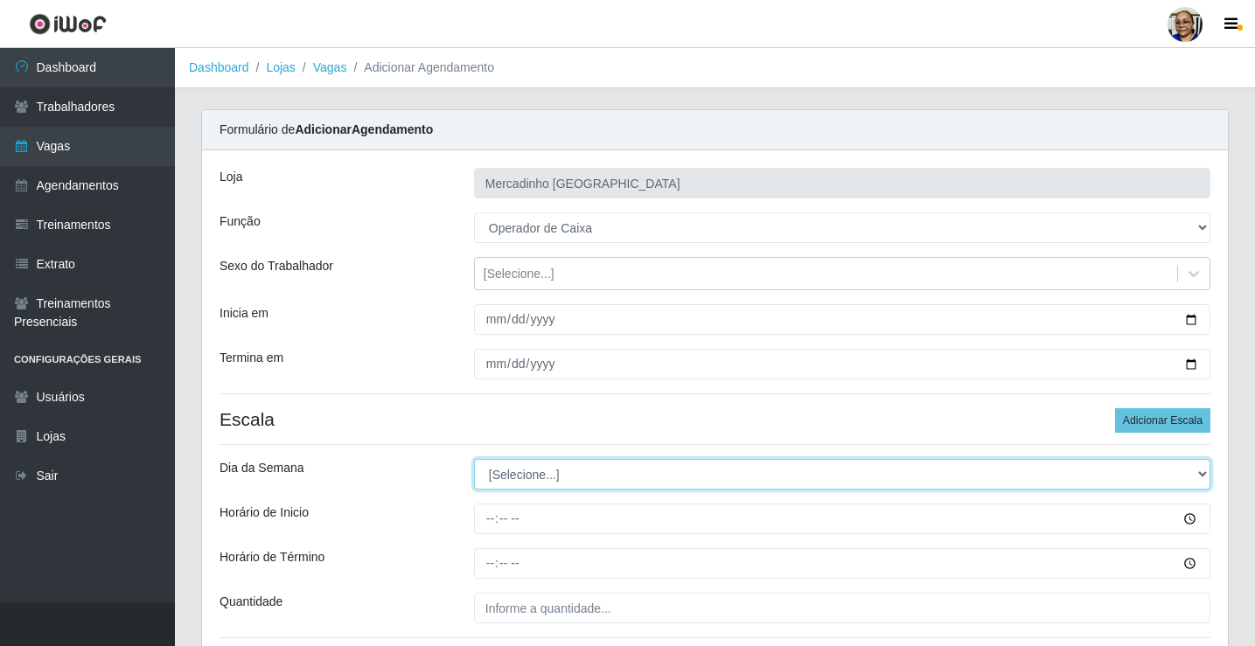
click at [514, 476] on select "[Selecione...] Segunda Terça Quarta Quinta Sexta Sábado Domingo" at bounding box center [842, 474] width 736 height 31
click at [533, 476] on select "[Selecione...] Segunda Terça Quarta Quinta Sexta Sábado Domingo" at bounding box center [842, 474] width 736 height 31
click at [531, 474] on select "[Selecione...] Segunda Terça Quarta Quinta Sexta Sábado Domingo" at bounding box center [842, 474] width 736 height 31
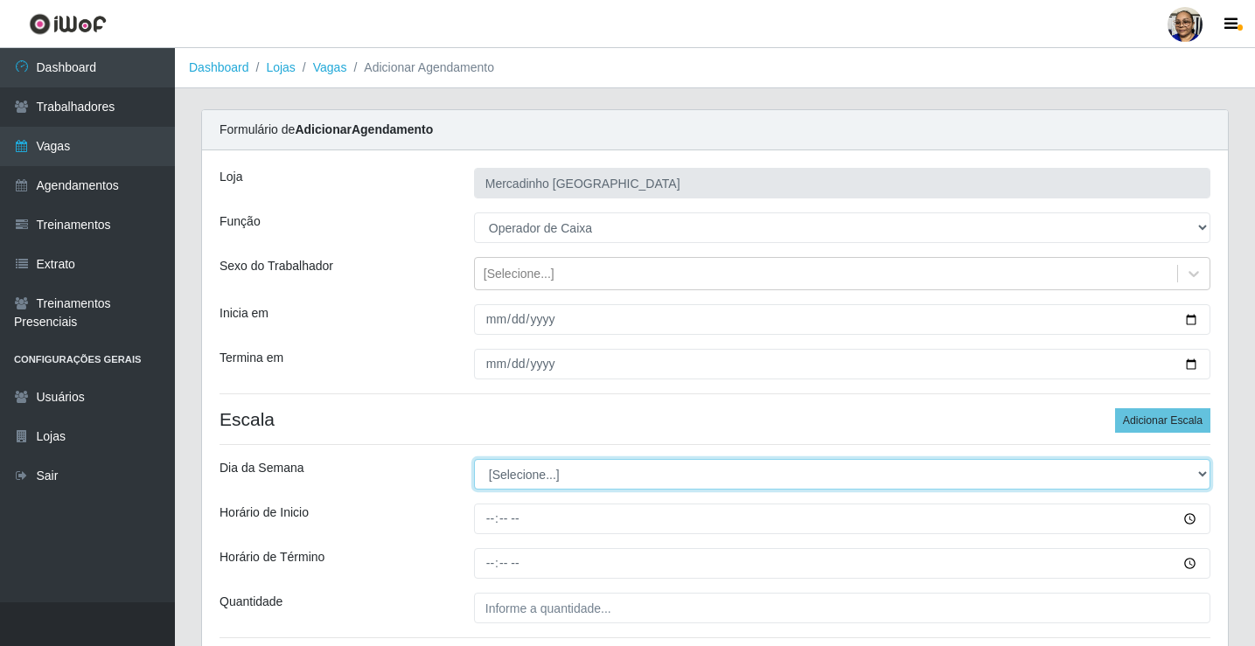
click at [531, 474] on select "[Selecione...] Segunda Terça Quarta Quinta Sexta Sábado Domingo" at bounding box center [842, 474] width 736 height 31
click at [530, 473] on select "[Selecione...] Segunda Terça Quarta Quinta Sexta Sábado Domingo" at bounding box center [842, 474] width 736 height 31
select select "1"
click at [474, 459] on select "[Selecione...] Segunda Terça Quarta Quinta Sexta Sábado Domingo" at bounding box center [842, 474] width 736 height 31
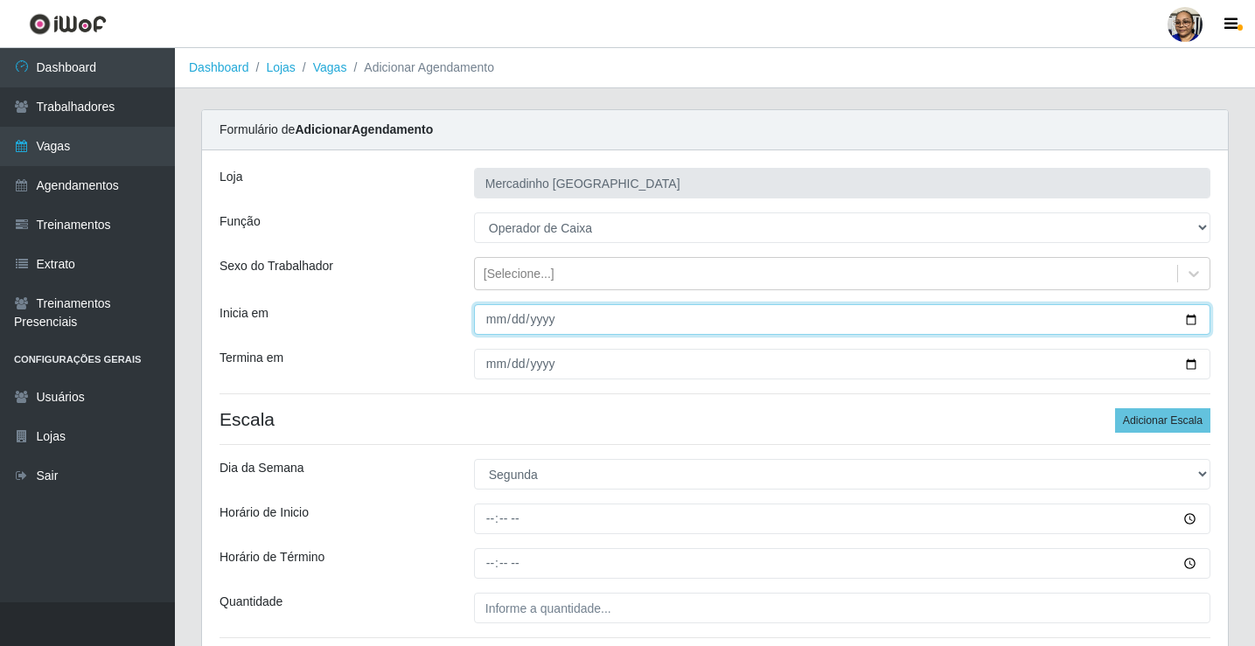
click at [526, 307] on input "[DATE]" at bounding box center [842, 319] width 736 height 31
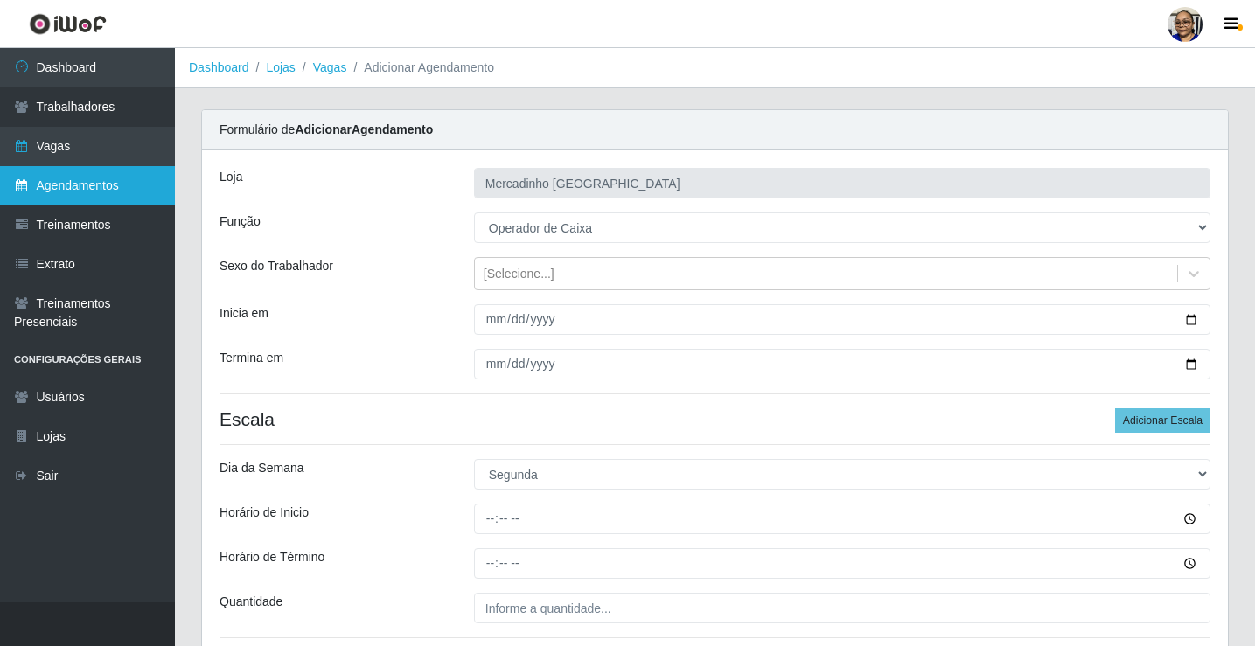
click at [71, 179] on link "Agendamentos" at bounding box center [87, 185] width 175 height 39
